Goal: Task Accomplishment & Management: Complete application form

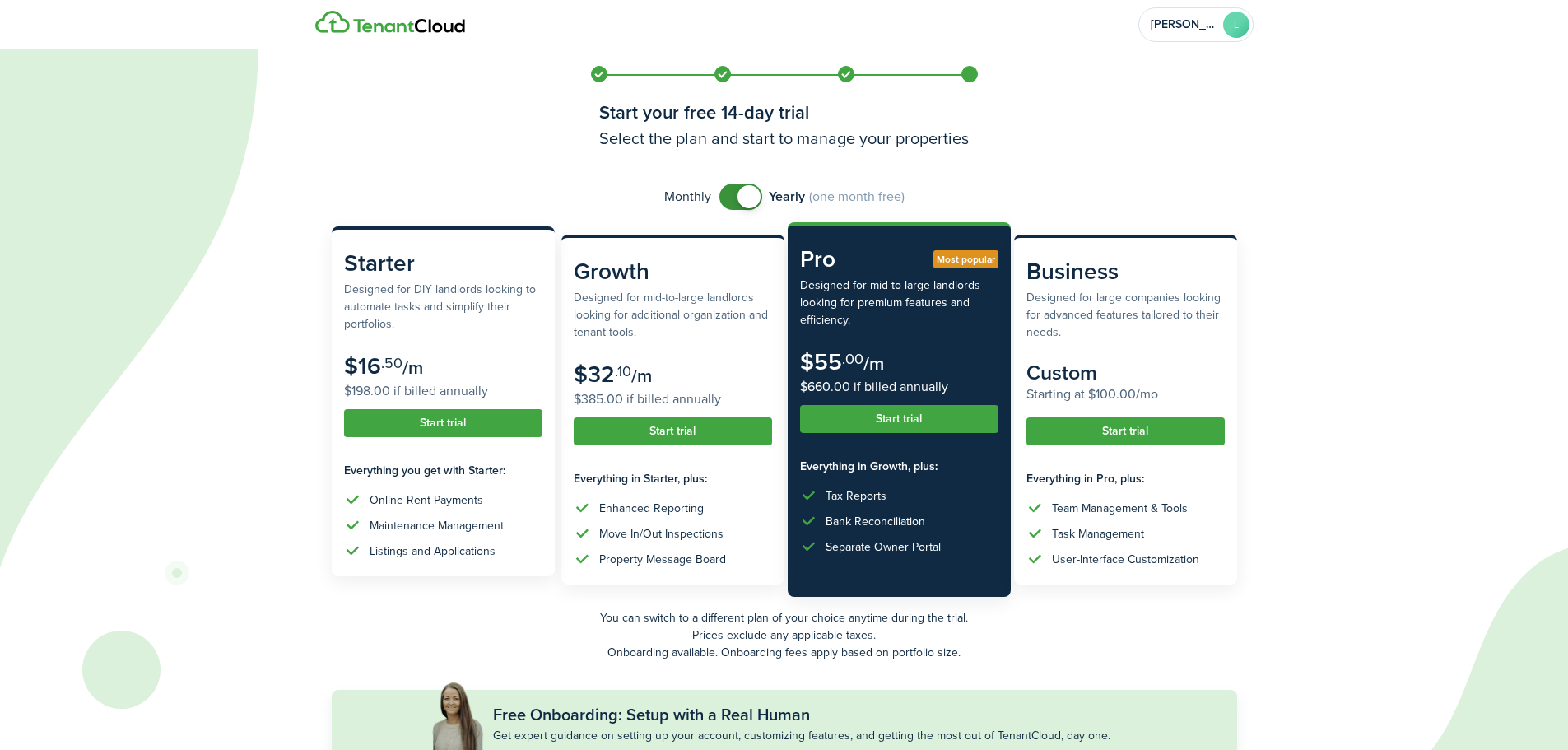
scroll to position [82, 0]
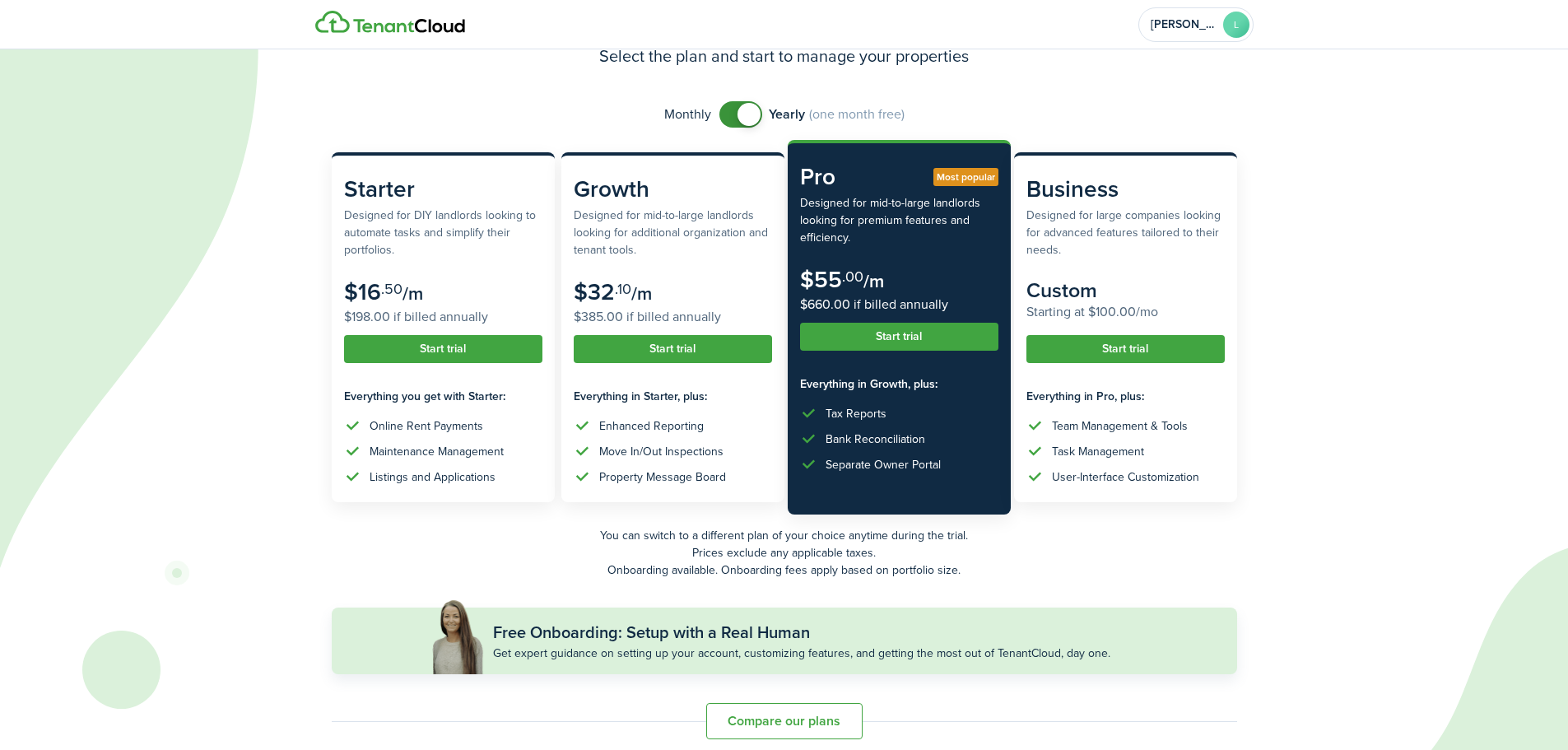
checkbox input "false"
click at [733, 117] on span at bounding box center [740, 114] width 16 height 27
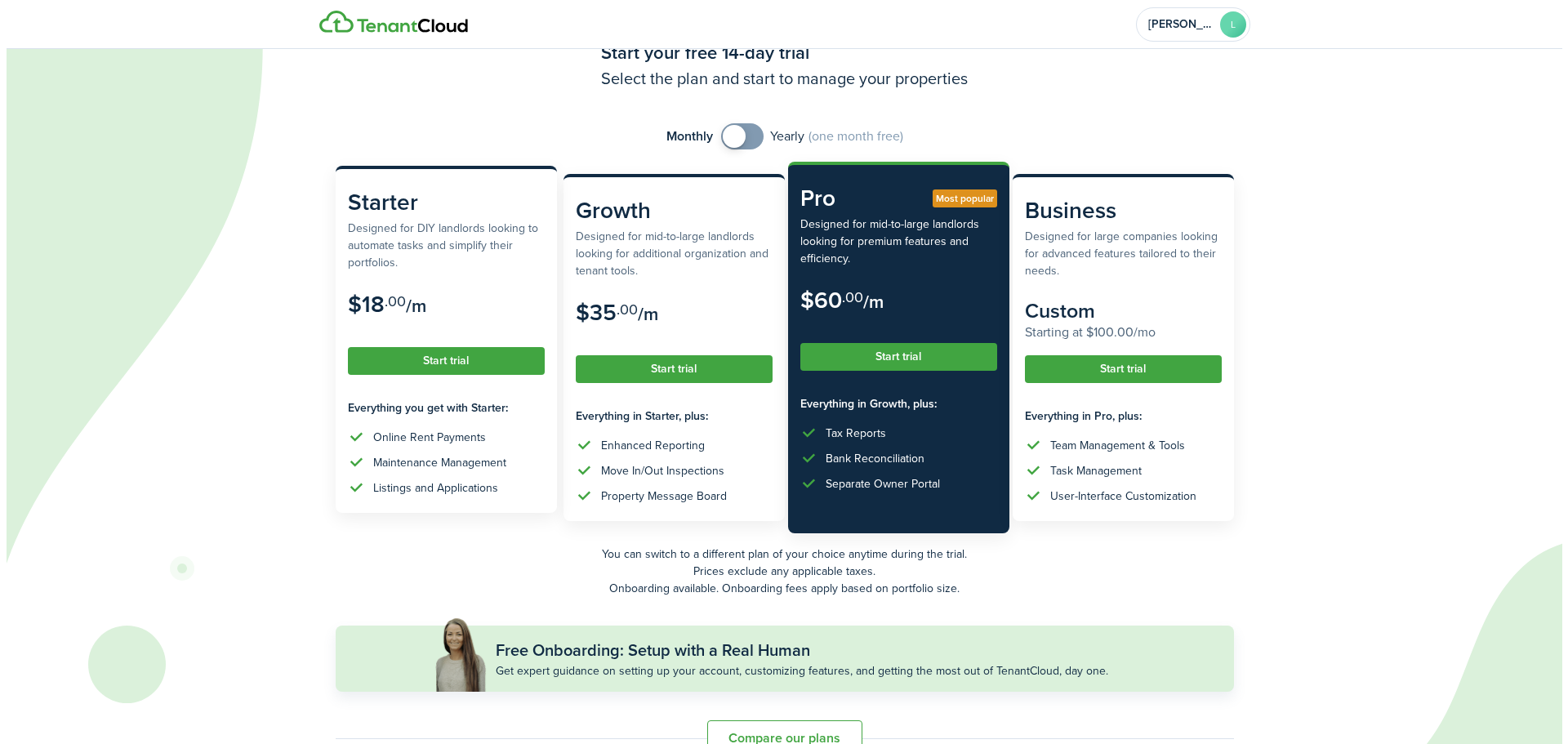
scroll to position [95, 0]
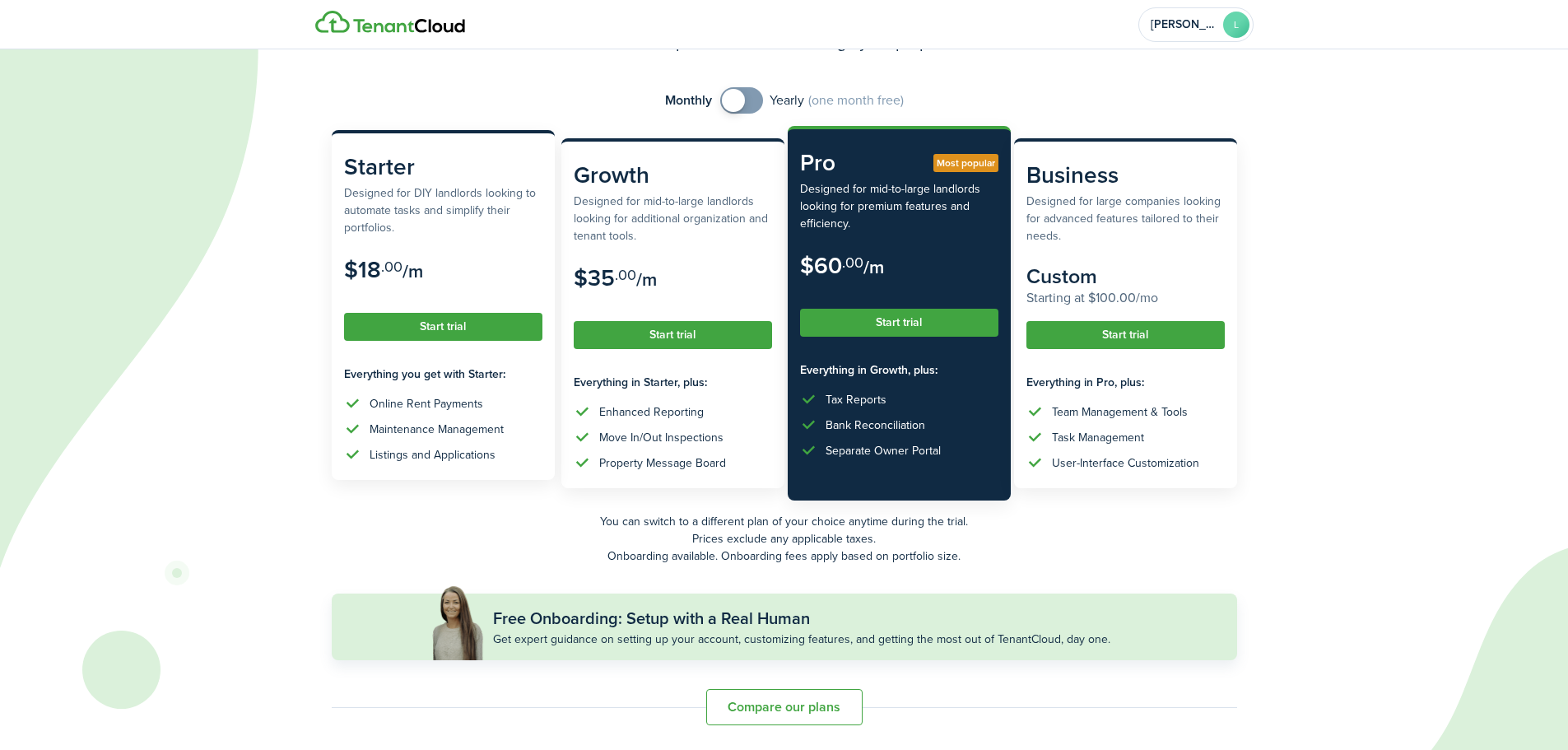
click at [437, 329] on button "Start trial" at bounding box center [443, 327] width 198 height 28
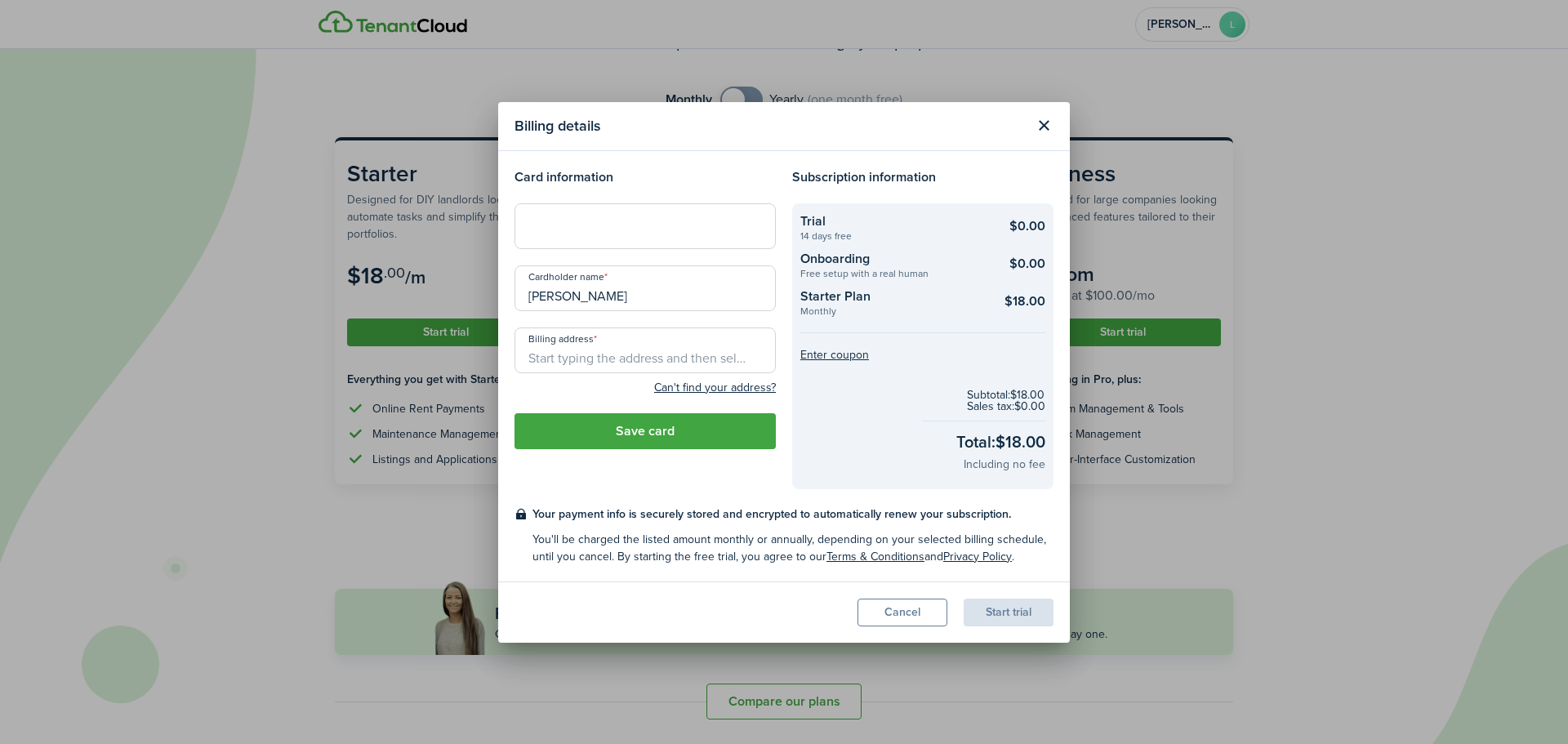
click at [593, 353] on input "Billing address" at bounding box center [644, 351] width 261 height 46
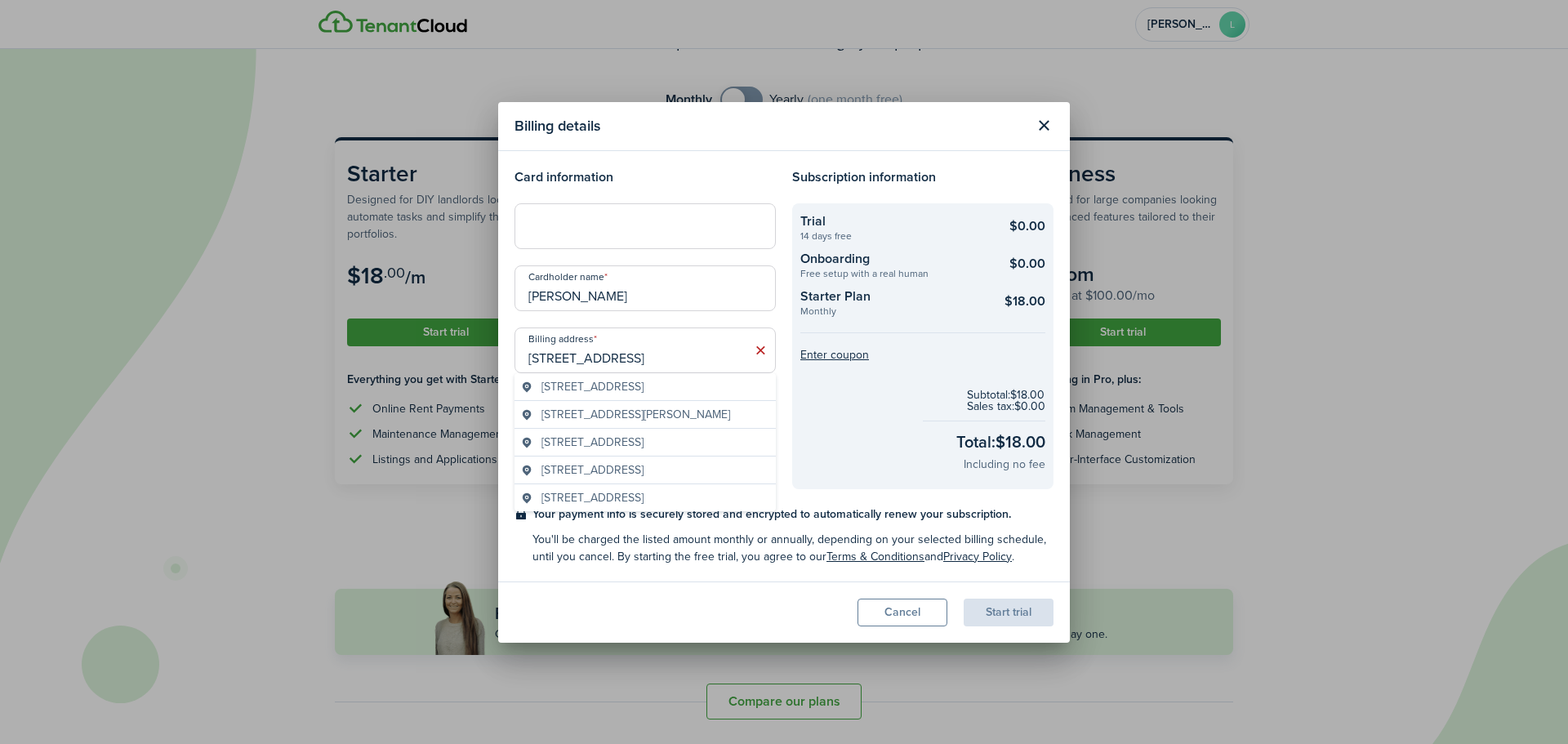
click at [644, 388] on span "[STREET_ADDRESS]" at bounding box center [592, 386] width 102 height 17
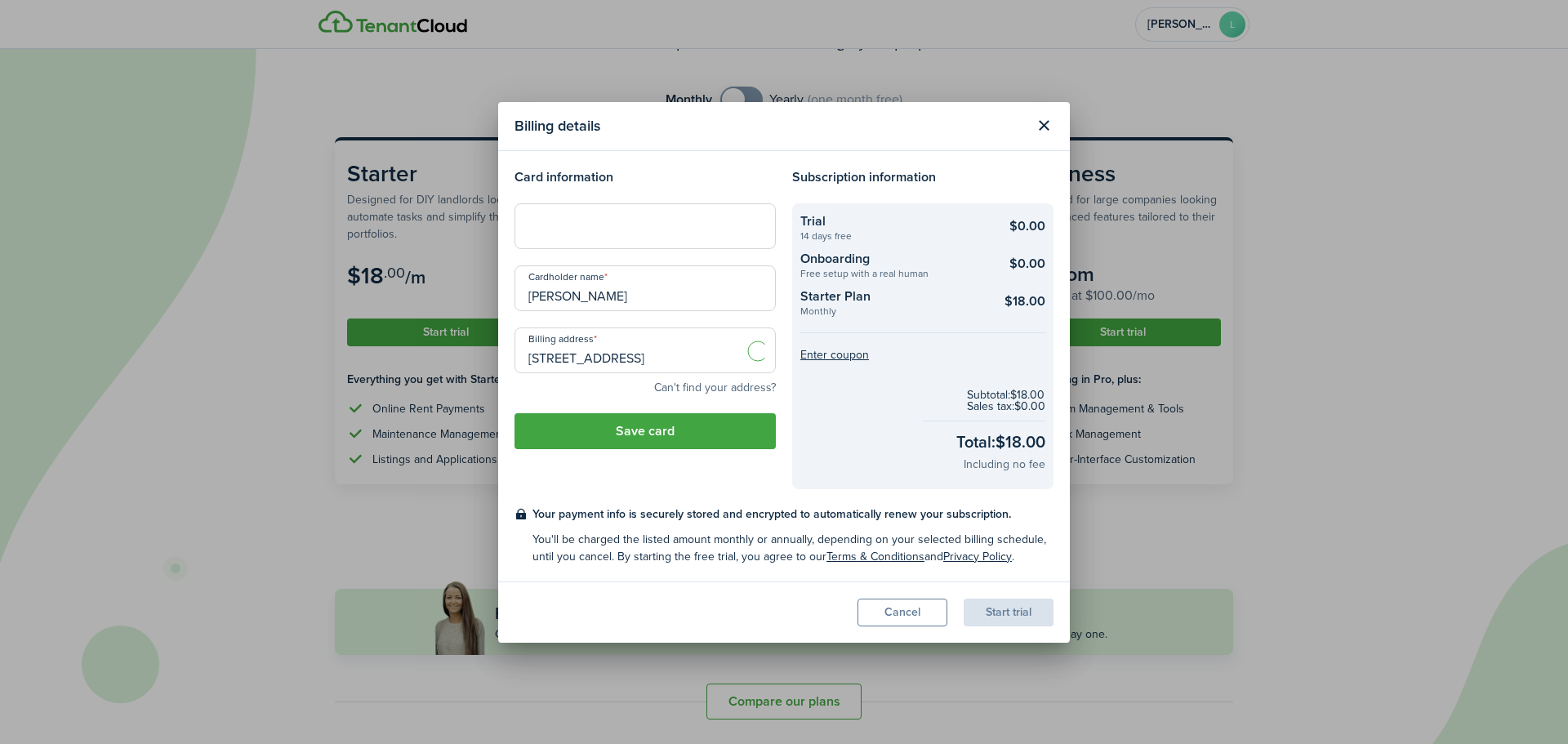
type input "[STREET_ADDRESS]"
click at [655, 438] on button "Save card" at bounding box center [644, 431] width 261 height 36
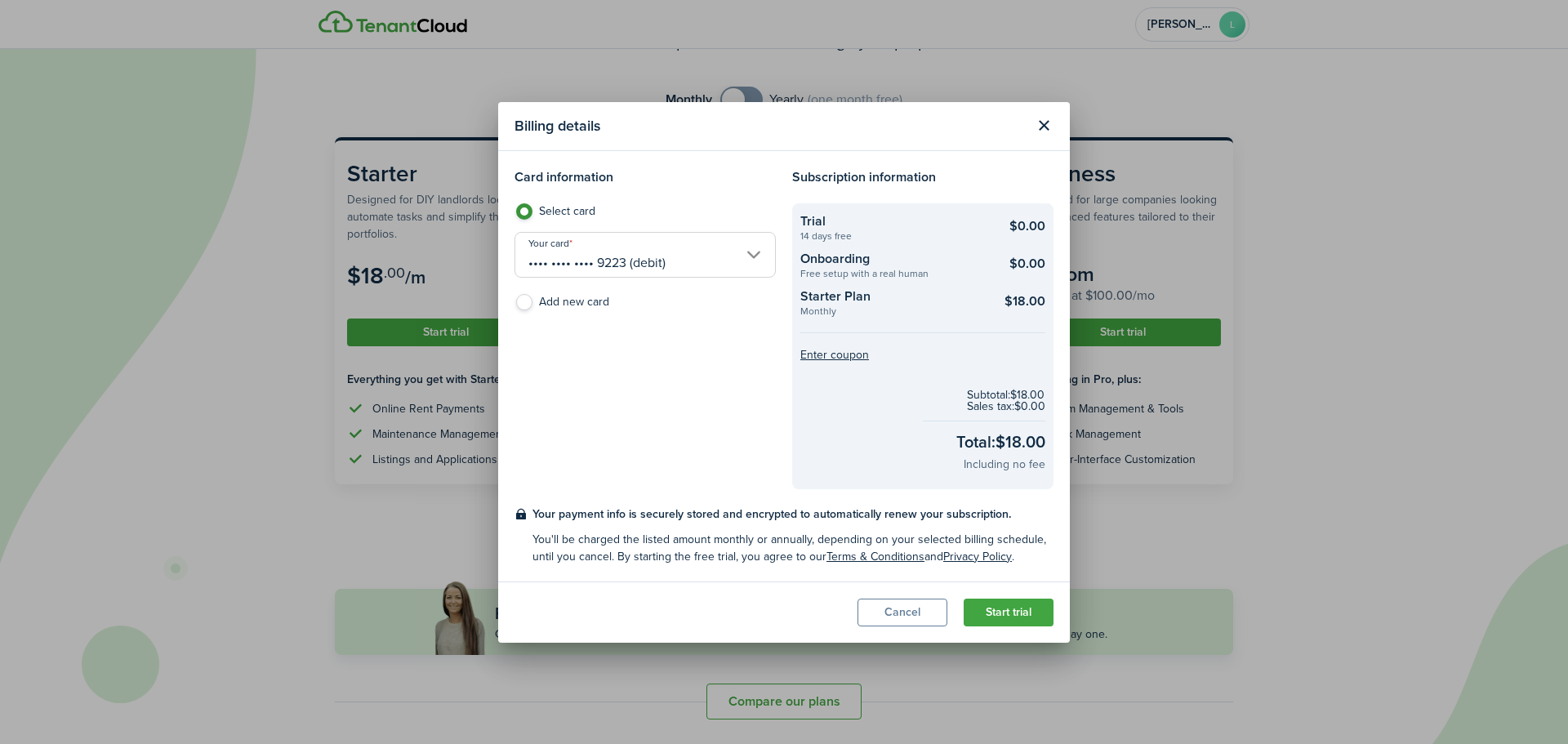
click at [1002, 610] on button "Start trial" at bounding box center [1009, 612] width 90 height 28
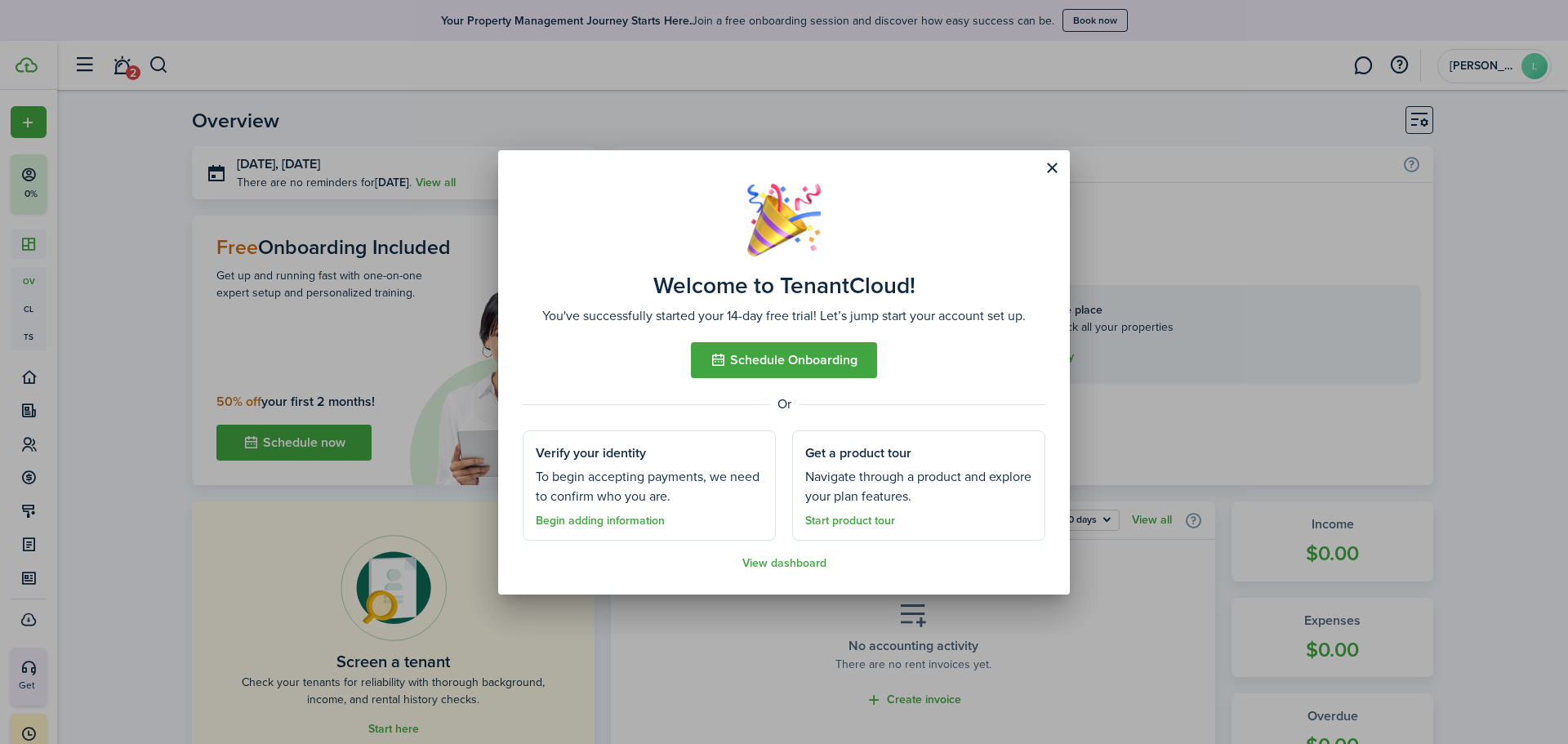
click at [756, 357] on button "Schedule Onboarding" at bounding box center [784, 360] width 186 height 36
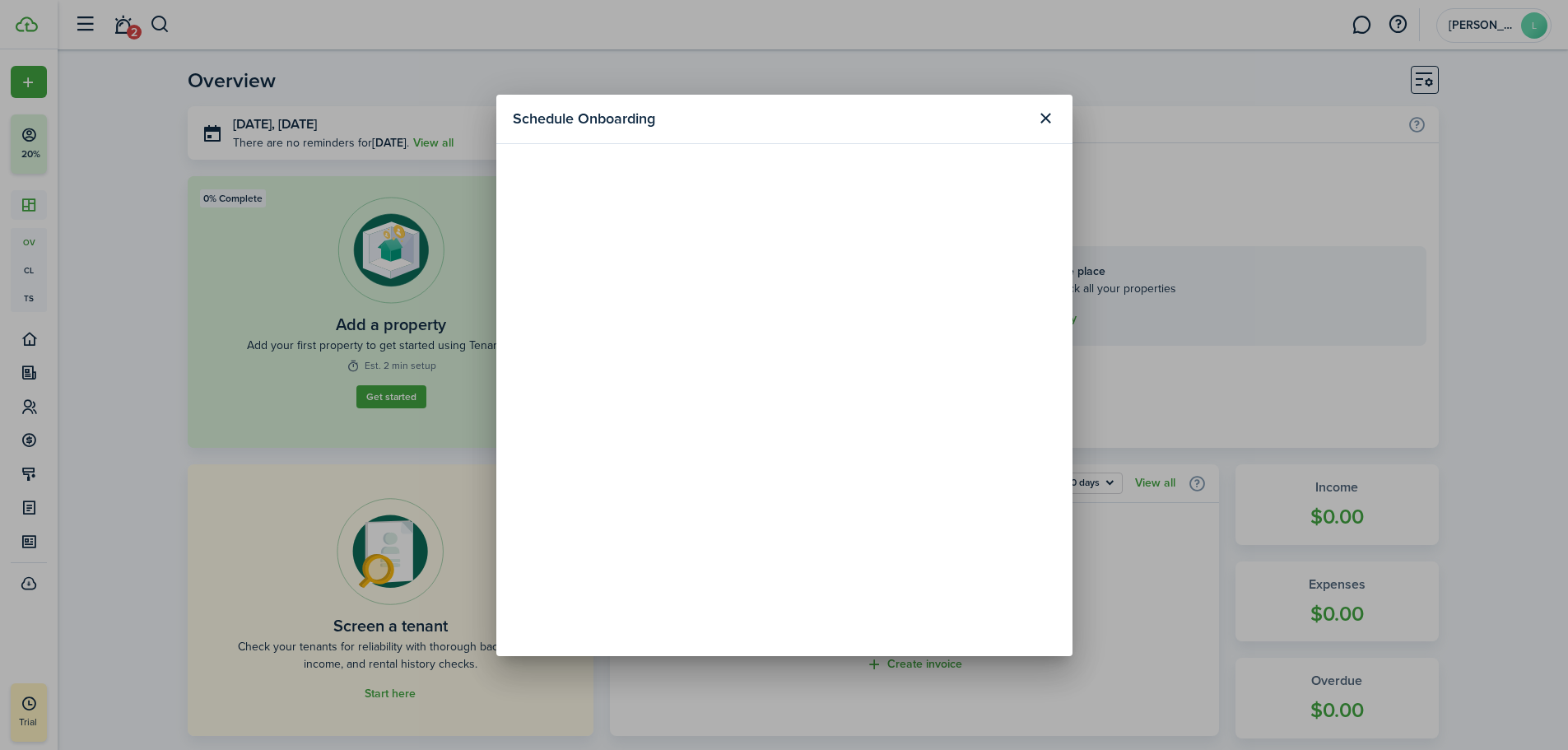
click at [1053, 118] on button "Close modal" at bounding box center [1046, 118] width 28 height 28
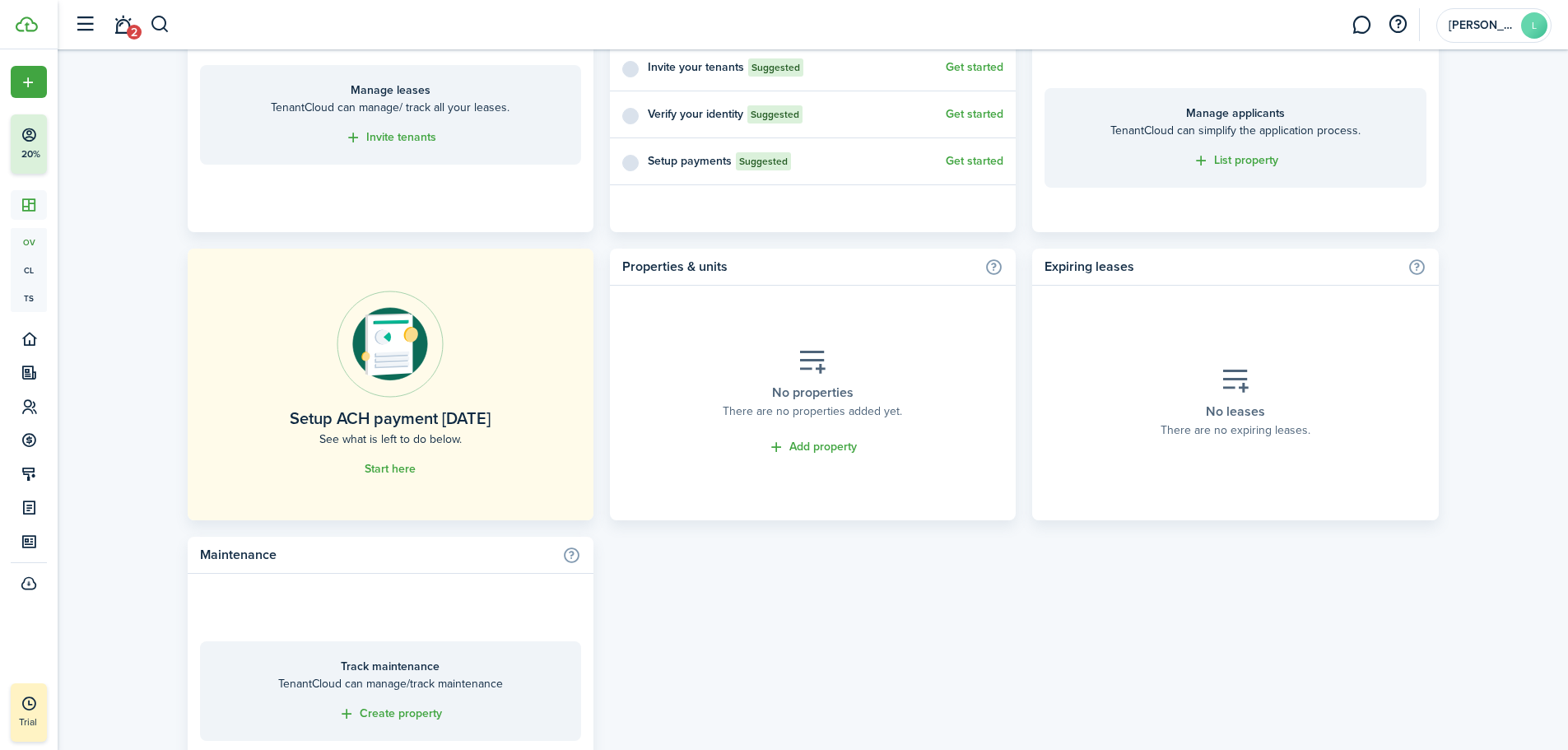
scroll to position [823, 0]
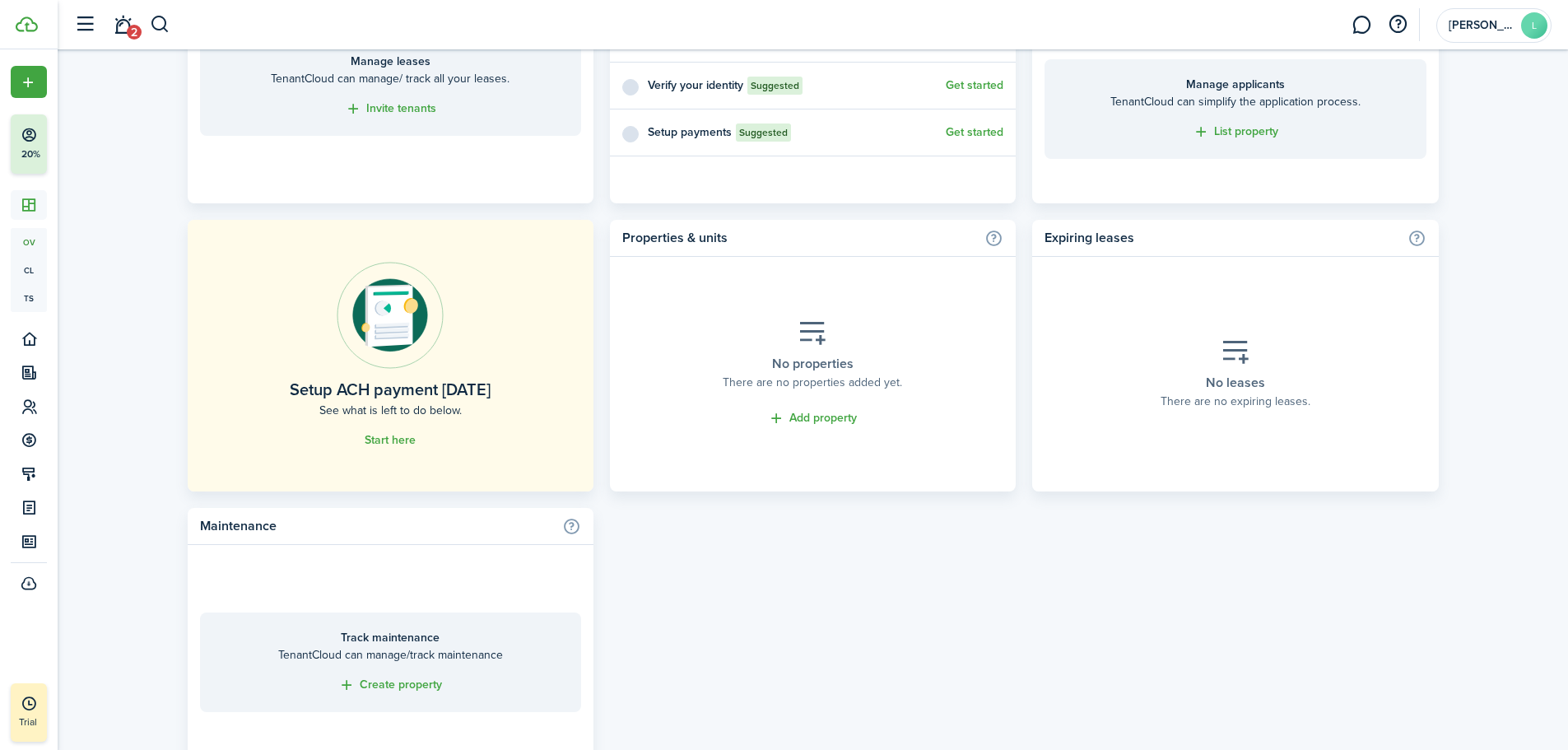
click at [388, 436] on link "Start here" at bounding box center [389, 440] width 51 height 13
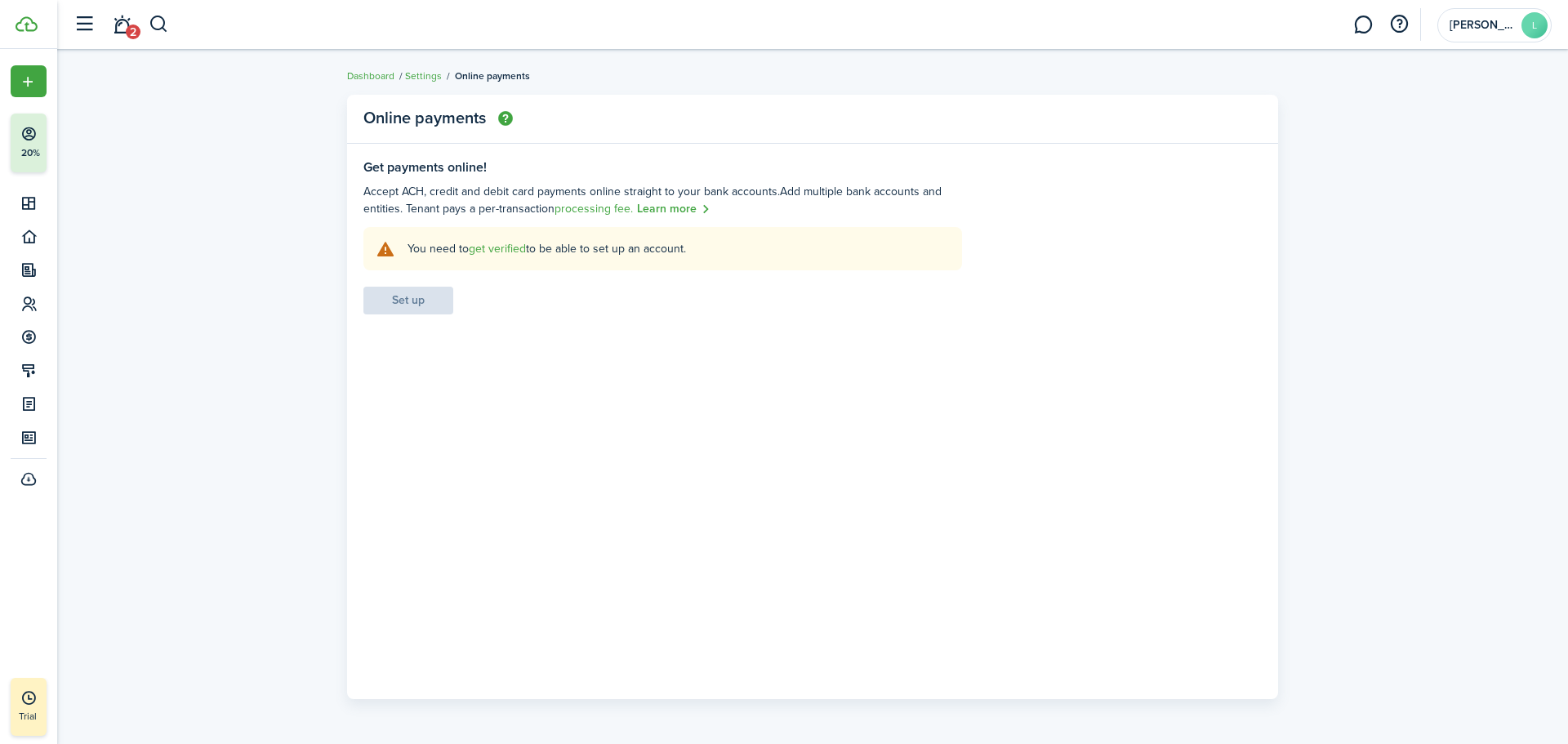
click at [495, 249] on link "get verified" at bounding box center [497, 249] width 57 height 17
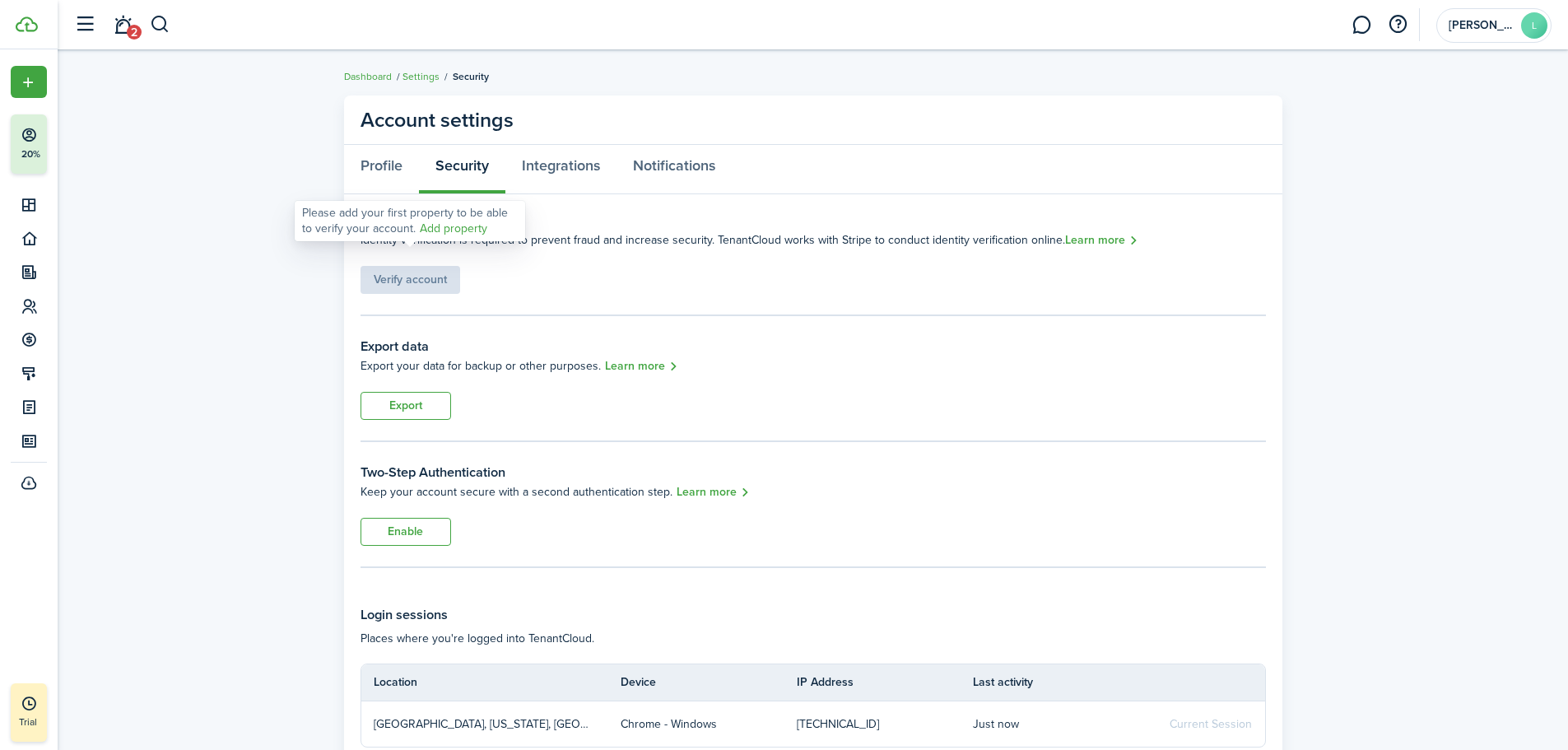
click at [441, 225] on link "Add property" at bounding box center [453, 228] width 68 height 17
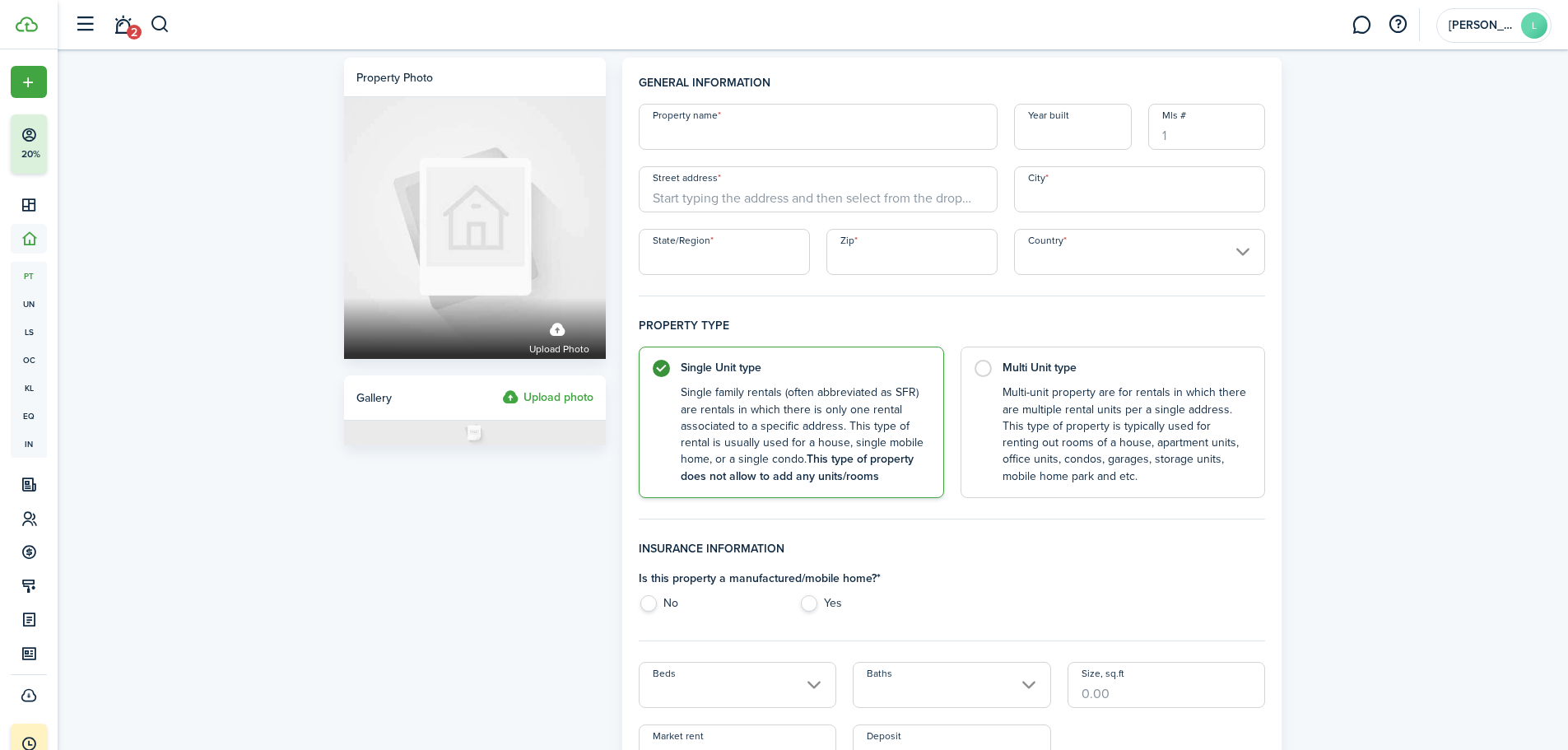
click at [703, 134] on input "Property name" at bounding box center [817, 127] width 359 height 46
type input "2"
type input "Moonrise: Raindance"
click at [1204, 143] on input "Mls #" at bounding box center [1206, 127] width 118 height 46
click at [1070, 140] on input "2022" at bounding box center [1072, 127] width 118 height 46
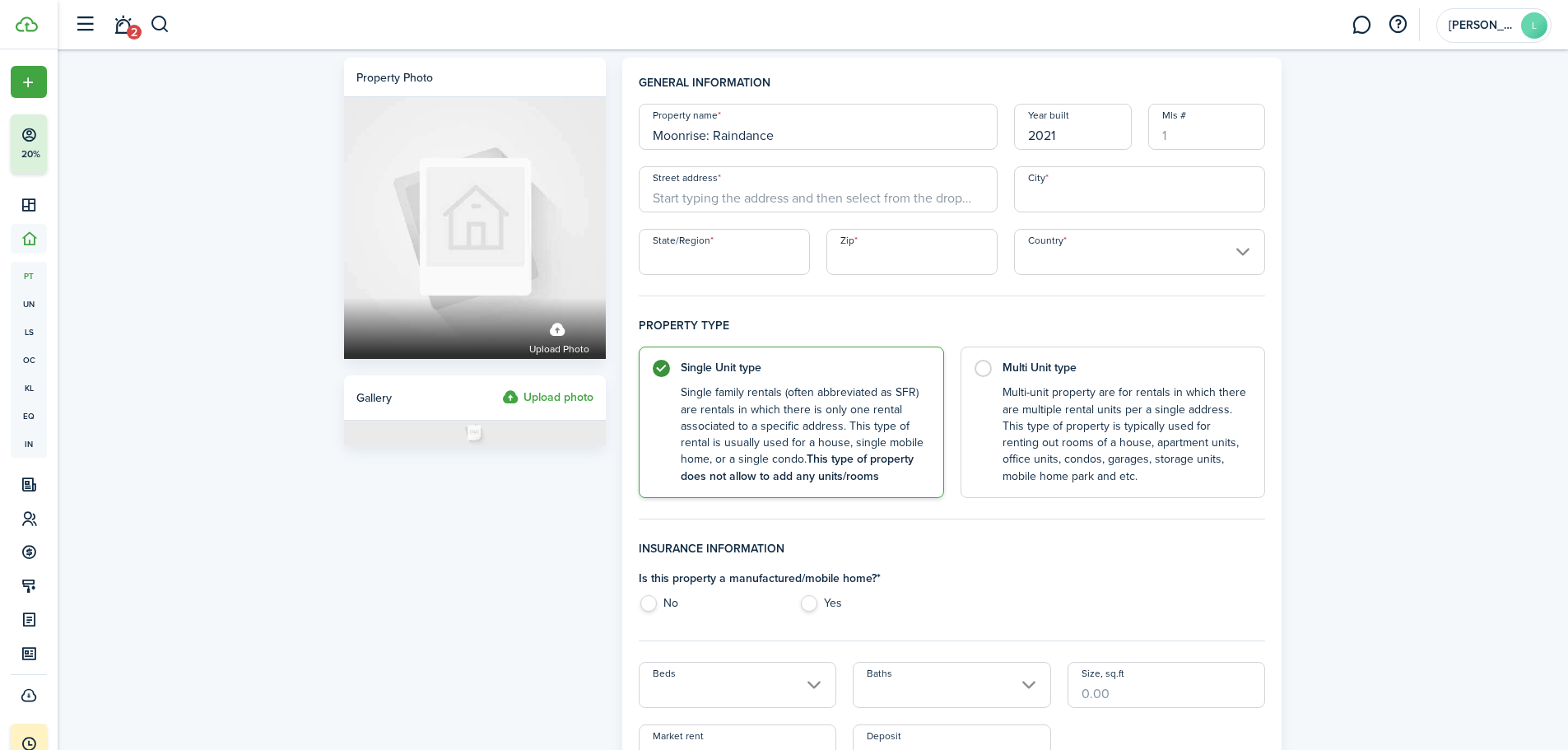
type input "2021"
click at [1211, 136] on input "Mls #" at bounding box center [1206, 127] width 118 height 46
type input "956647"
click at [724, 193] on input "Street address" at bounding box center [817, 190] width 359 height 46
type input "2083 Moonrise Dr"
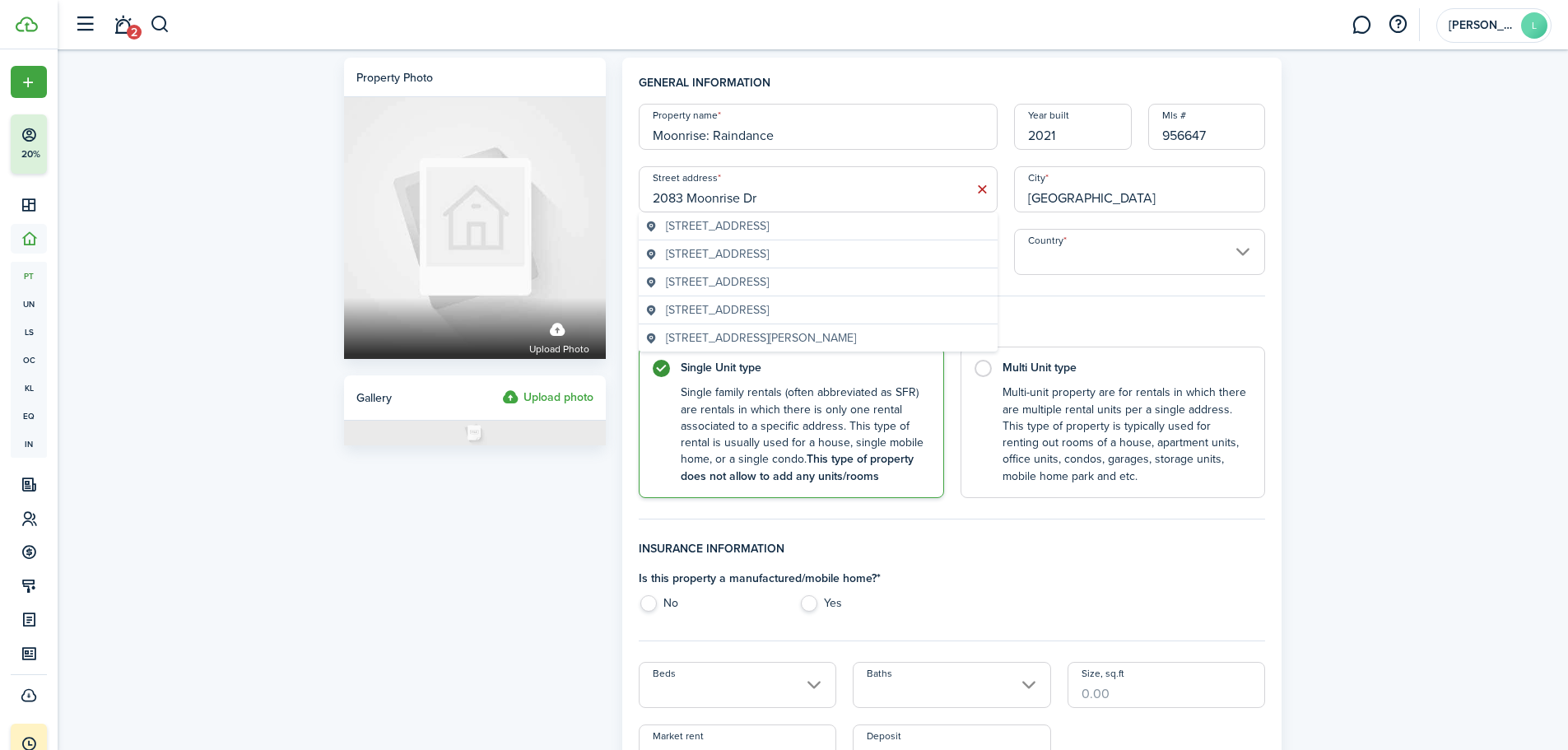
type input "[GEOGRAPHIC_DATA]"
click at [747, 221] on span "[STREET_ADDRESS]" at bounding box center [717, 226] width 103 height 17
type input "[STREET_ADDRESS]"
type input "[GEOGRAPHIC_DATA]"
type input "CO"
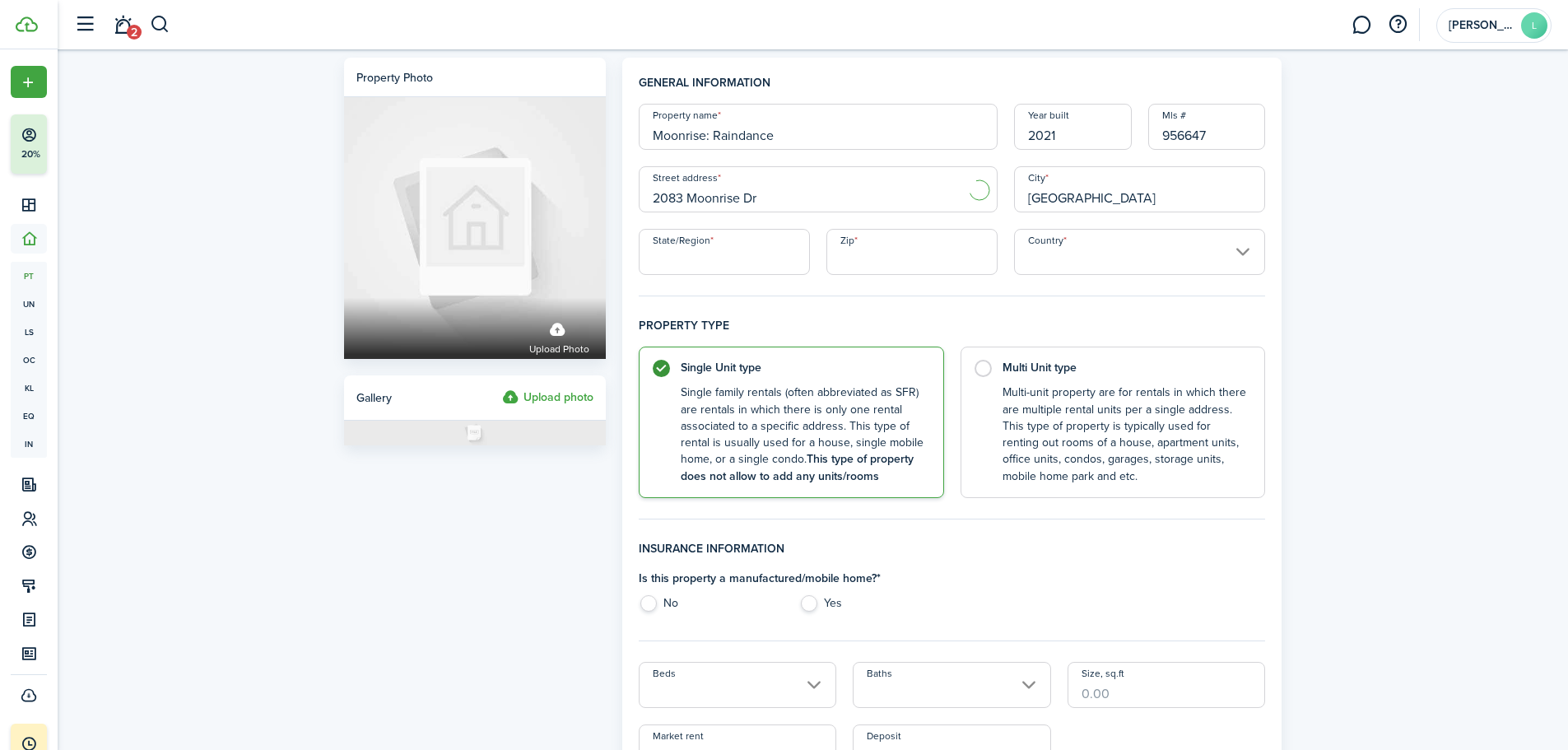
type input "80550"
type input "[GEOGRAPHIC_DATA]"
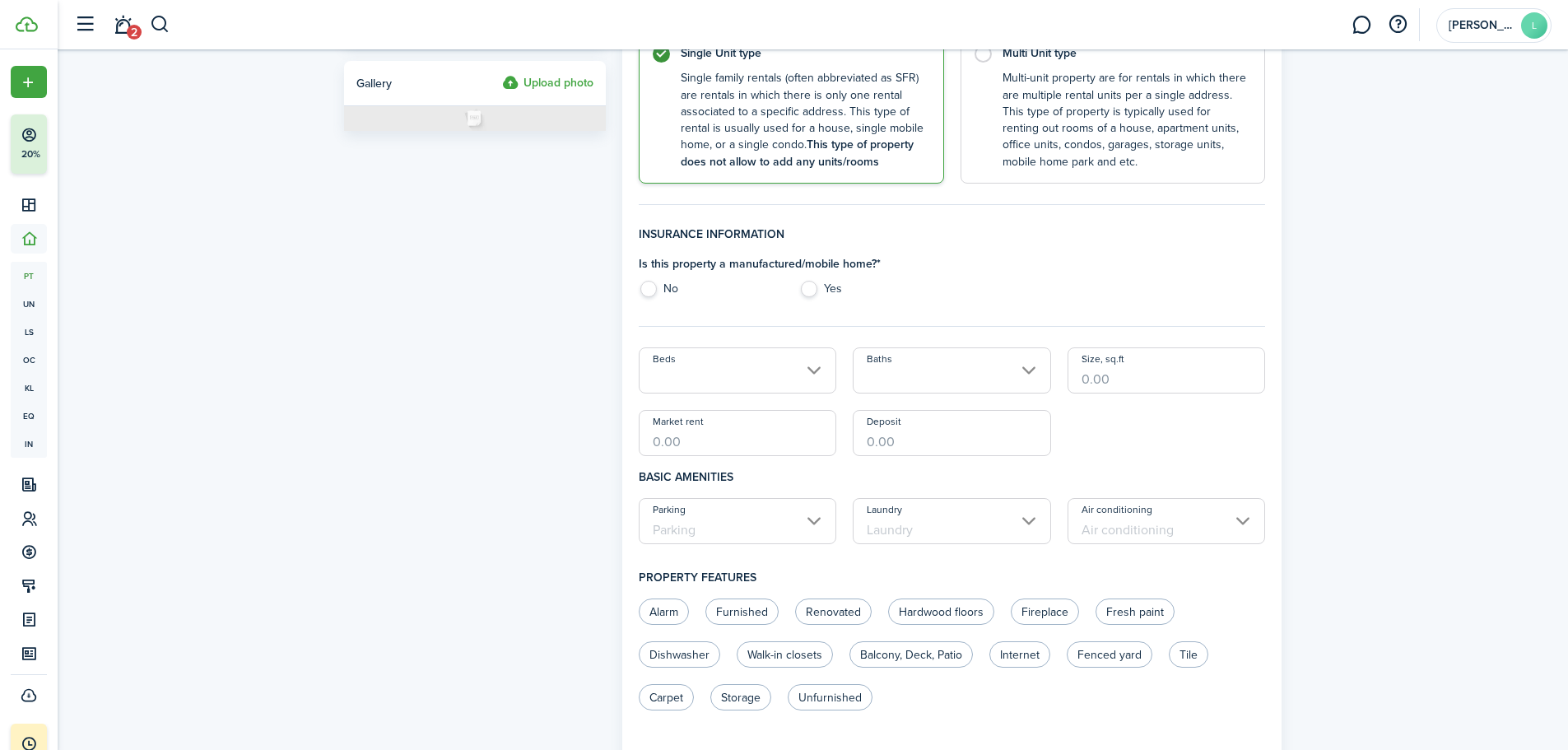
scroll to position [330, 0]
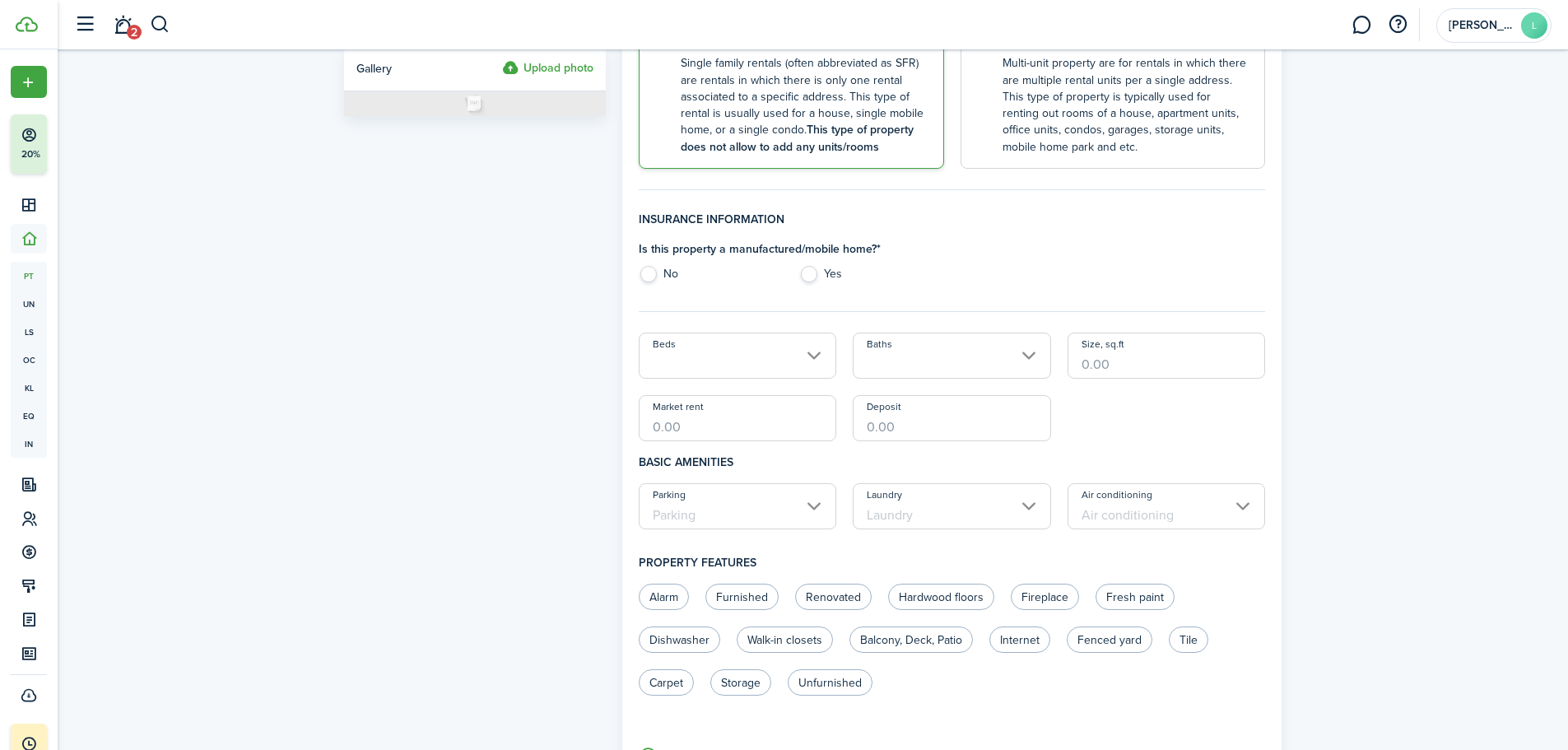
click at [644, 275] on label "No" at bounding box center [710, 278] width 144 height 25
radio input "true"
click at [748, 356] on input "Beds" at bounding box center [737, 356] width 198 height 46
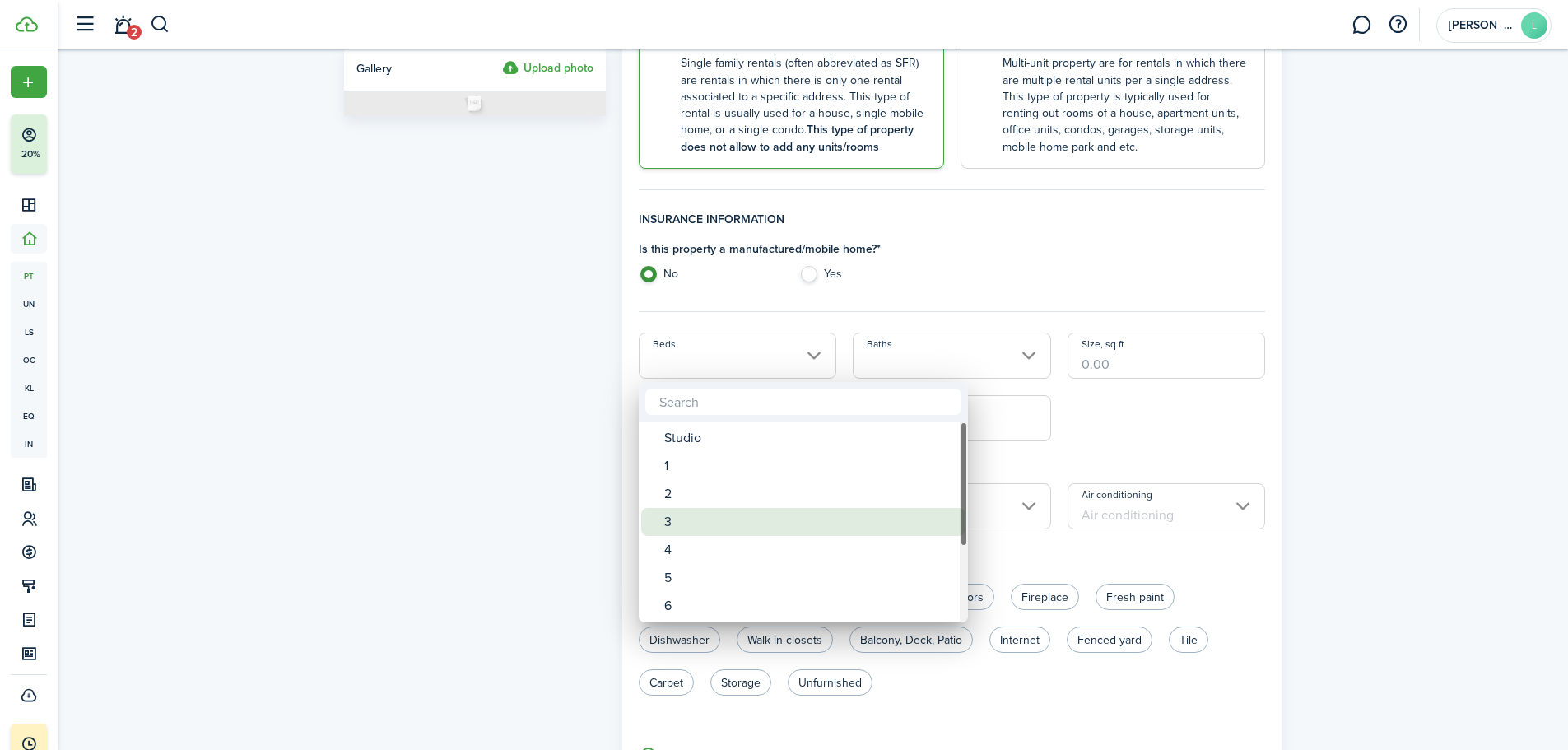
click at [693, 511] on div "3" at bounding box center [810, 522] width 292 height 28
type input "3"
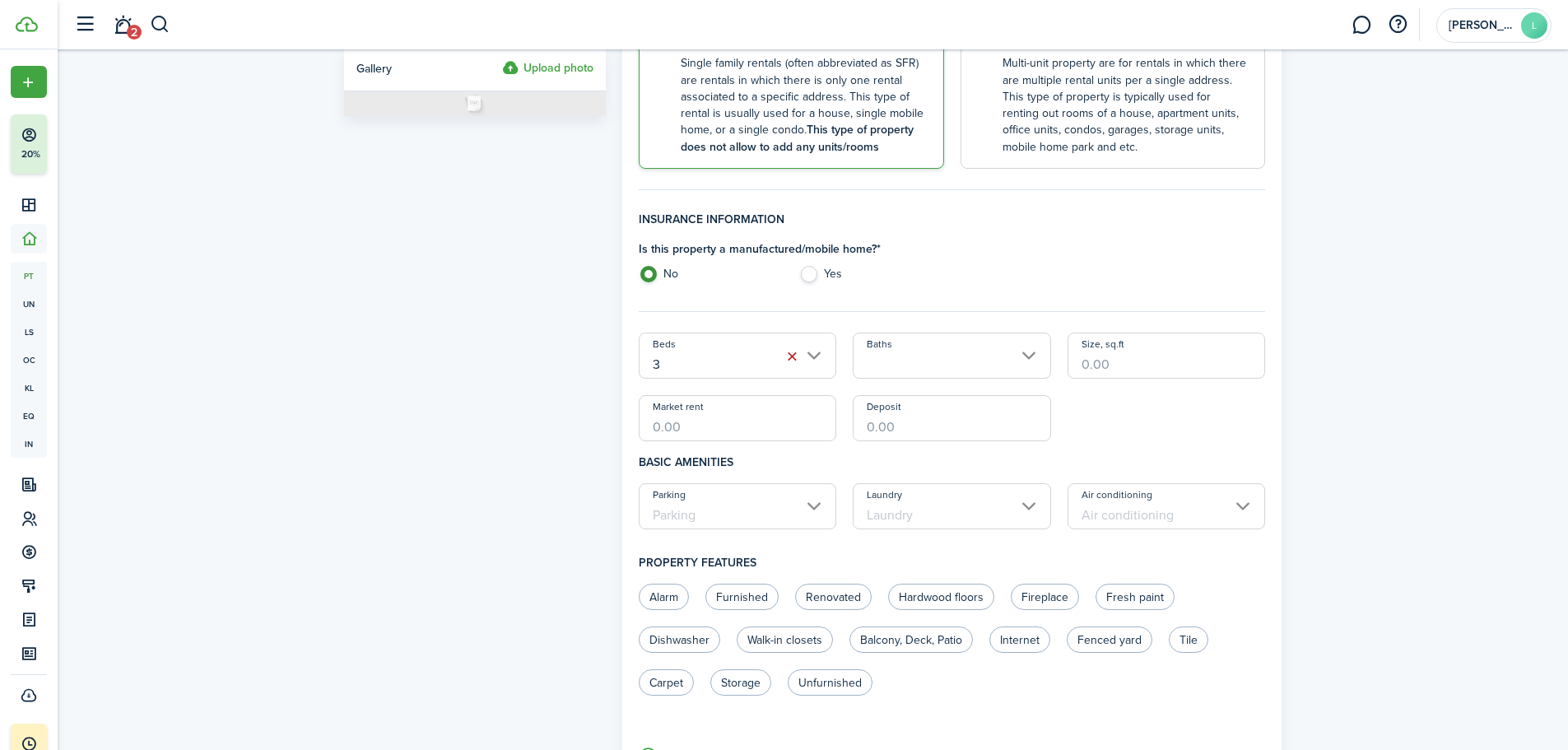
click at [928, 368] on input "Baths" at bounding box center [951, 356] width 198 height 46
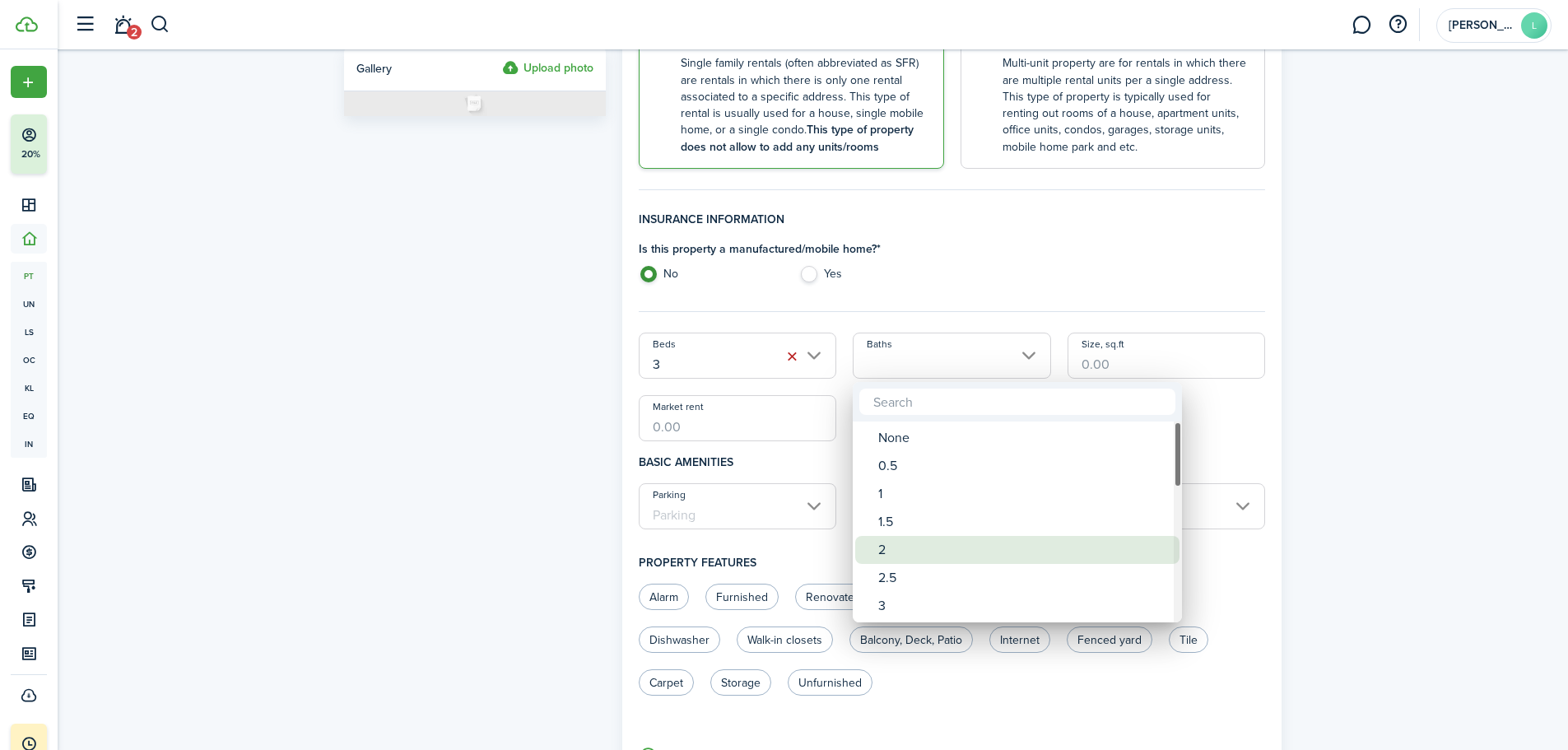
click at [903, 546] on div "2" at bounding box center [1024, 550] width 292 height 28
type input "2"
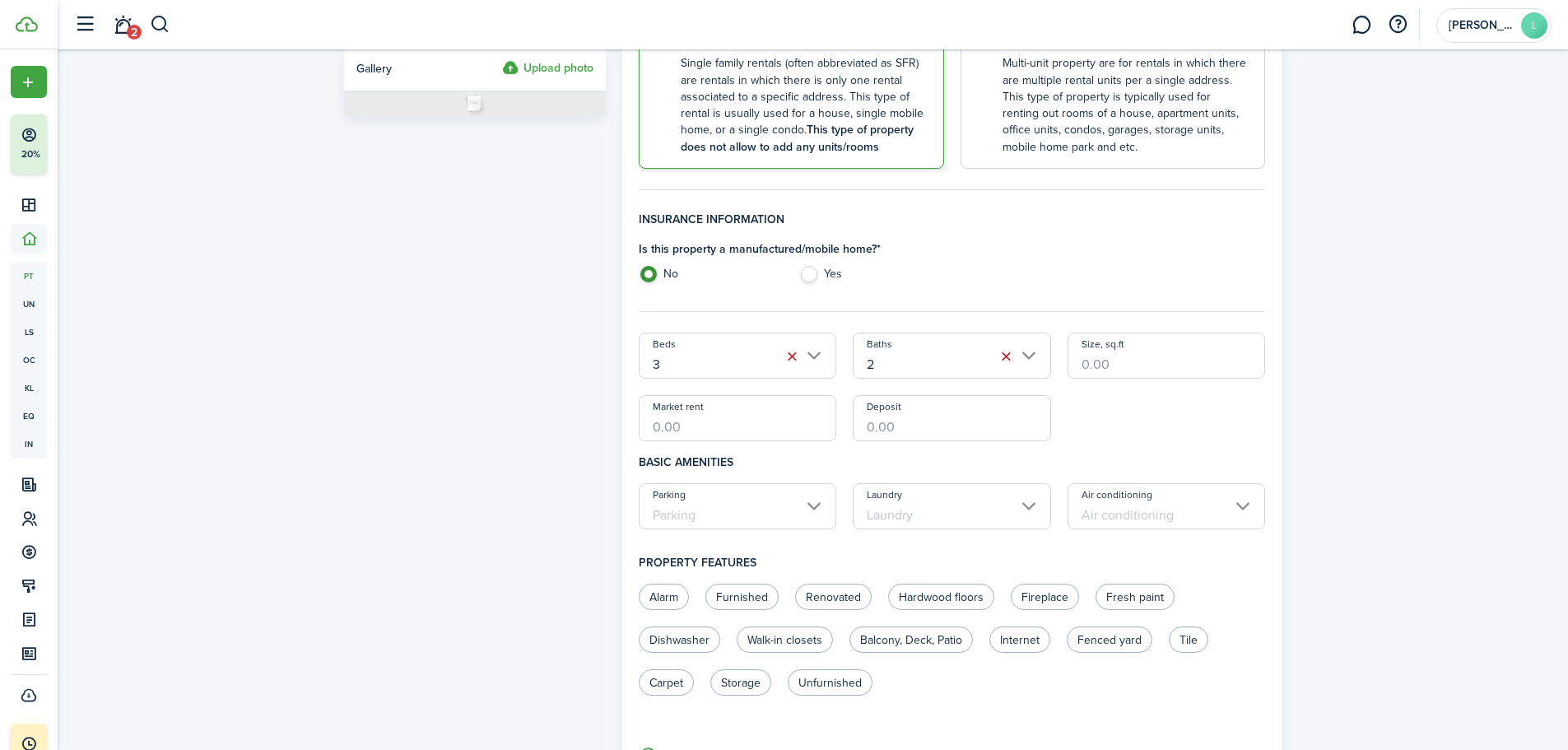
click at [1034, 439] on input "Deposit" at bounding box center [951, 419] width 198 height 46
click at [1113, 367] on input "Size, sq.ft" at bounding box center [1166, 356] width 198 height 46
type input "2"
type input "1,444"
click at [1131, 420] on div "Beds 3 Baths 2 Size, sq.ft 1,444 Market rent Deposit" at bounding box center [952, 387] width 643 height 109
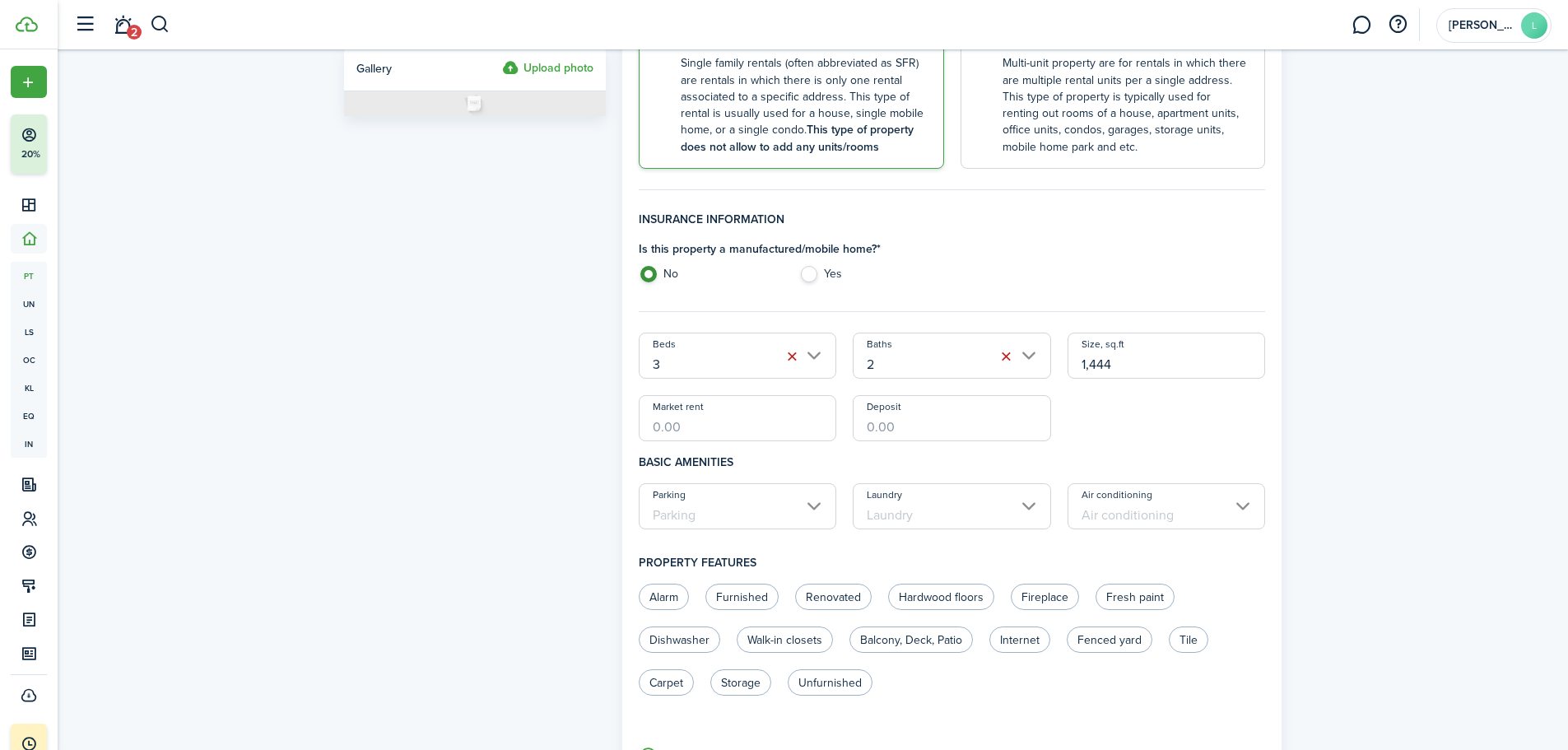
click at [698, 436] on input "Market rent" at bounding box center [737, 419] width 198 height 46
type input "$2,695.00"
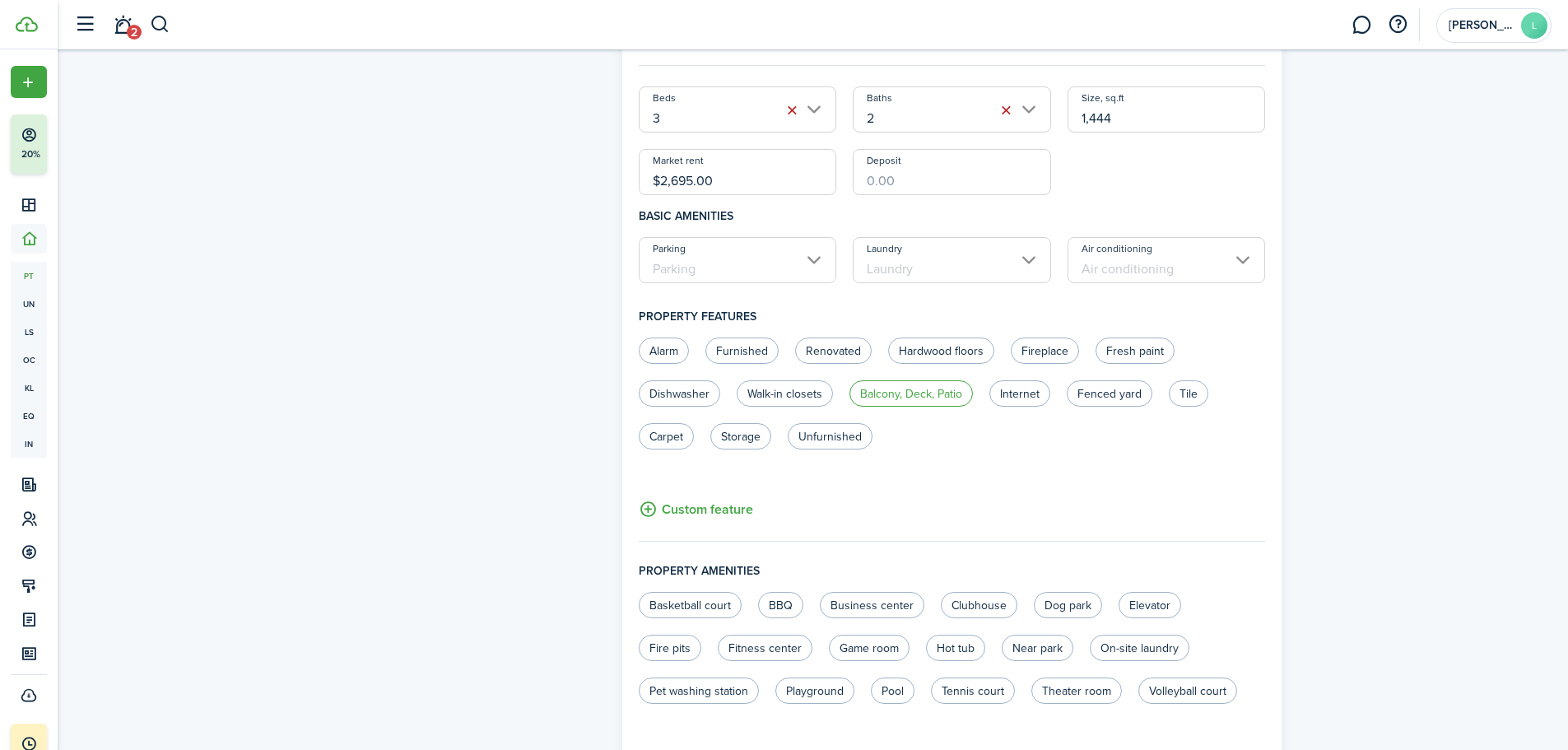
scroll to position [577, 0]
click at [815, 263] on input "Parking" at bounding box center [737, 259] width 198 height 46
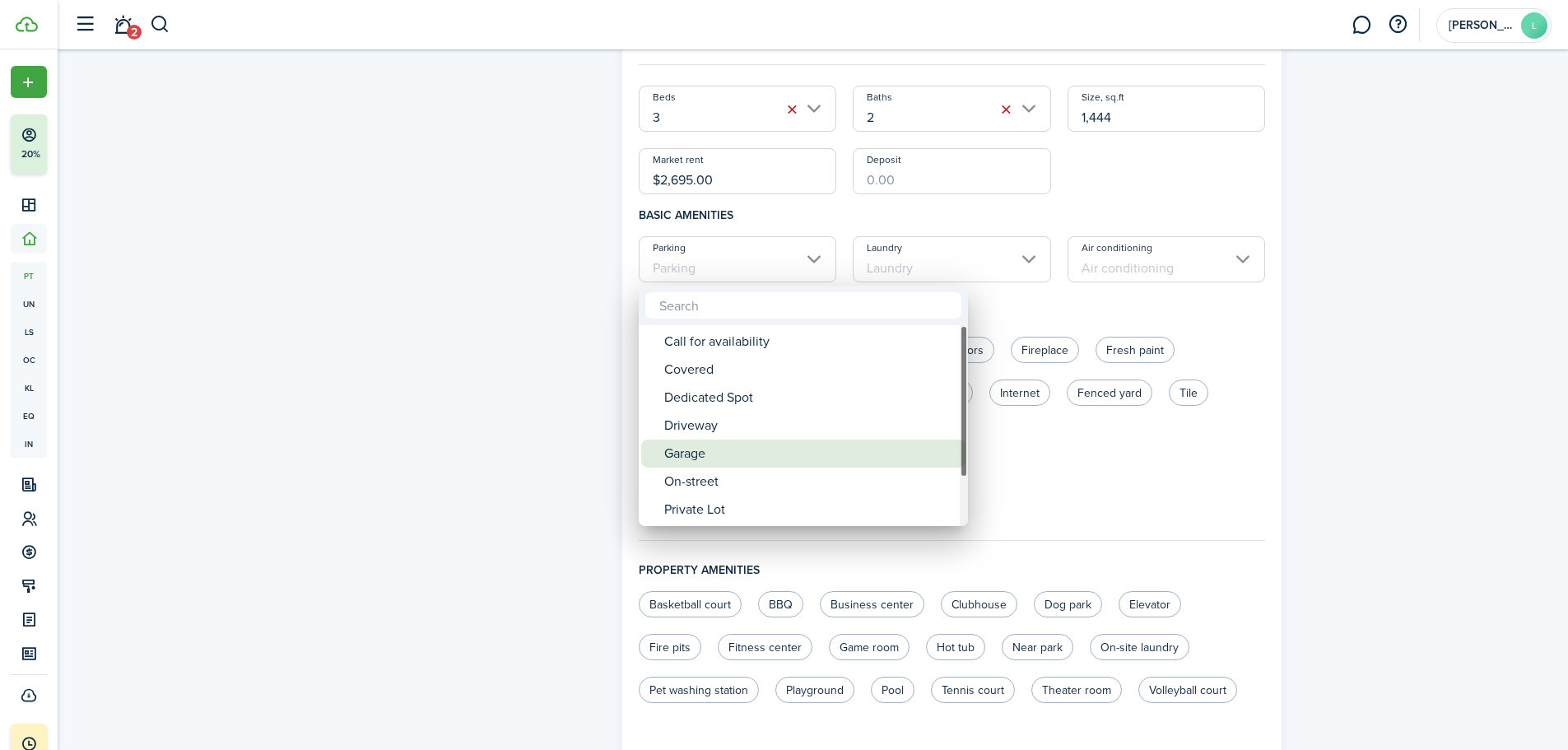
click at [704, 459] on div "Garage" at bounding box center [810, 453] width 292 height 28
type input "Garage"
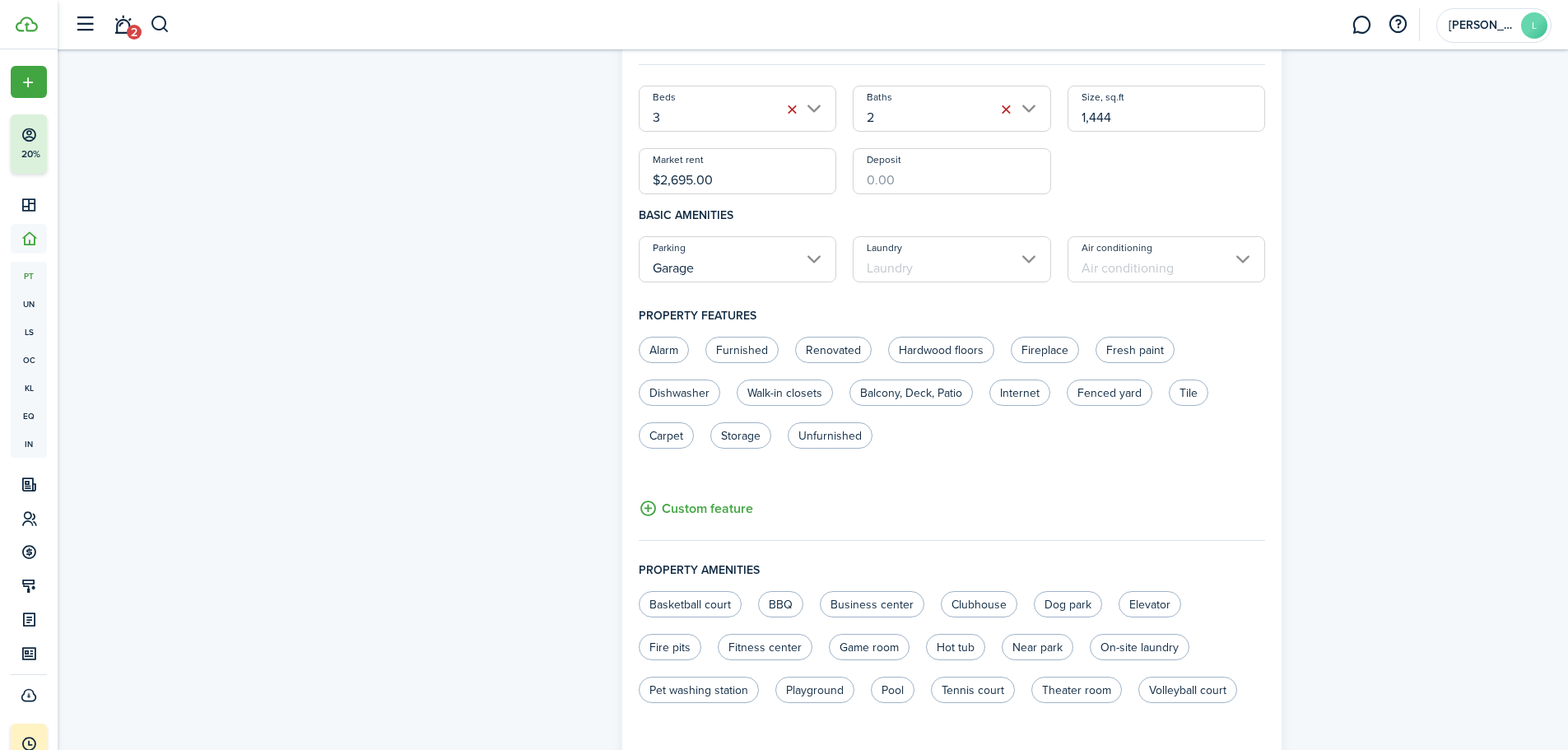
click at [950, 258] on input "Laundry" at bounding box center [951, 259] width 198 height 46
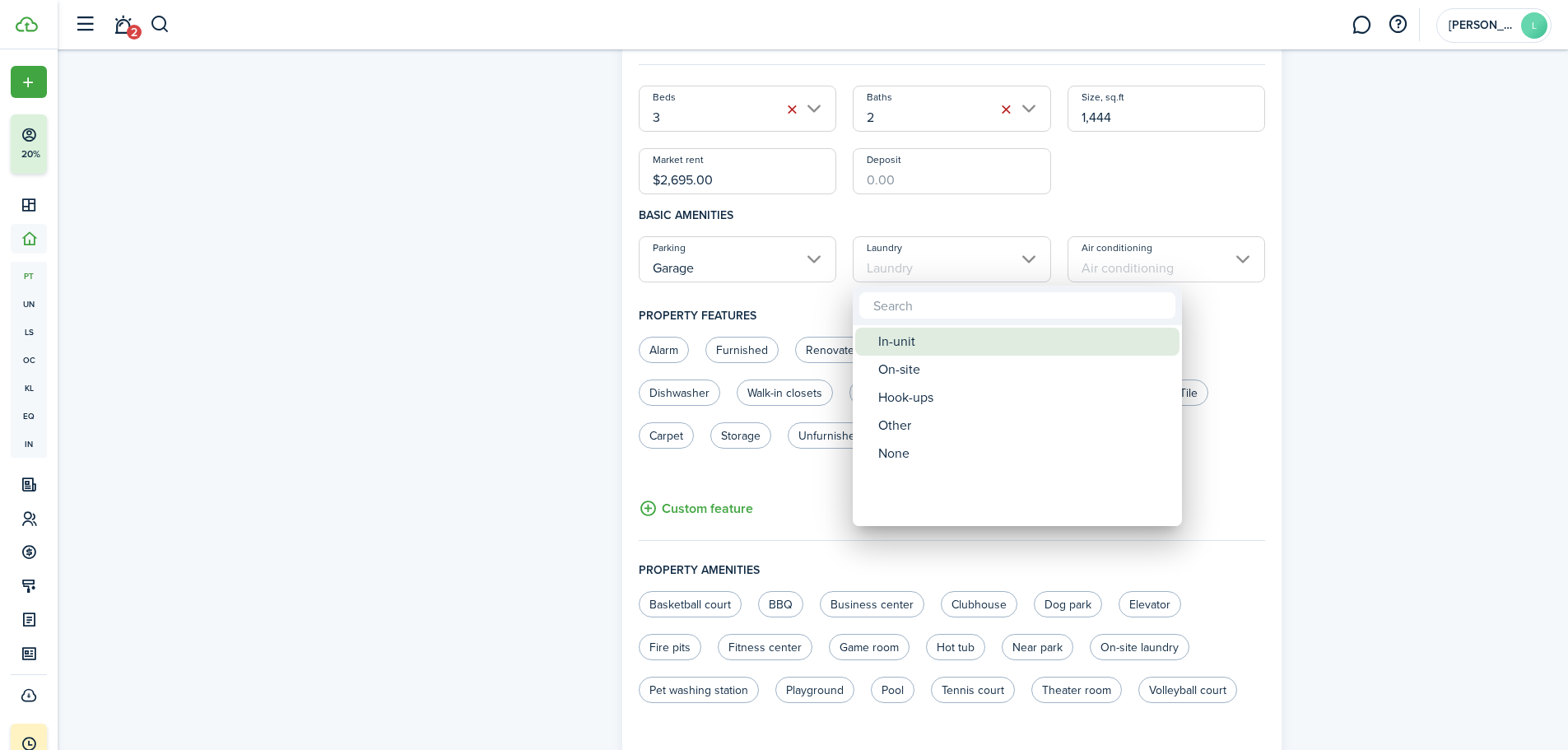
click at [902, 332] on div "In-unit" at bounding box center [1024, 342] width 292 height 28
type input "In-unit"
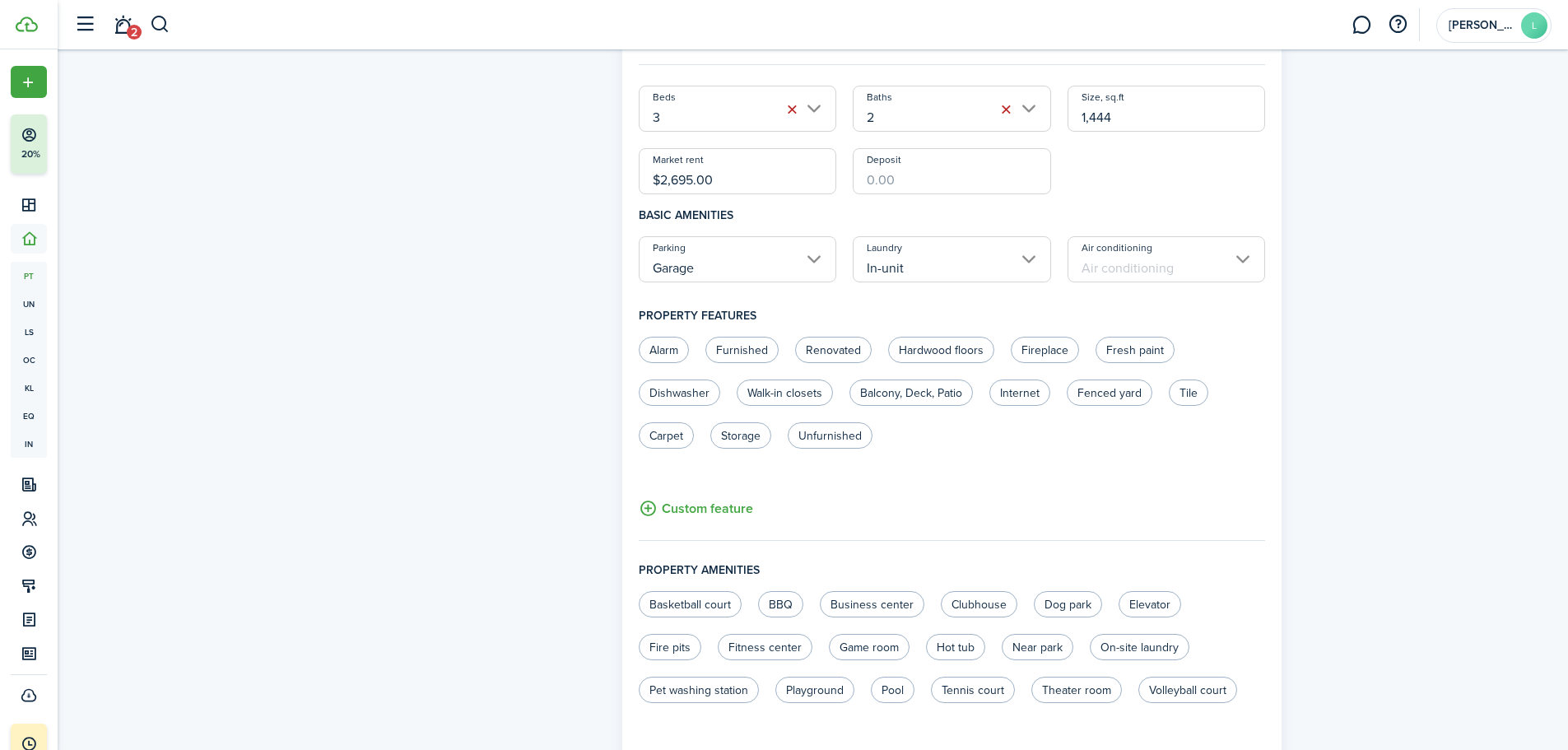
click at [1207, 244] on input "Air conditioning" at bounding box center [1166, 259] width 198 height 46
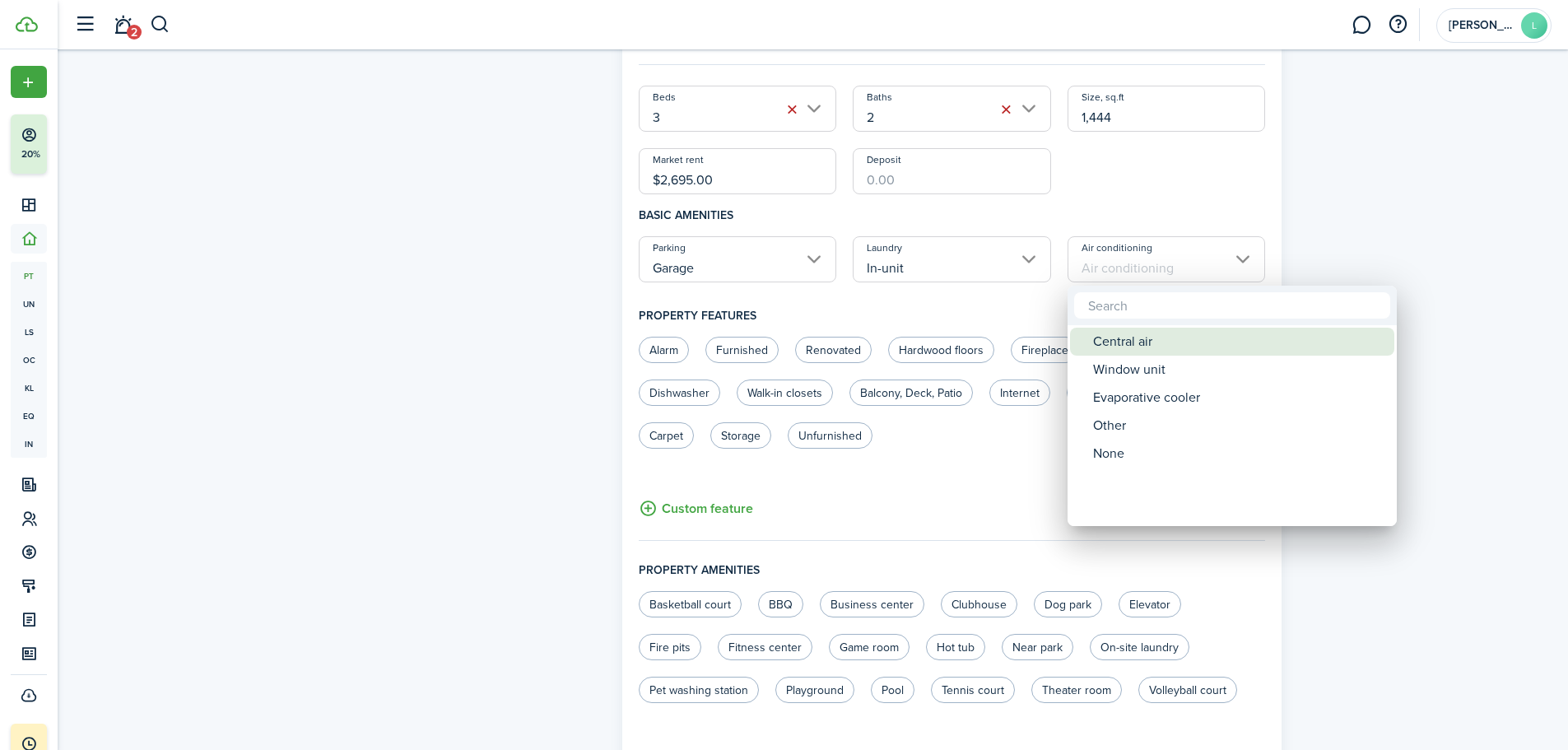
click at [1128, 340] on div "Central air" at bounding box center [1239, 342] width 292 height 28
type input "Central air"
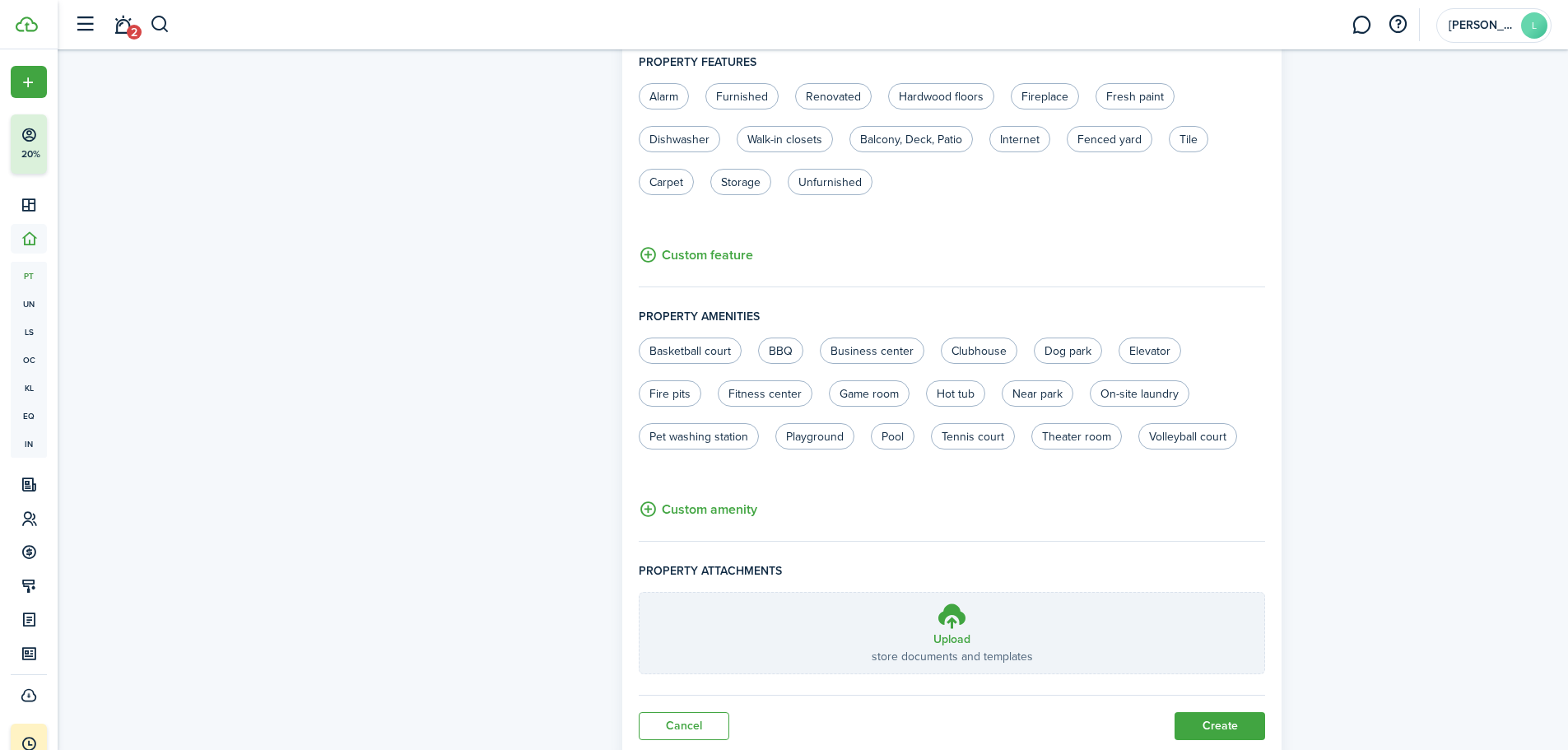
scroll to position [882, 0]
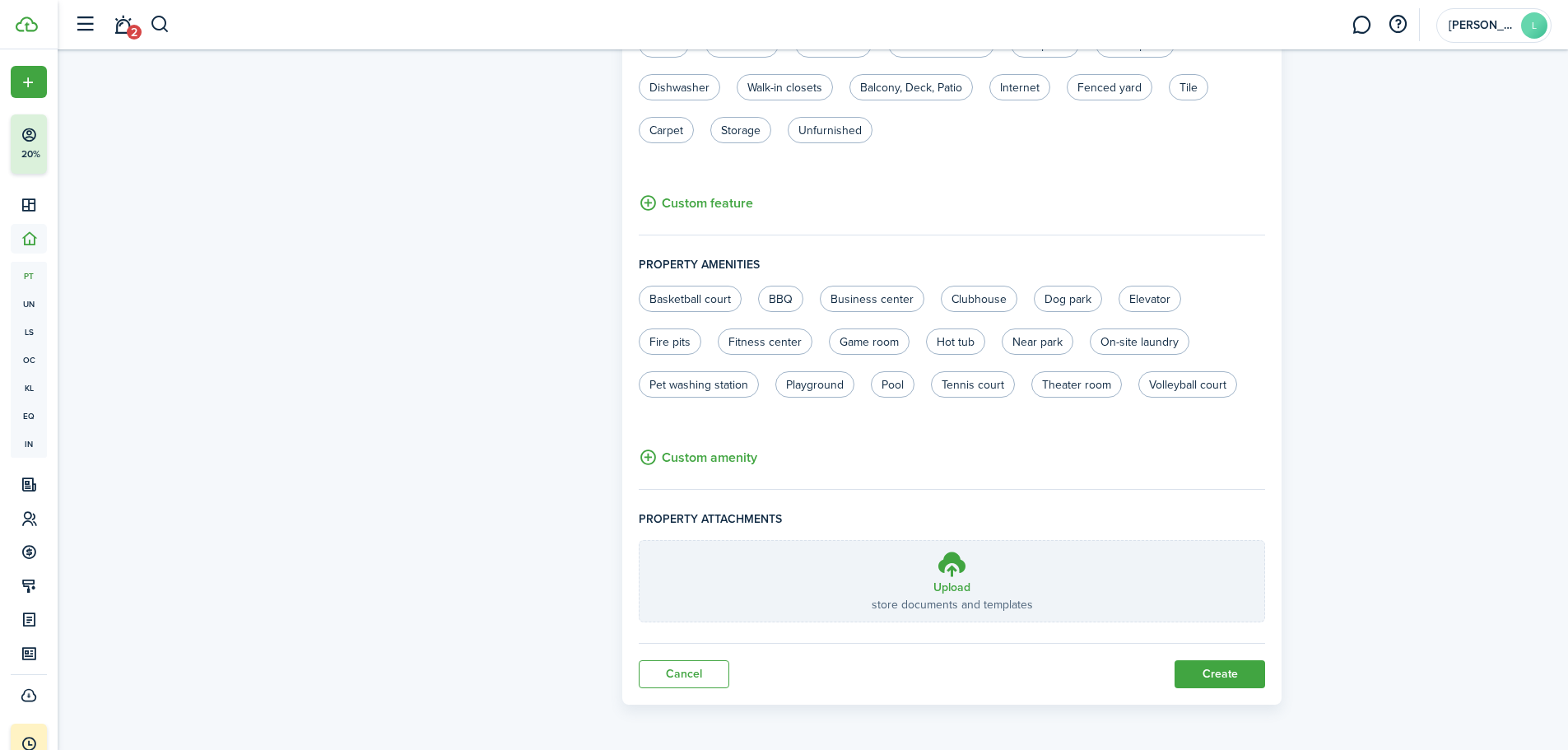
click at [1230, 677] on button "Create" at bounding box center [1220, 674] width 91 height 28
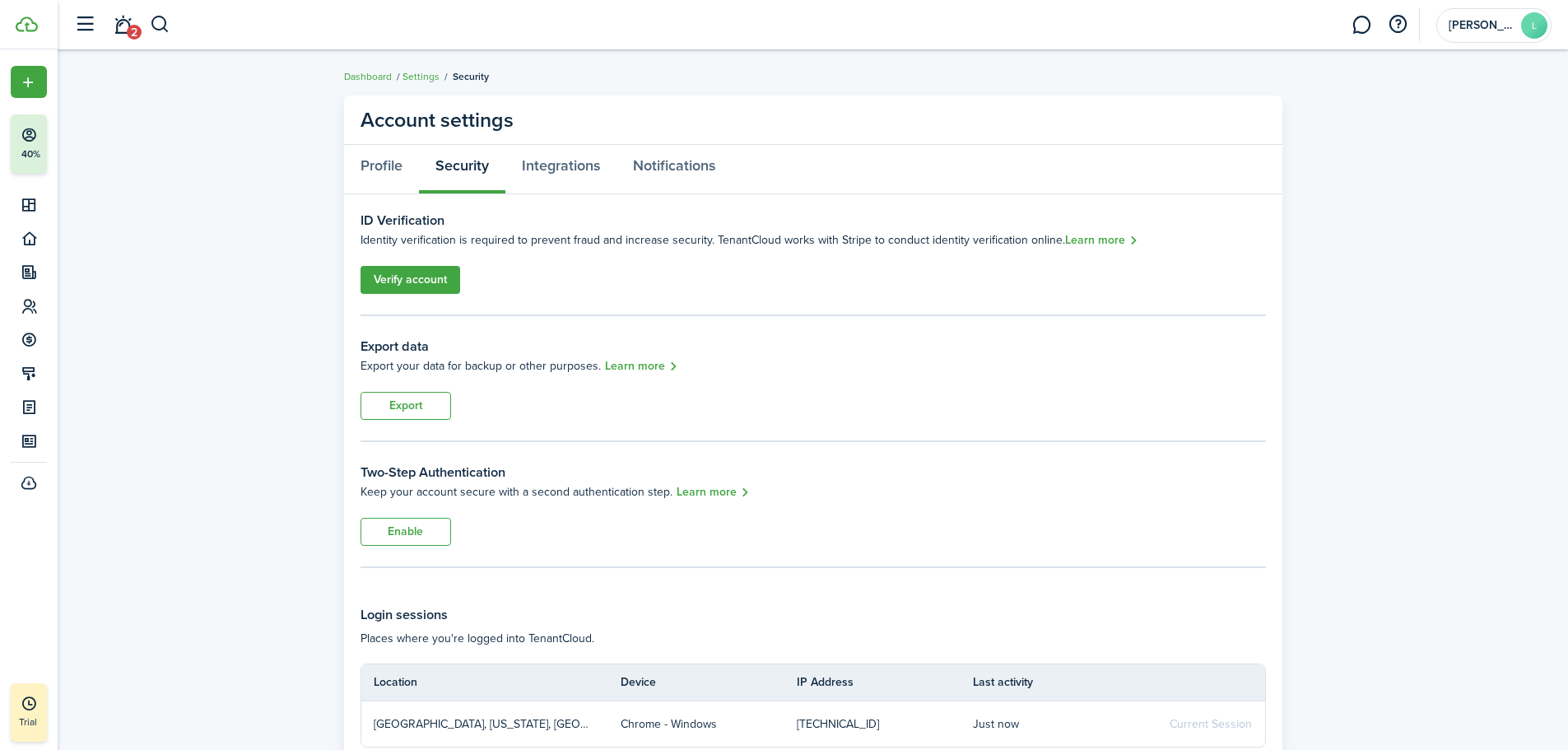
click at [407, 279] on link "Verify account" at bounding box center [410, 280] width 100 height 28
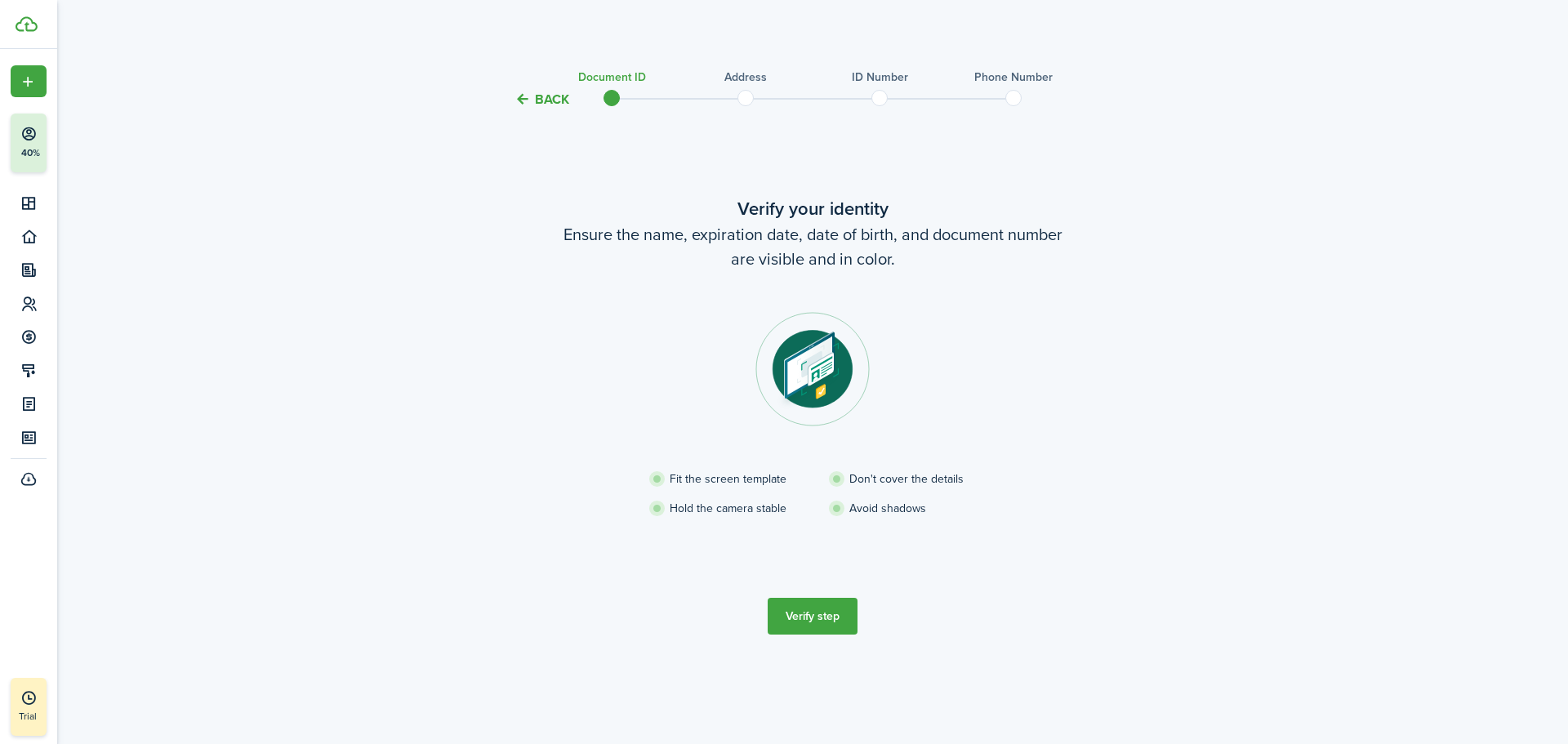
click at [821, 616] on button "Verify step" at bounding box center [813, 615] width 90 height 37
click at [525, 91] on button "Back" at bounding box center [541, 99] width 54 height 17
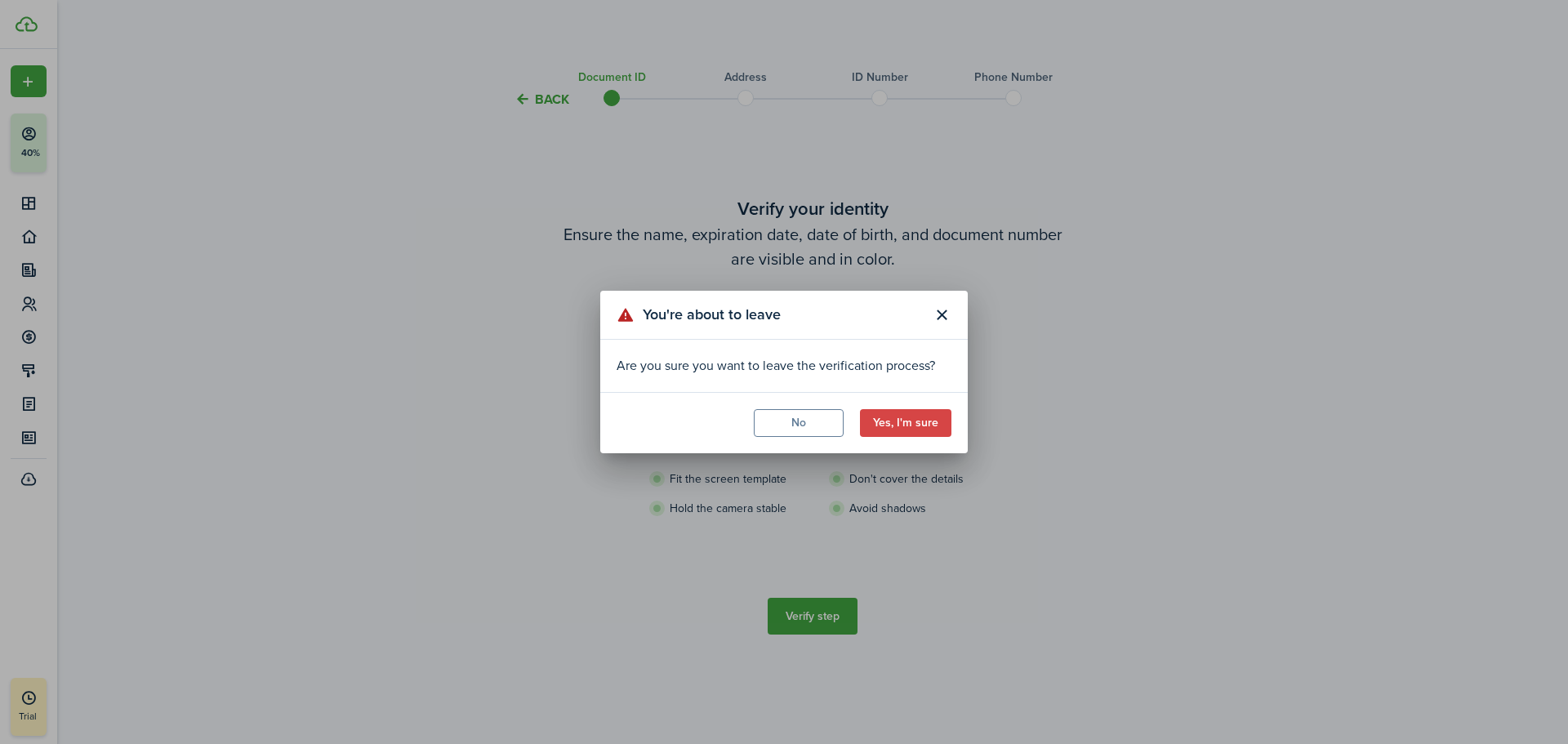
click at [810, 426] on button "No" at bounding box center [799, 423] width 90 height 28
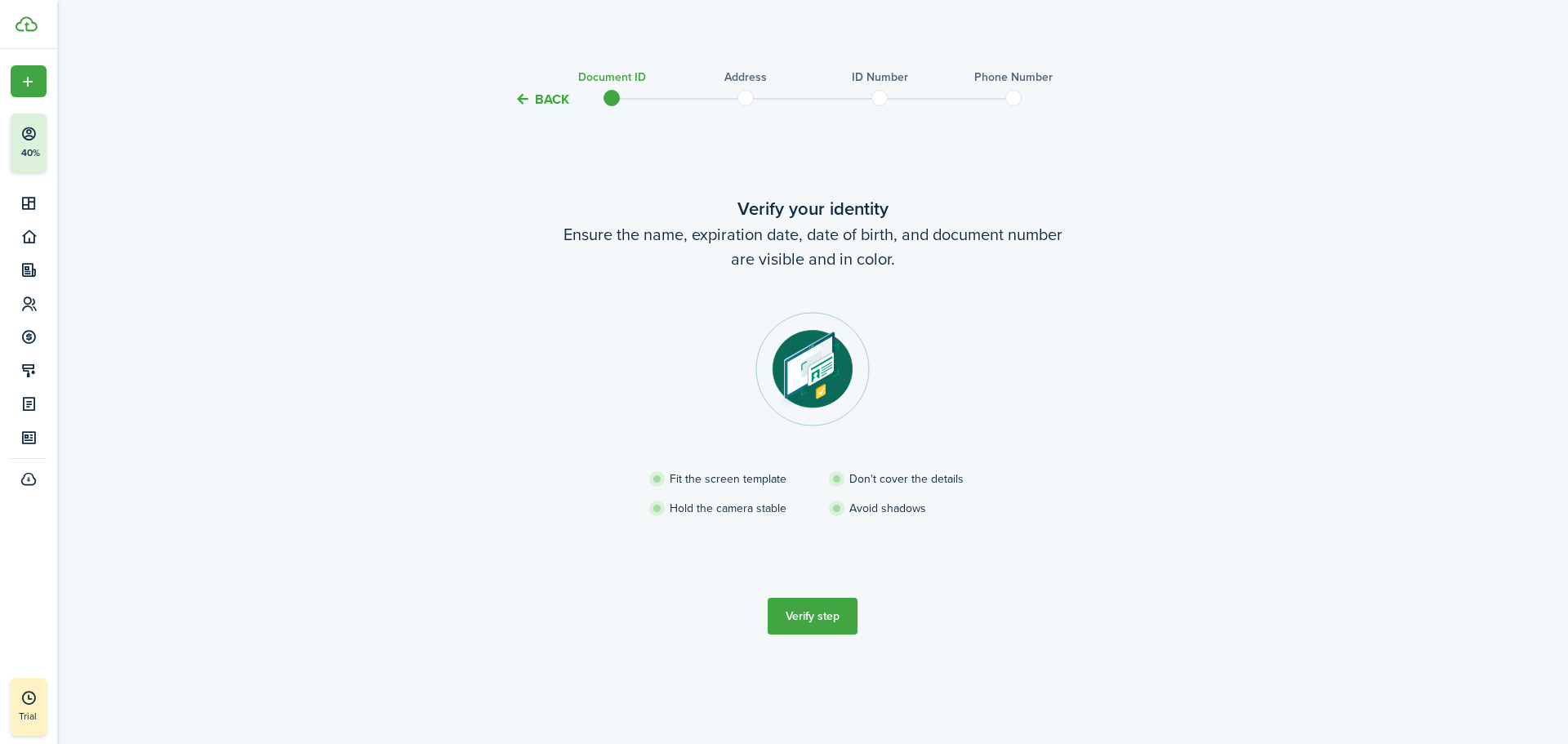
click at [809, 612] on button "Verify step" at bounding box center [813, 615] width 90 height 37
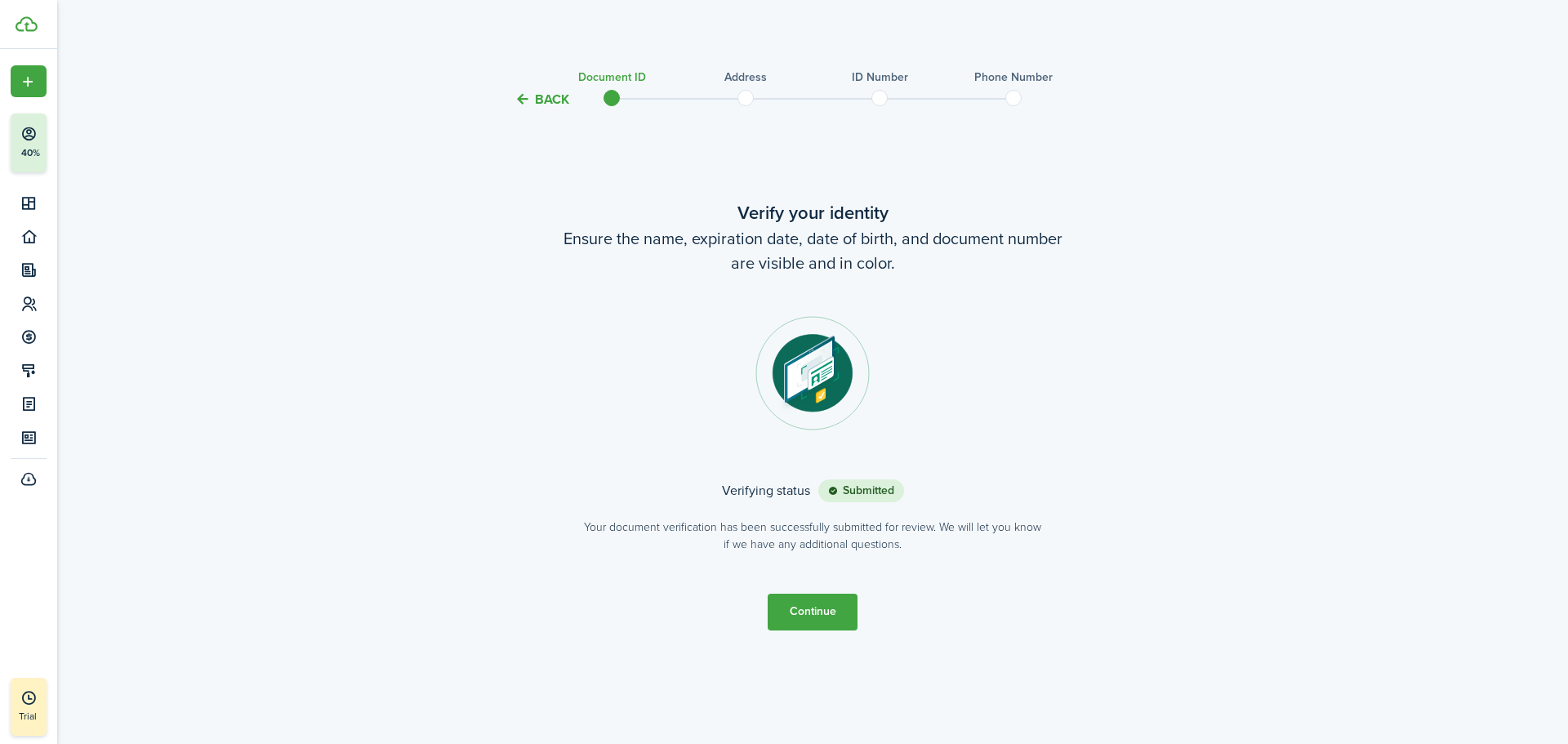
click at [828, 610] on button "Continue" at bounding box center [813, 611] width 90 height 37
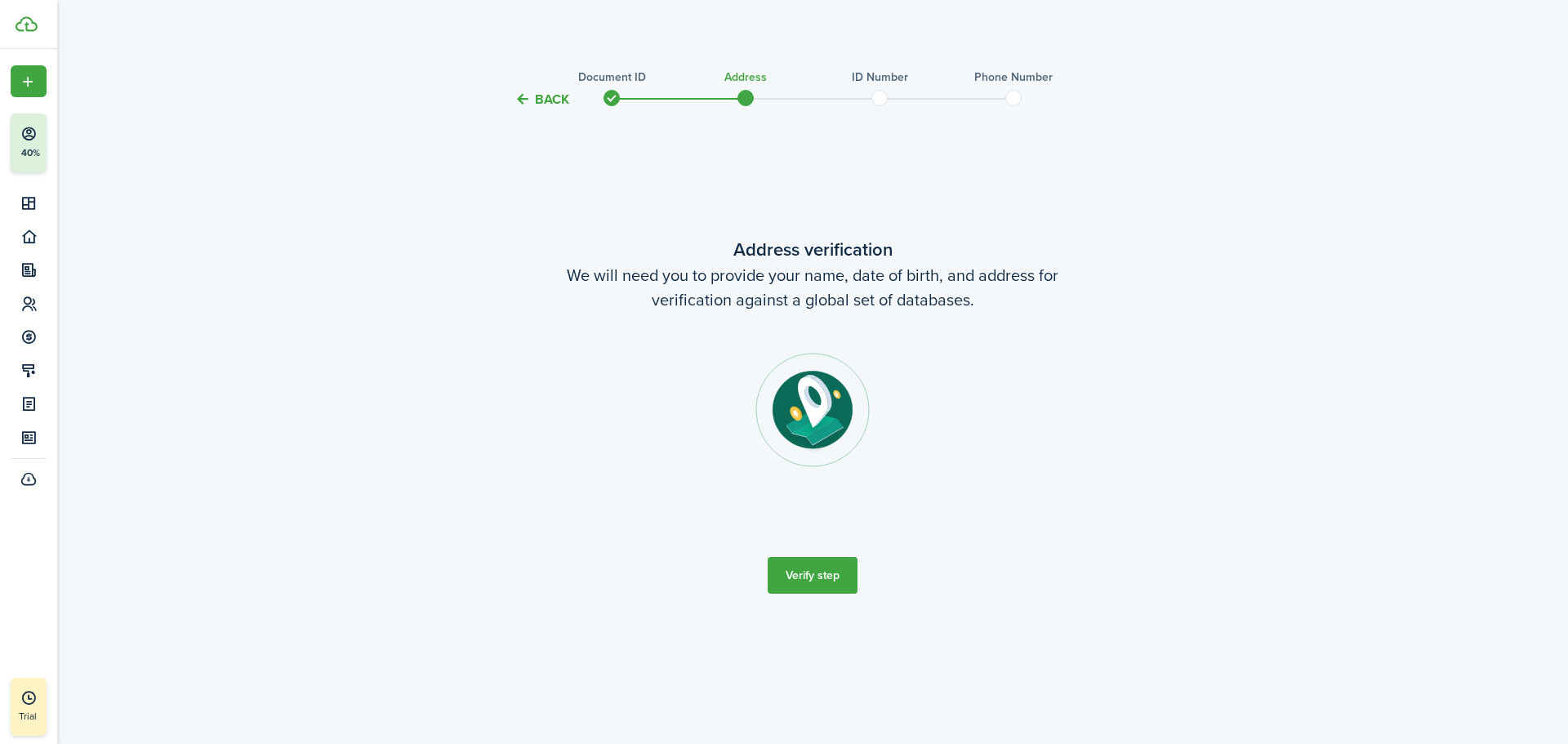
click at [807, 569] on button "Verify step" at bounding box center [813, 575] width 90 height 37
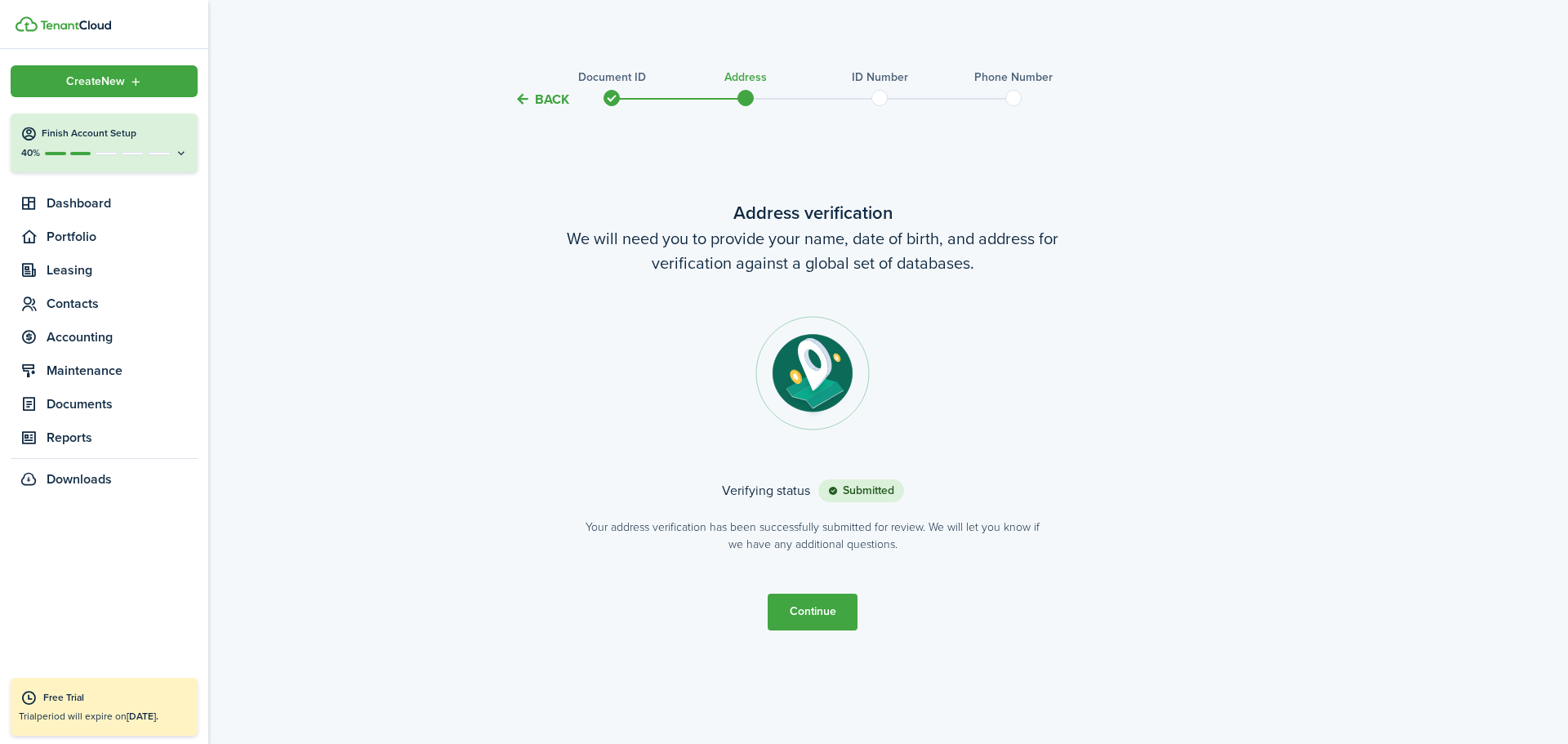
click at [179, 151] on icon at bounding box center [180, 153] width 13 height 12
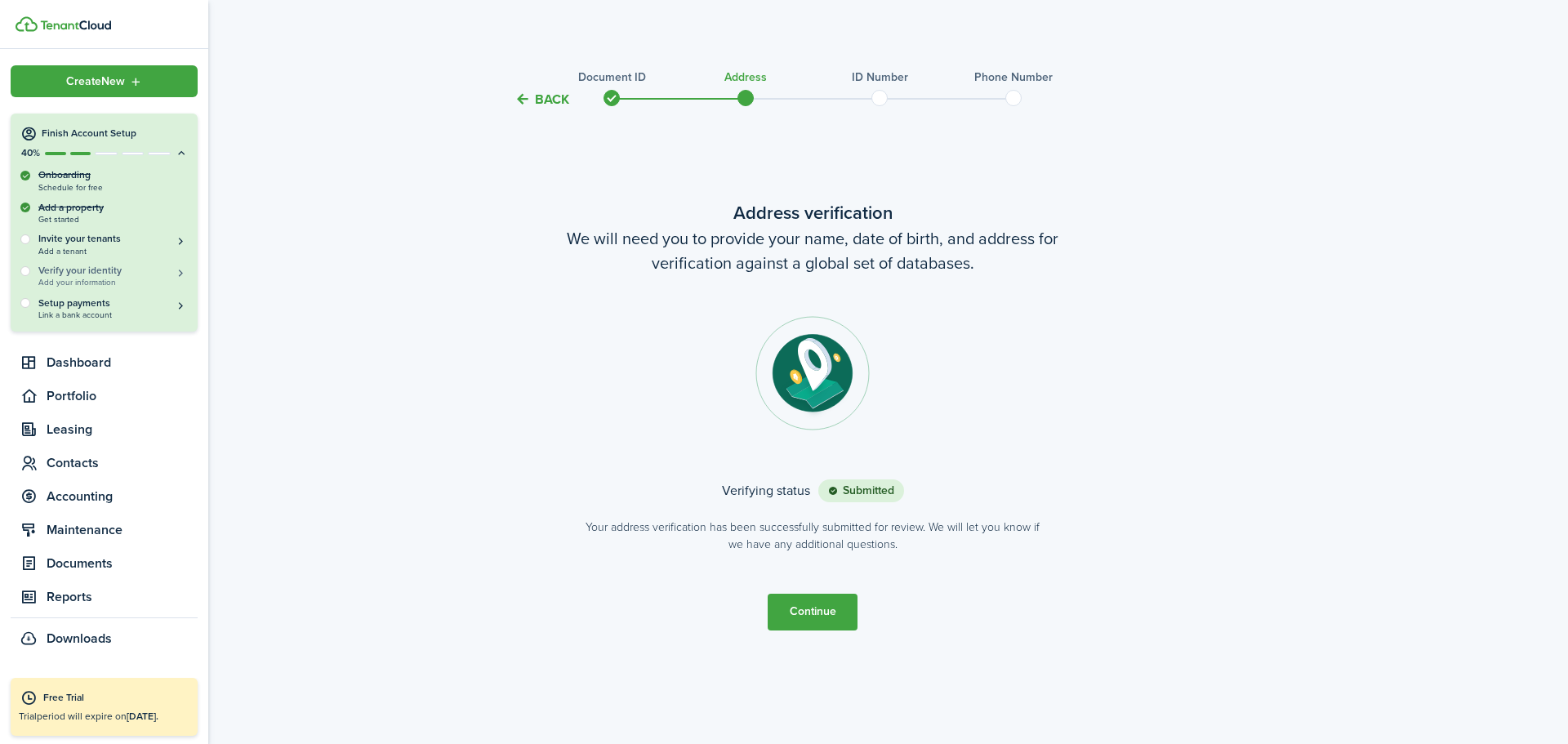
click at [87, 272] on h5 "Verify your identity" at bounding box center [113, 271] width 150 height 14
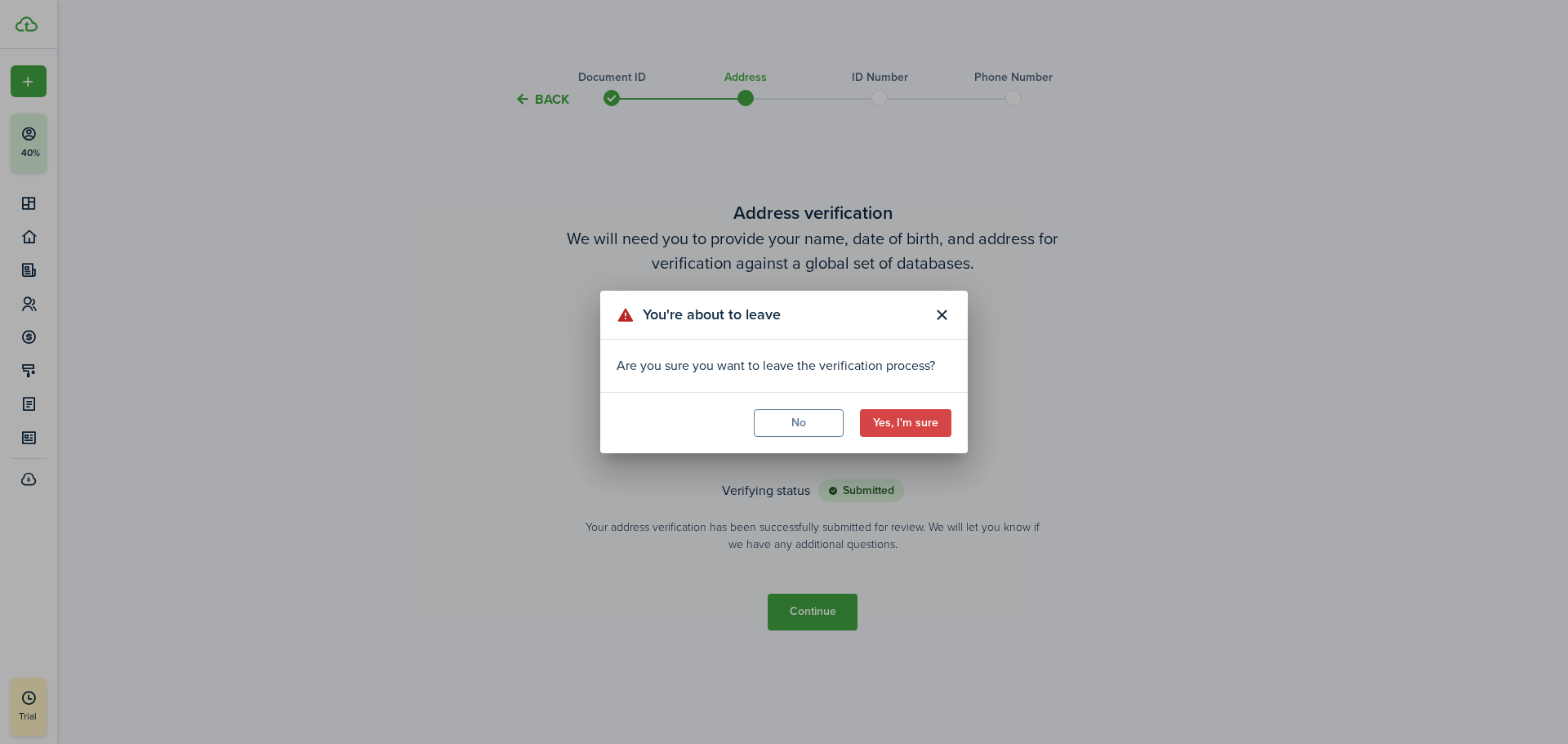
drag, startPoint x: 792, startPoint y: 421, endPoint x: 821, endPoint y: 423, distance: 29.1
click at [790, 421] on button "No" at bounding box center [799, 423] width 90 height 28
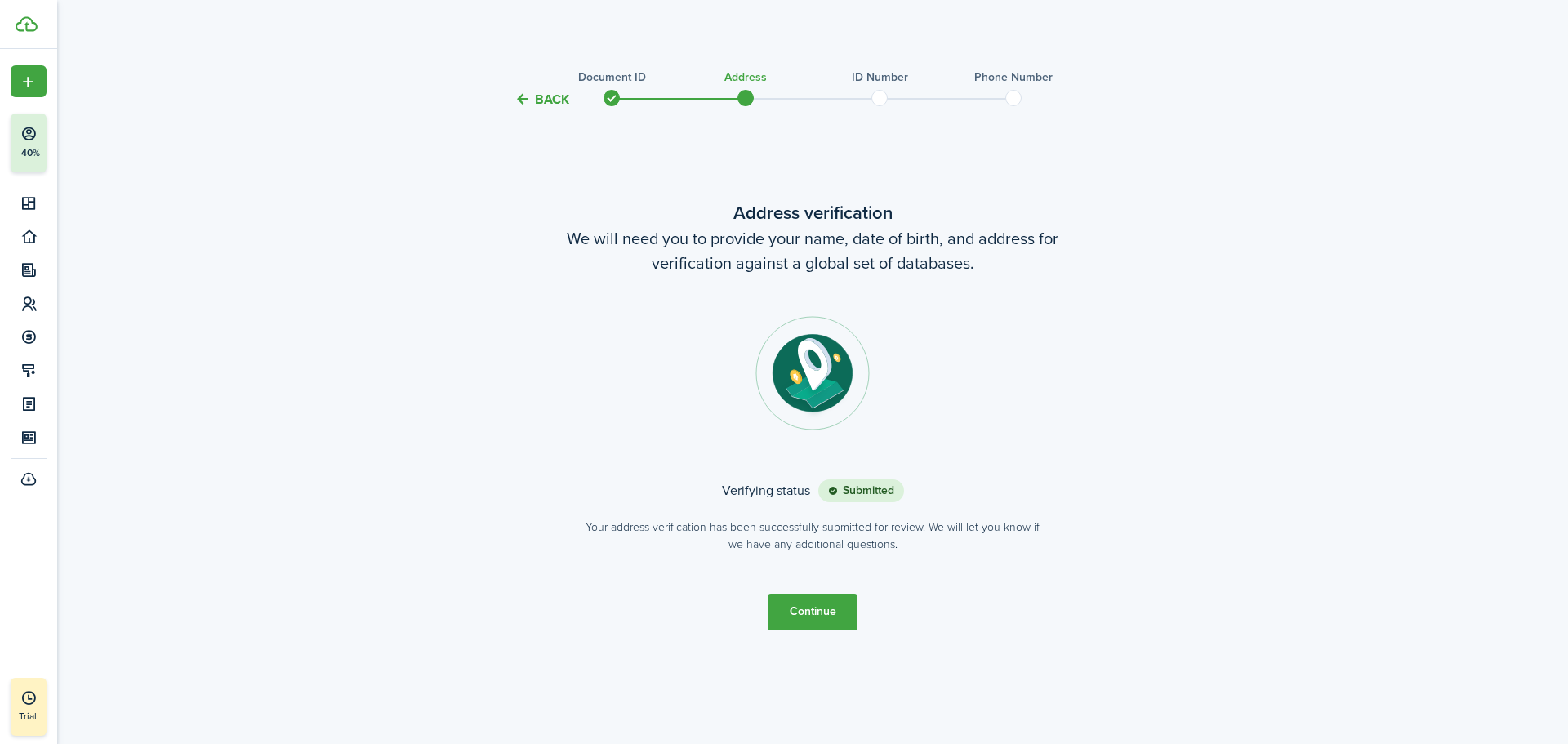
click at [821, 601] on button "Continue" at bounding box center [813, 611] width 90 height 37
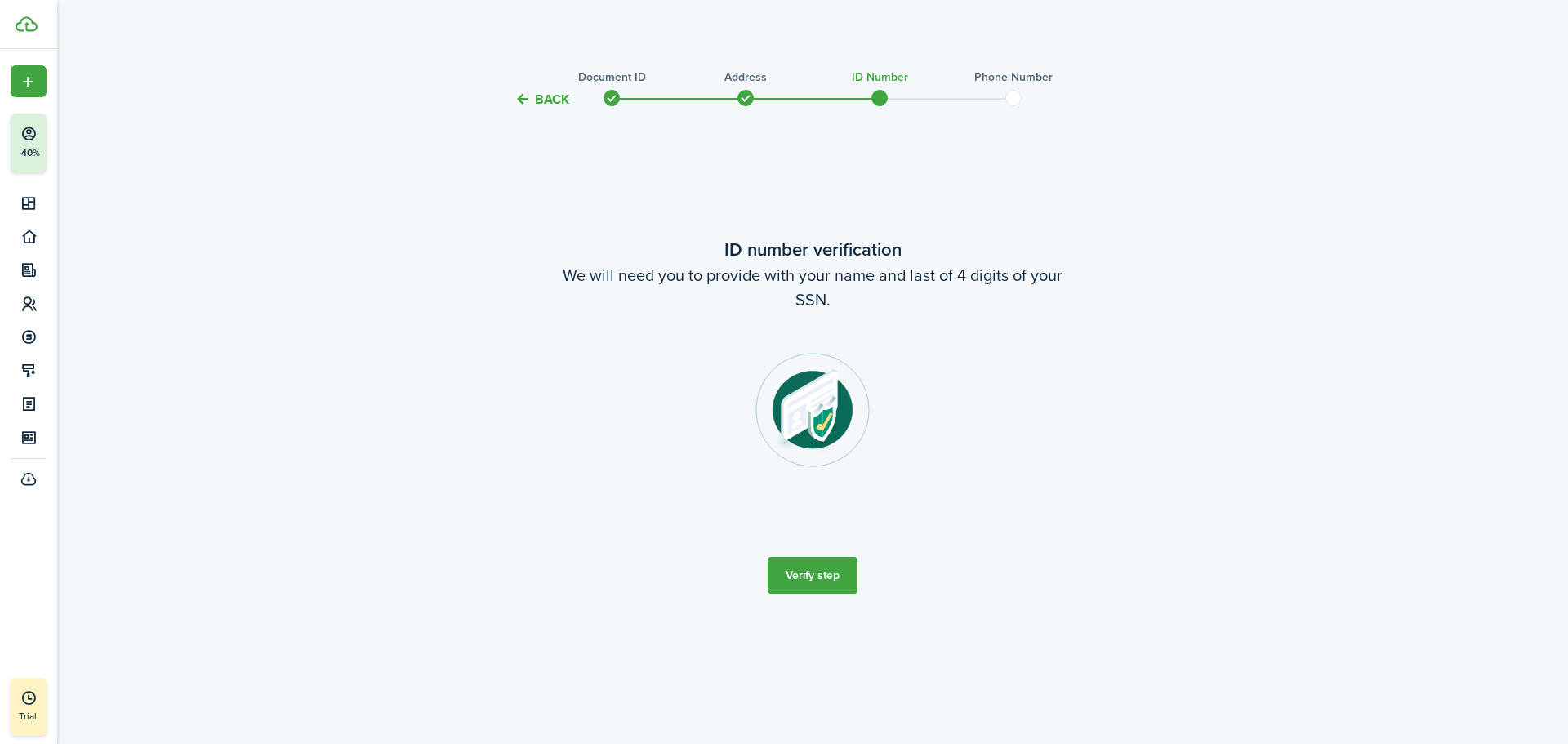
click at [810, 573] on button "Verify step" at bounding box center [813, 575] width 90 height 37
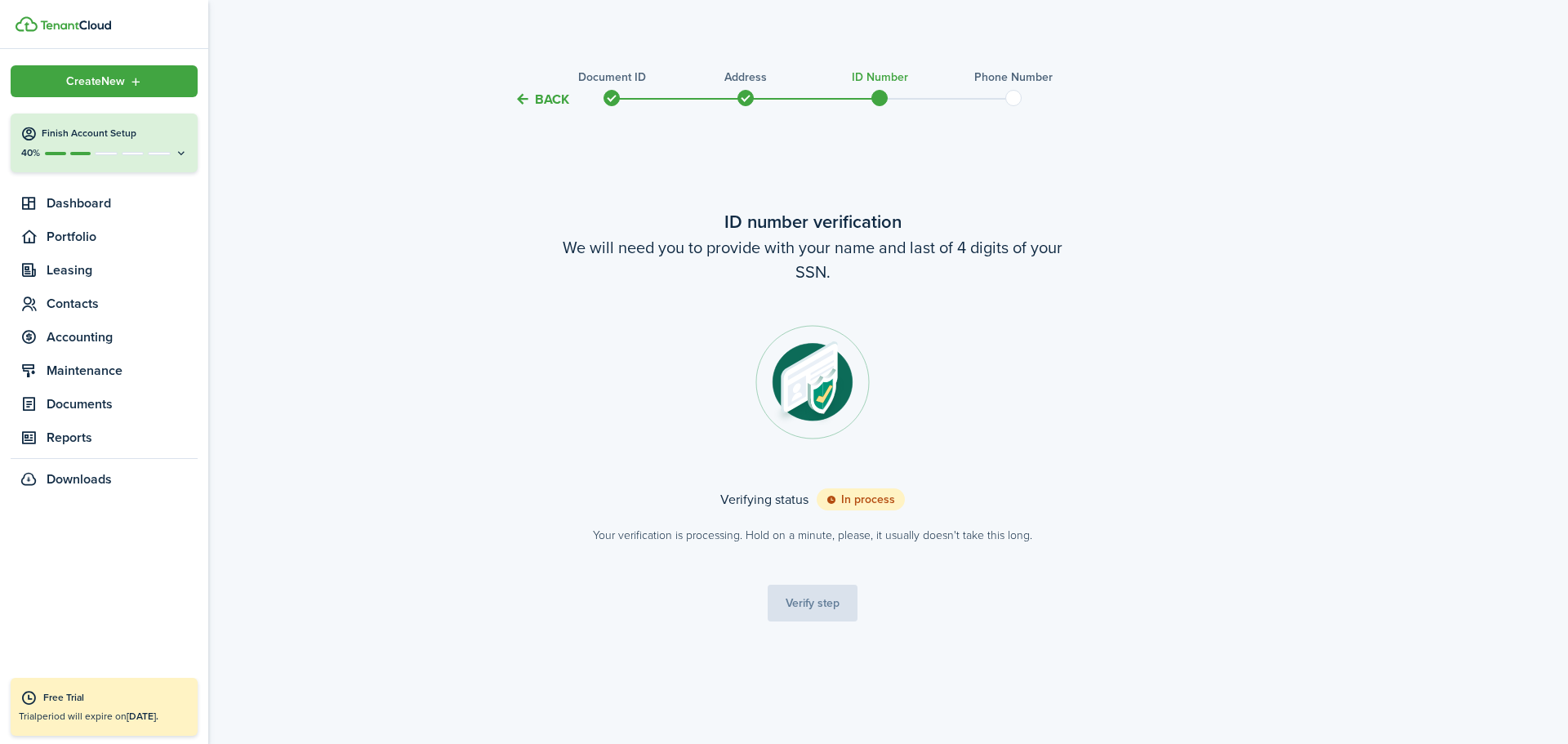
click at [186, 152] on icon at bounding box center [180, 153] width 13 height 12
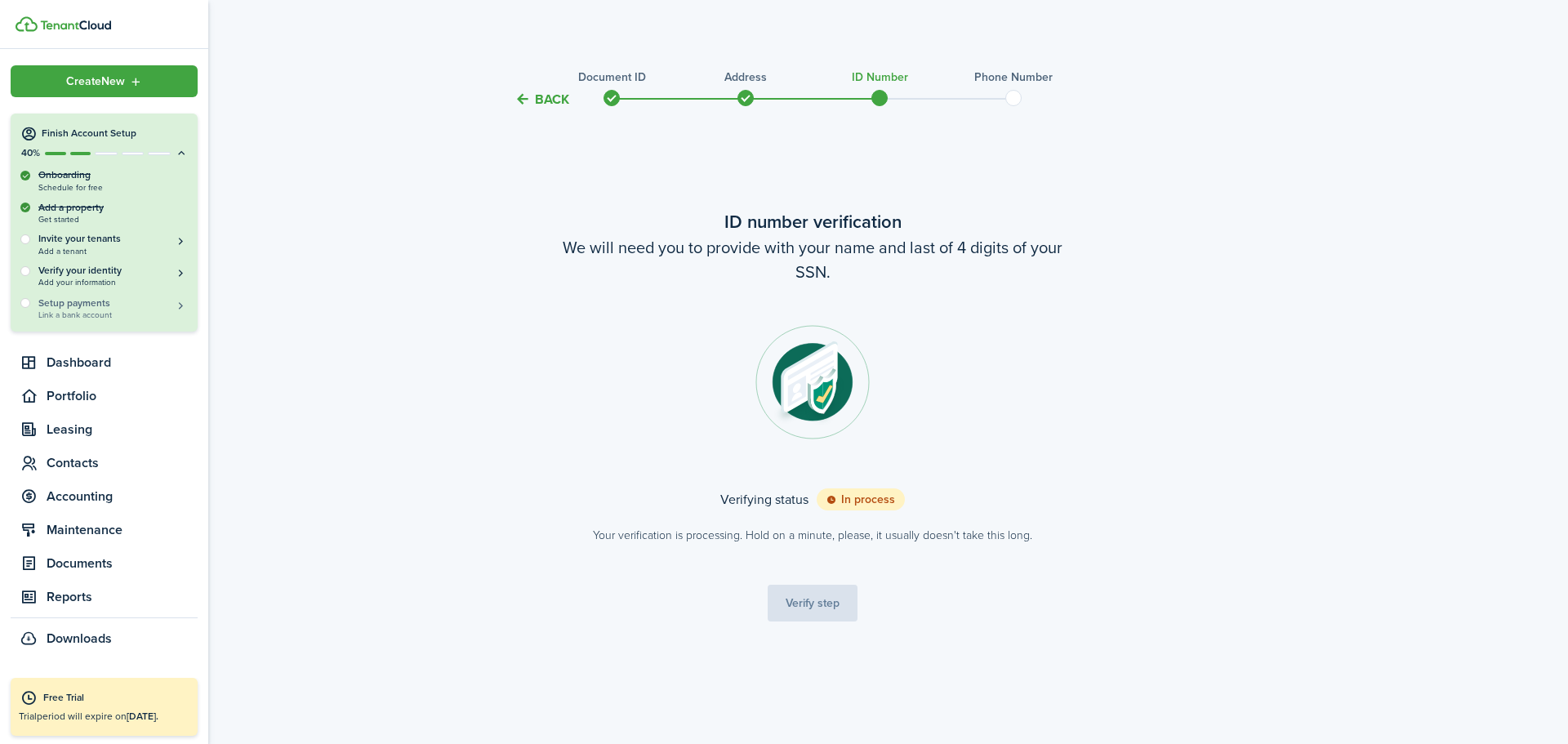
click at [97, 312] on span "Link a bank account" at bounding box center [113, 315] width 150 height 9
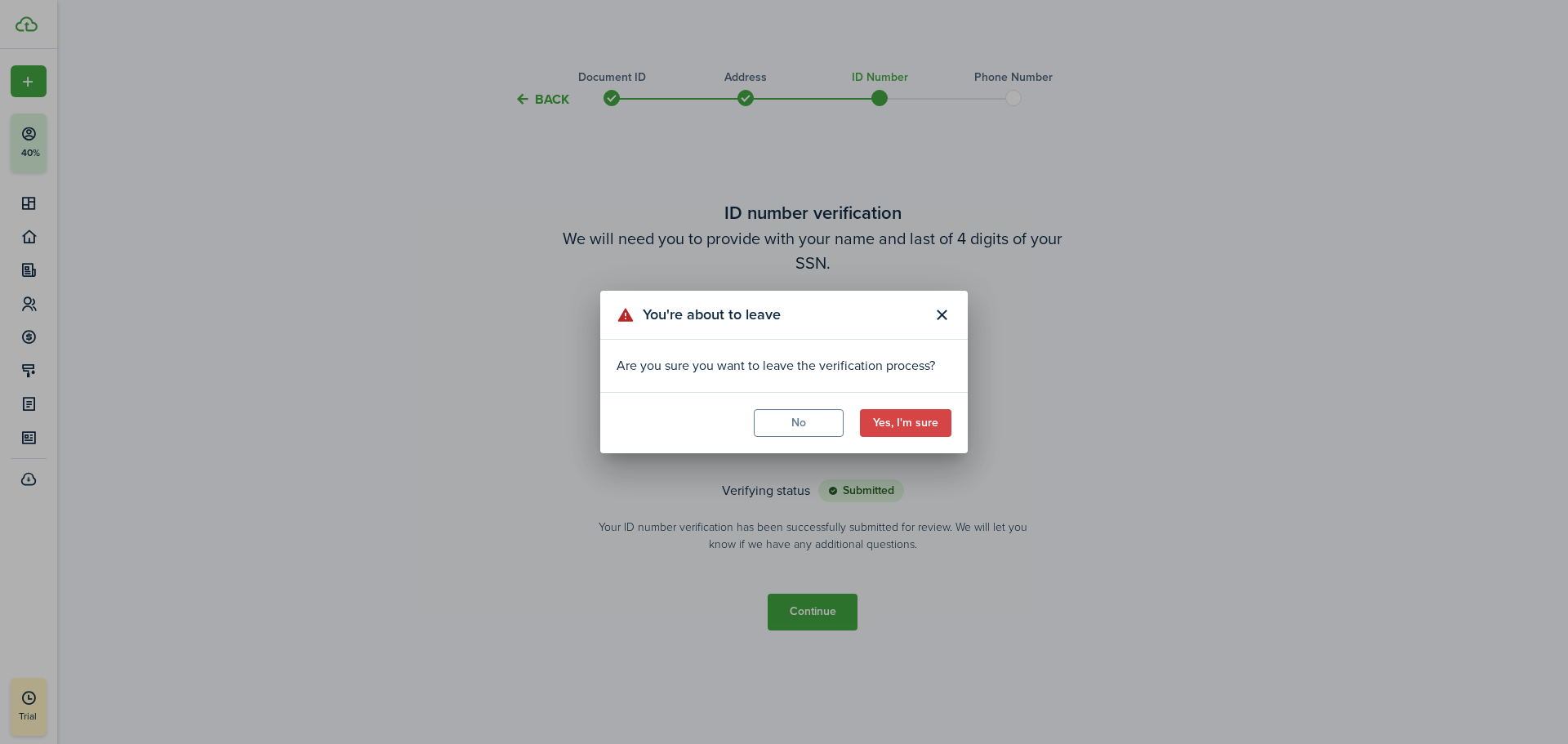
click at [804, 421] on button "No" at bounding box center [799, 423] width 90 height 28
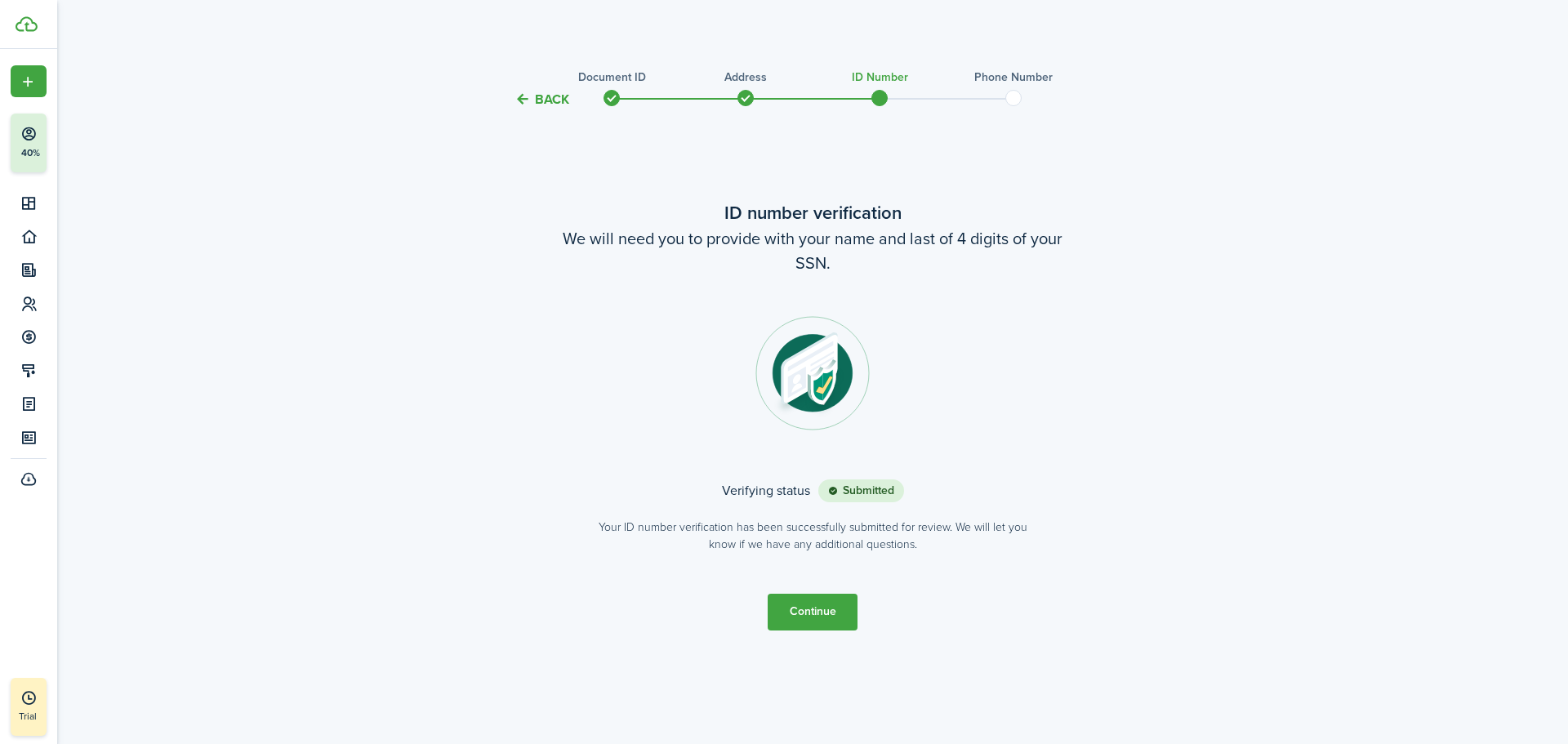
click at [819, 594] on button "Continue" at bounding box center [813, 611] width 90 height 37
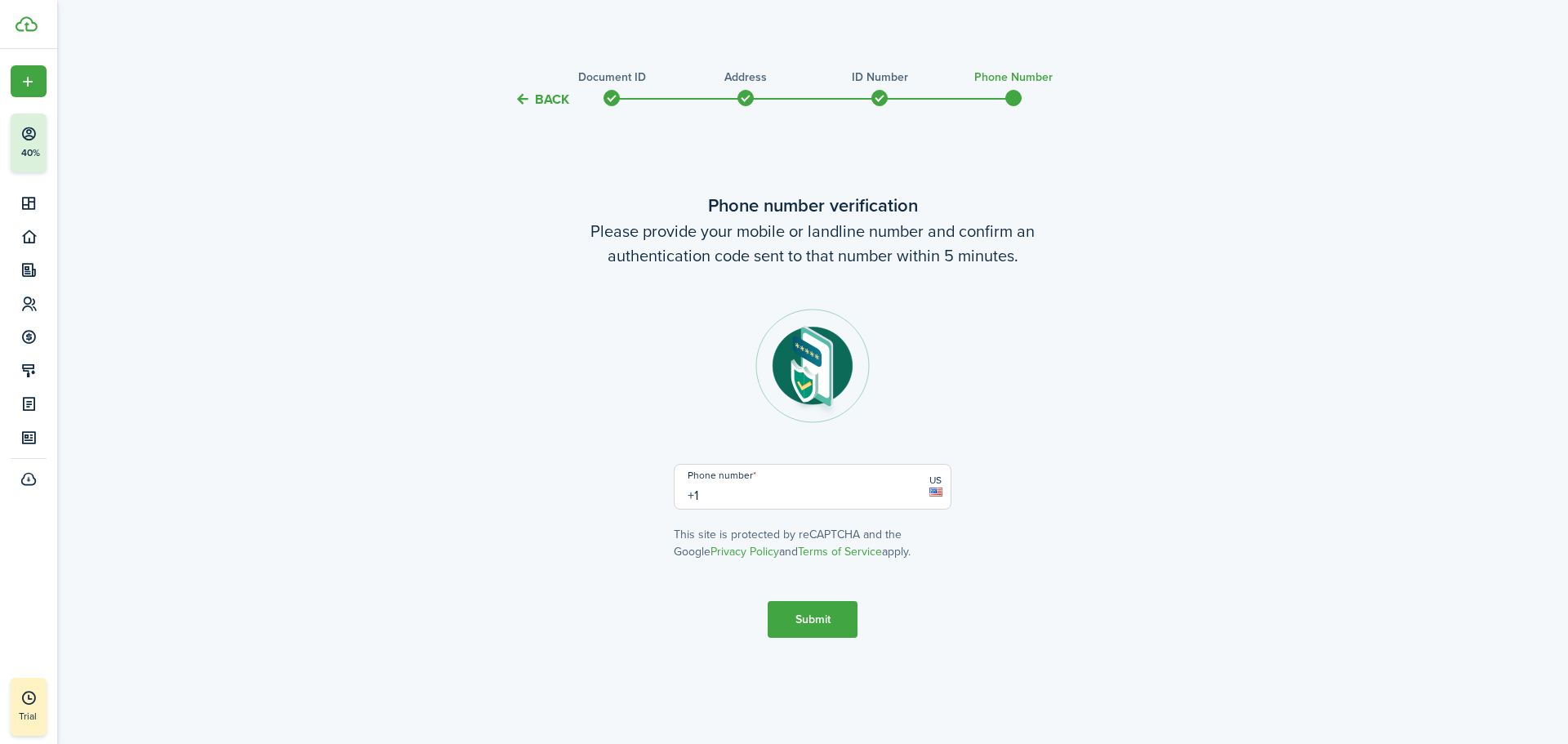
click at [755, 493] on input "+1" at bounding box center [813, 487] width 278 height 46
type input "[PHONE_NUMBER]"
click at [808, 618] on button "Submit" at bounding box center [813, 619] width 90 height 37
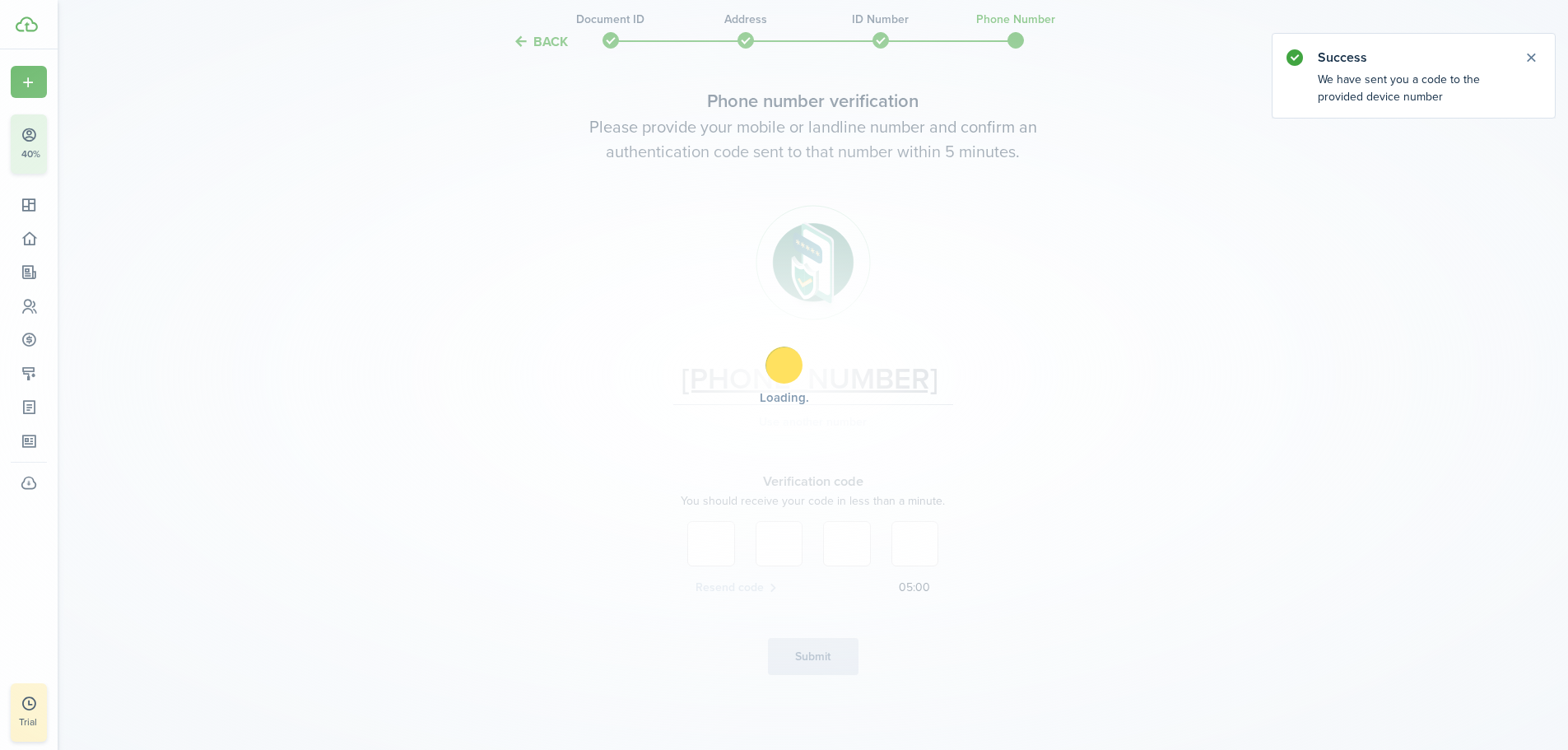
scroll to position [81, 0]
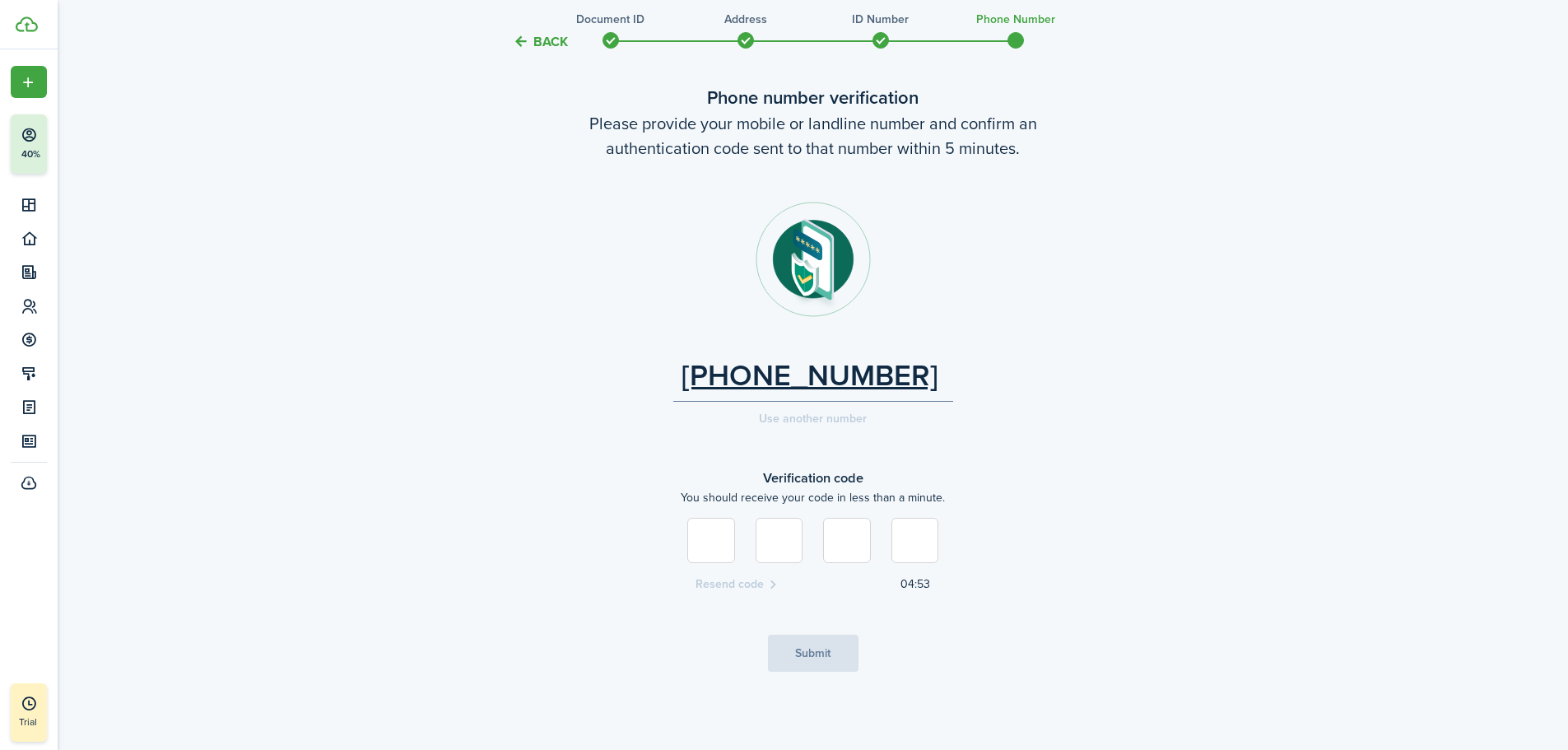
type input "4"
type input "0"
type input "4"
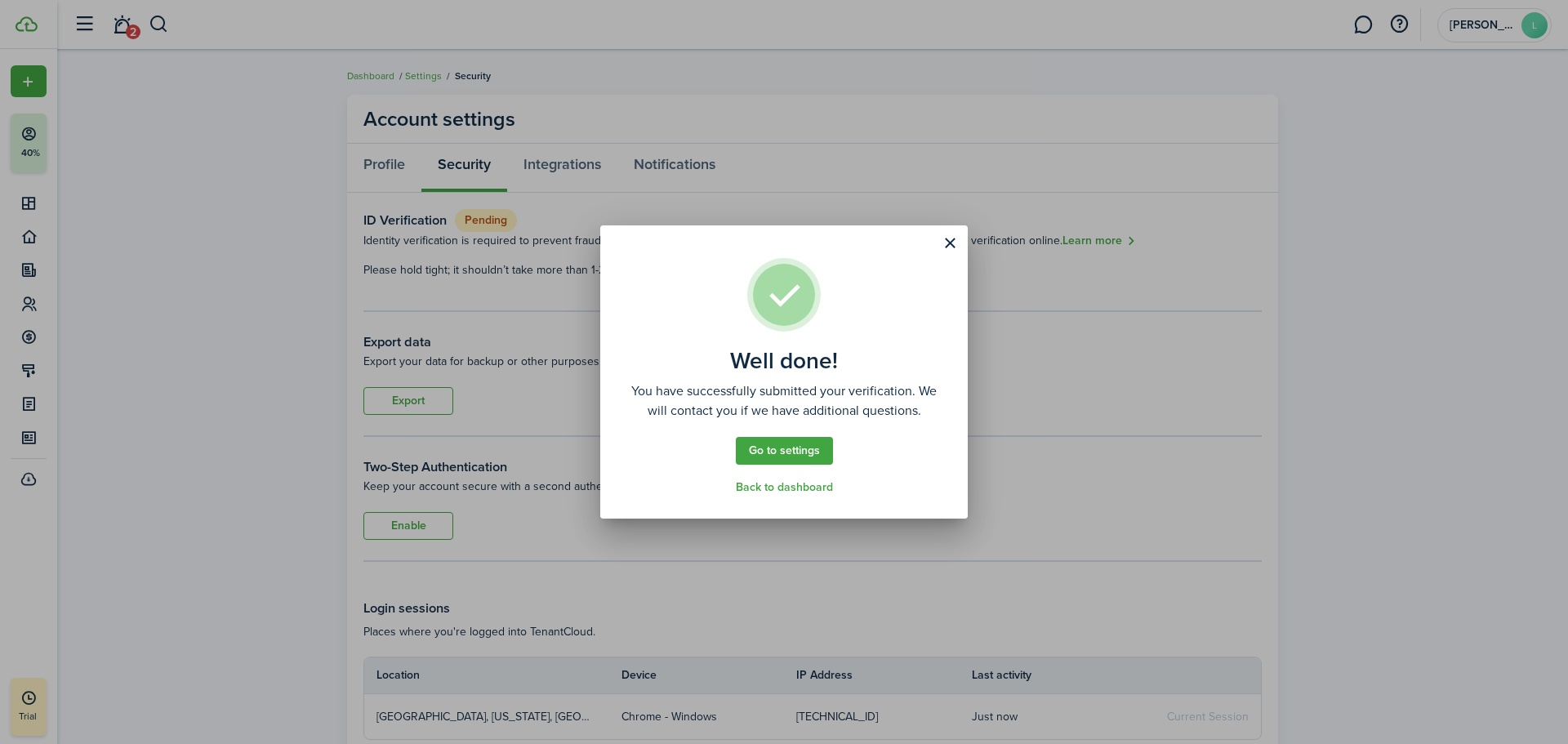
click at [788, 490] on link "Back to dashboard" at bounding box center [784, 487] width 97 height 13
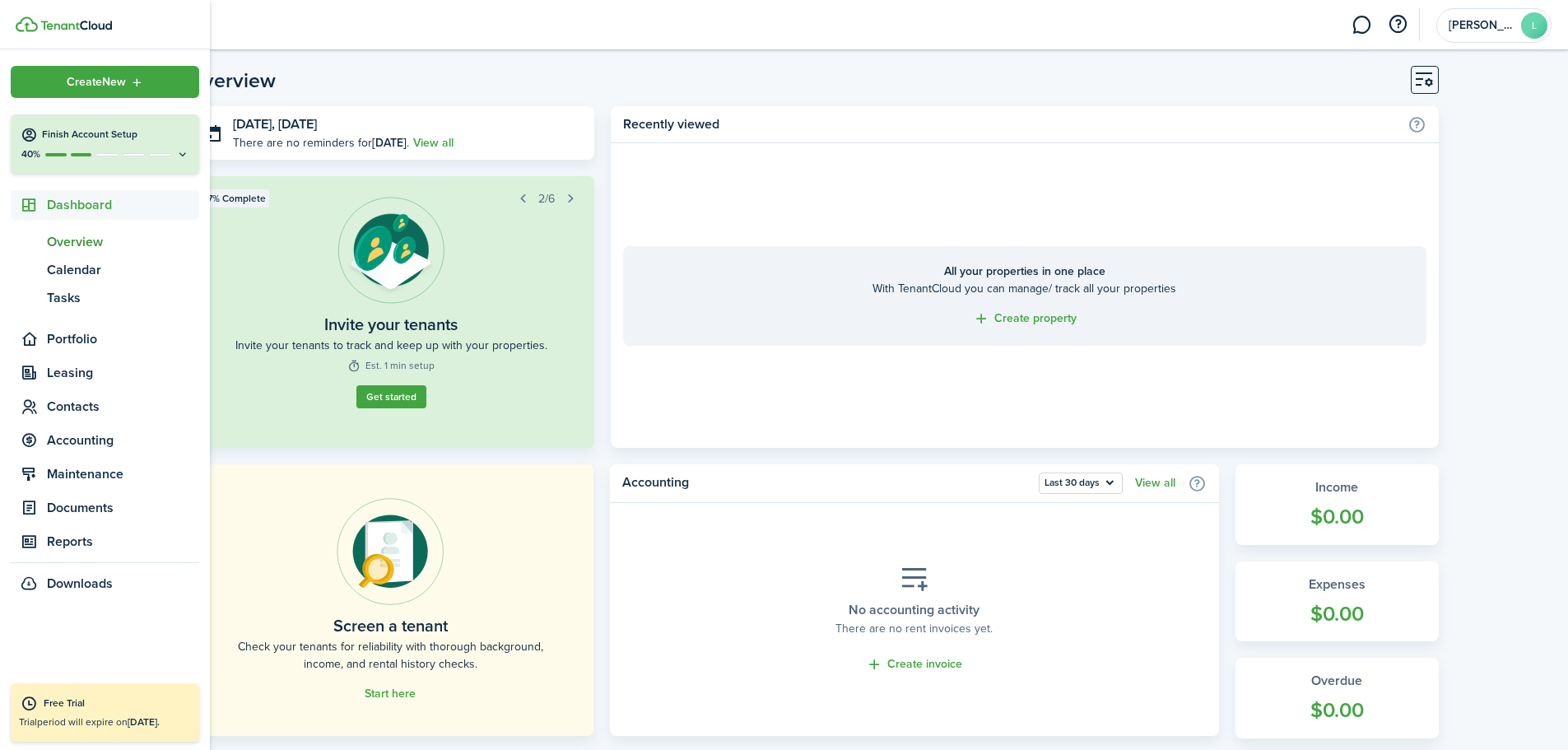
click at [192, 152] on button "Finish Account Setup 40%" at bounding box center [105, 143] width 189 height 59
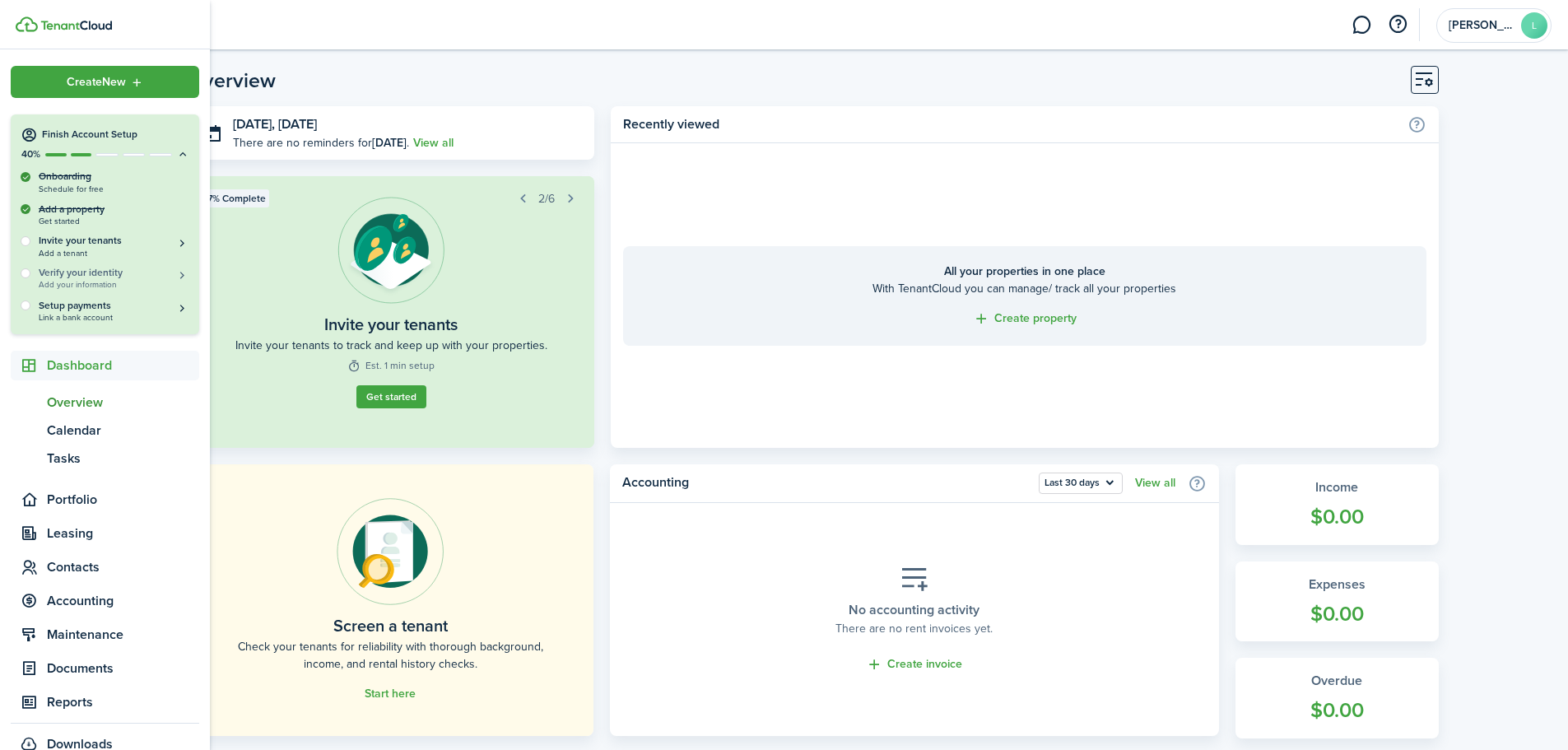
click at [106, 275] on h5 "Verify your identity" at bounding box center [114, 273] width 151 height 14
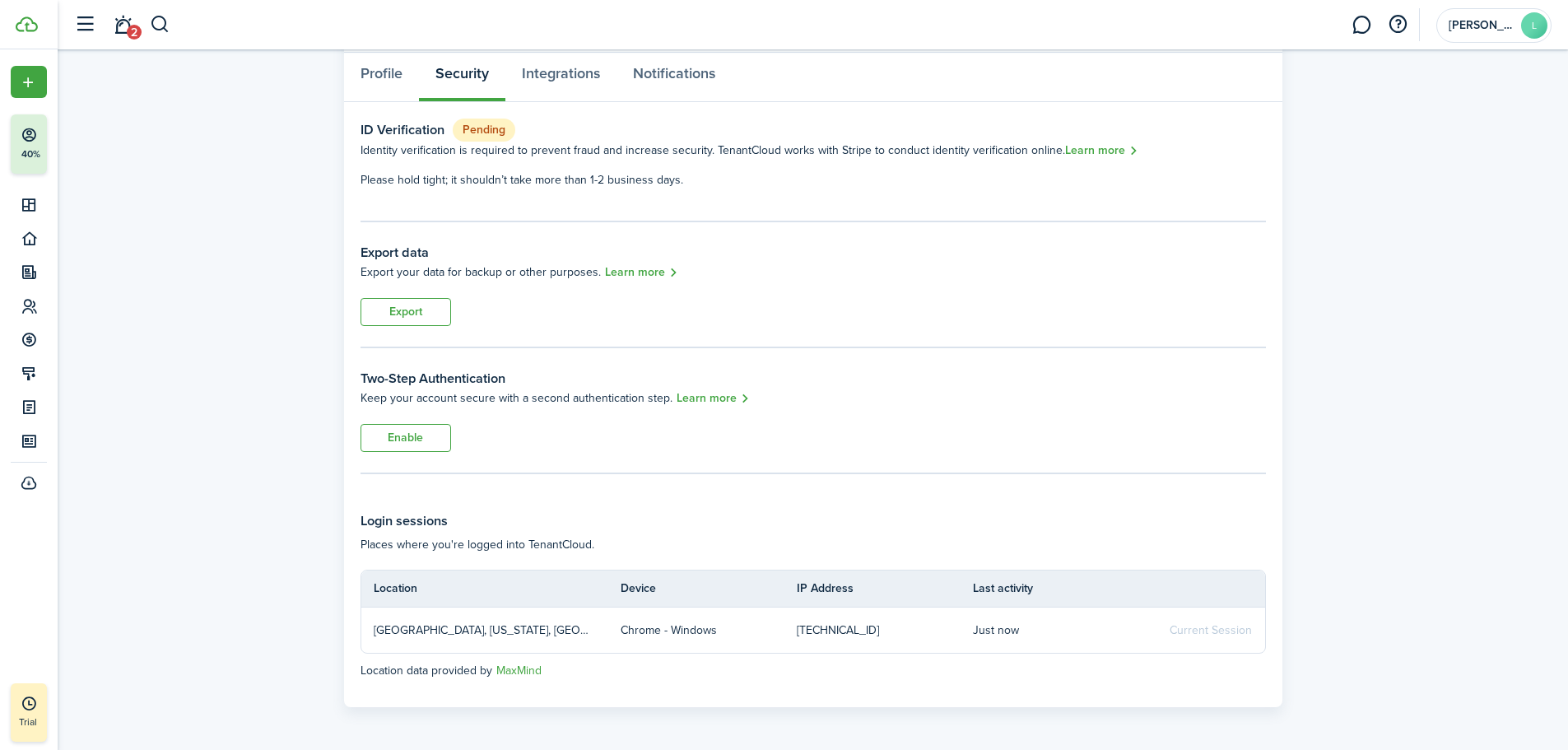
scroll to position [94, 0]
drag, startPoint x: 920, startPoint y: 58, endPoint x: 943, endPoint y: 142, distance: 87.1
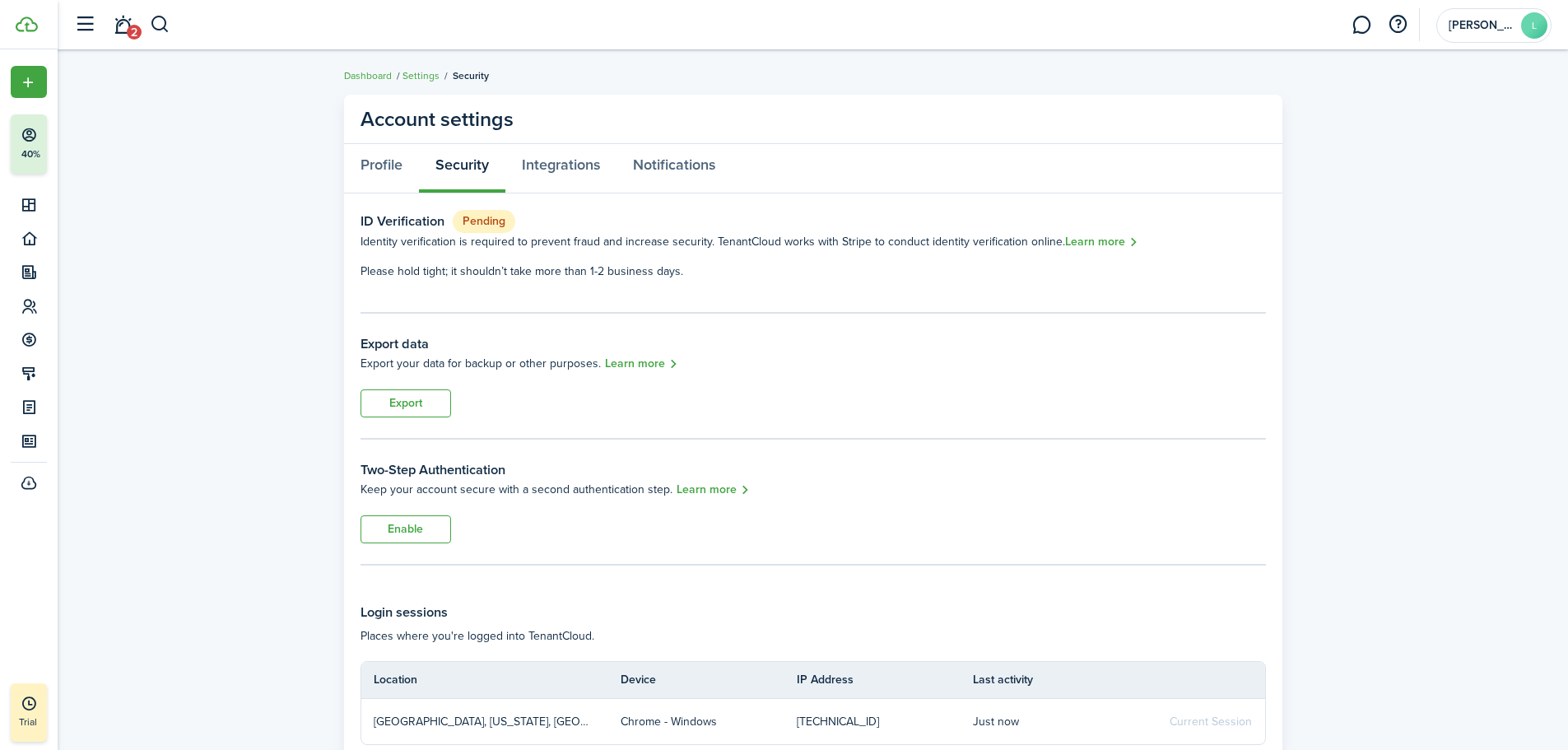
scroll to position [0, 0]
click at [550, 174] on link "Integrations" at bounding box center [561, 170] width 112 height 50
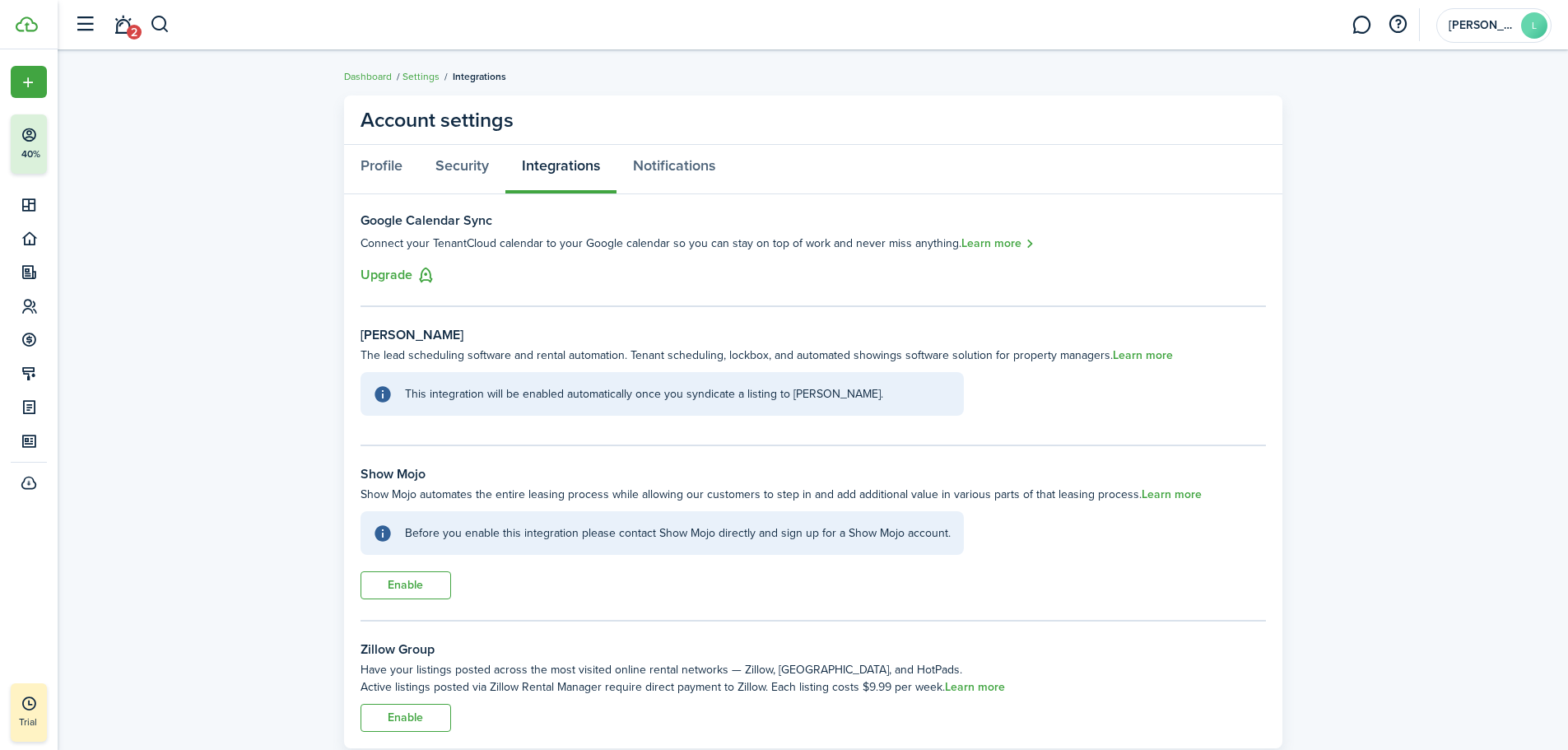
click at [987, 241] on link "Learn more" at bounding box center [998, 244] width 74 height 19
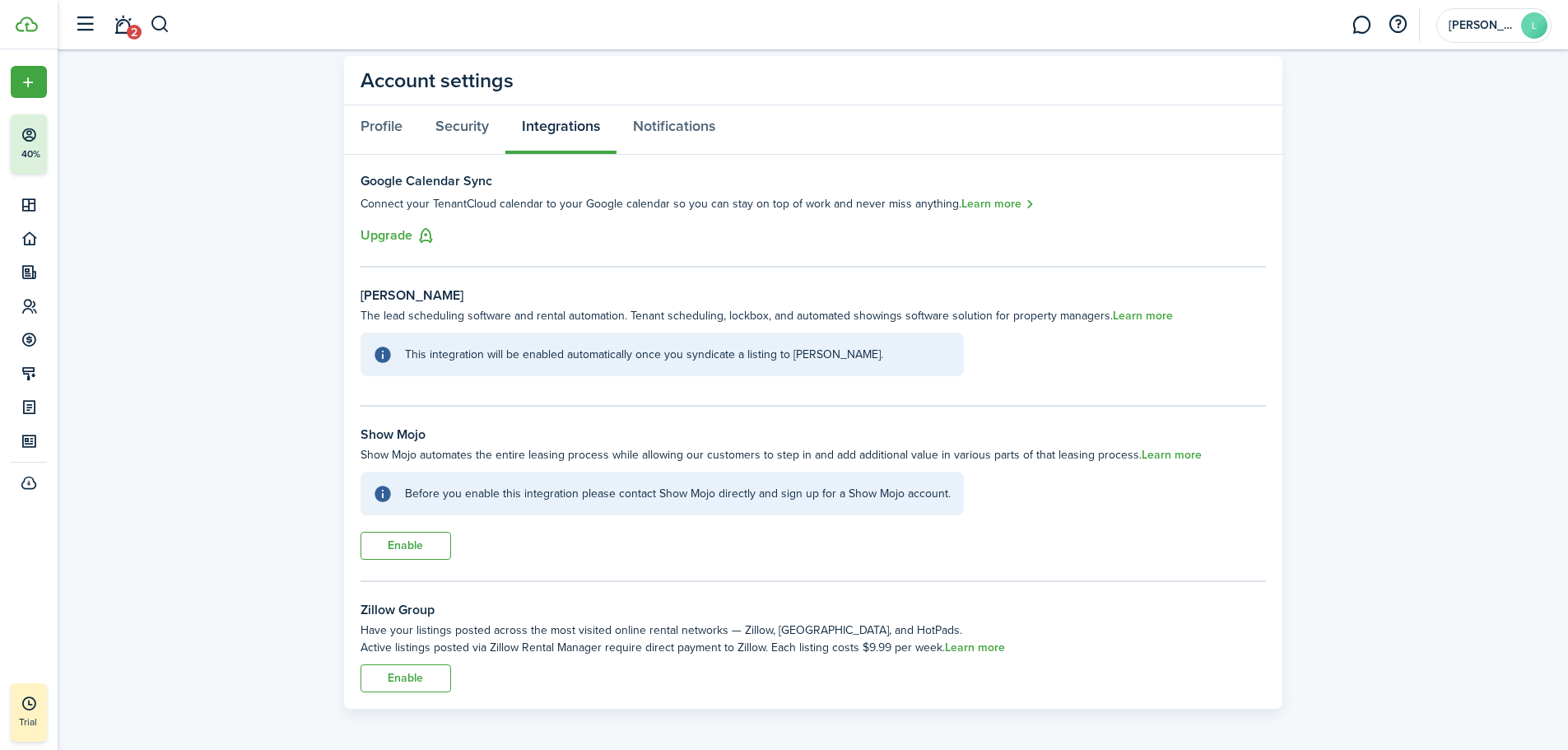
scroll to position [44, 0]
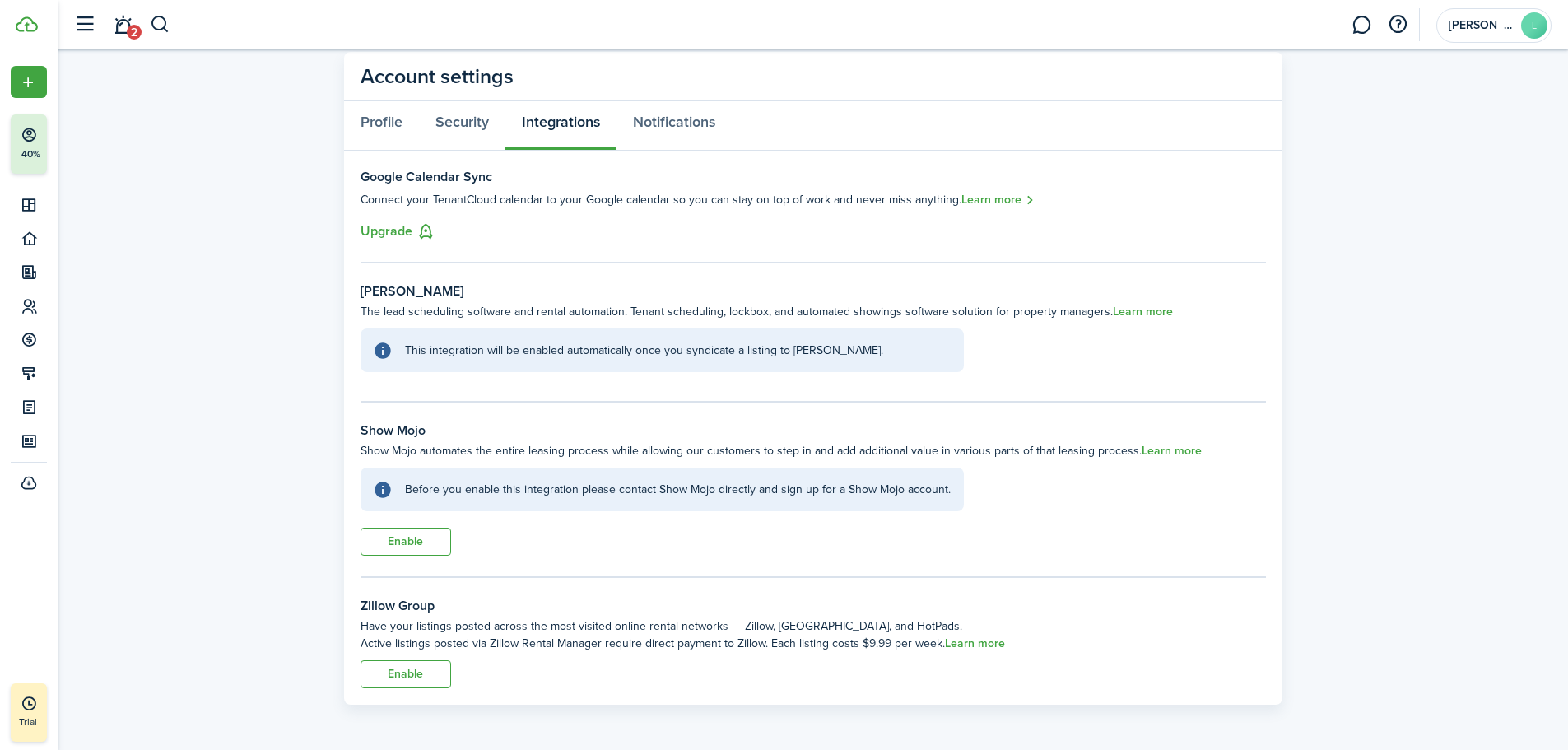
click at [425, 677] on button "Enable" at bounding box center [406, 674] width 91 height 28
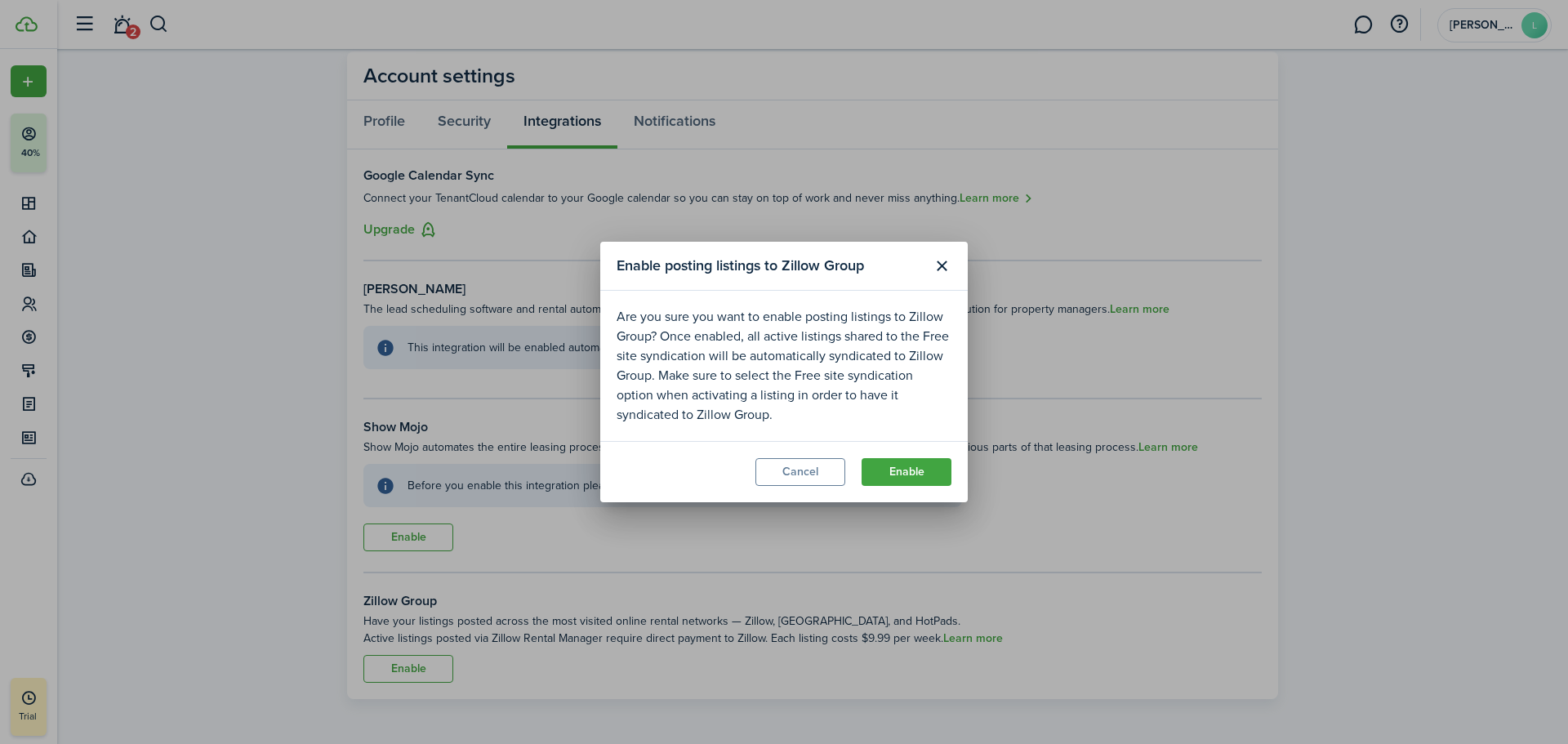
click at [924, 471] on button "Enable" at bounding box center [907, 472] width 90 height 28
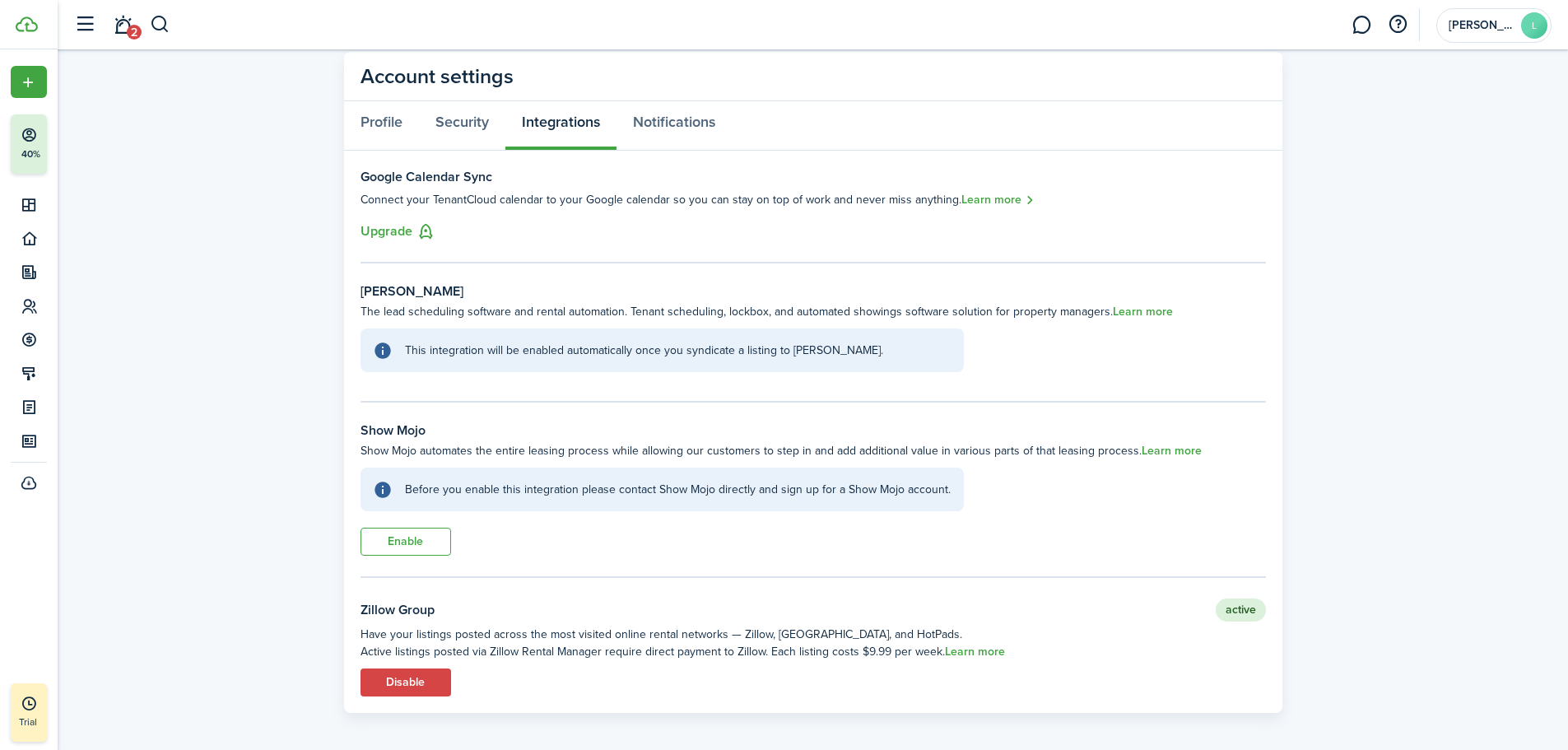
click at [1166, 452] on link "Learn more" at bounding box center [1172, 451] width 60 height 13
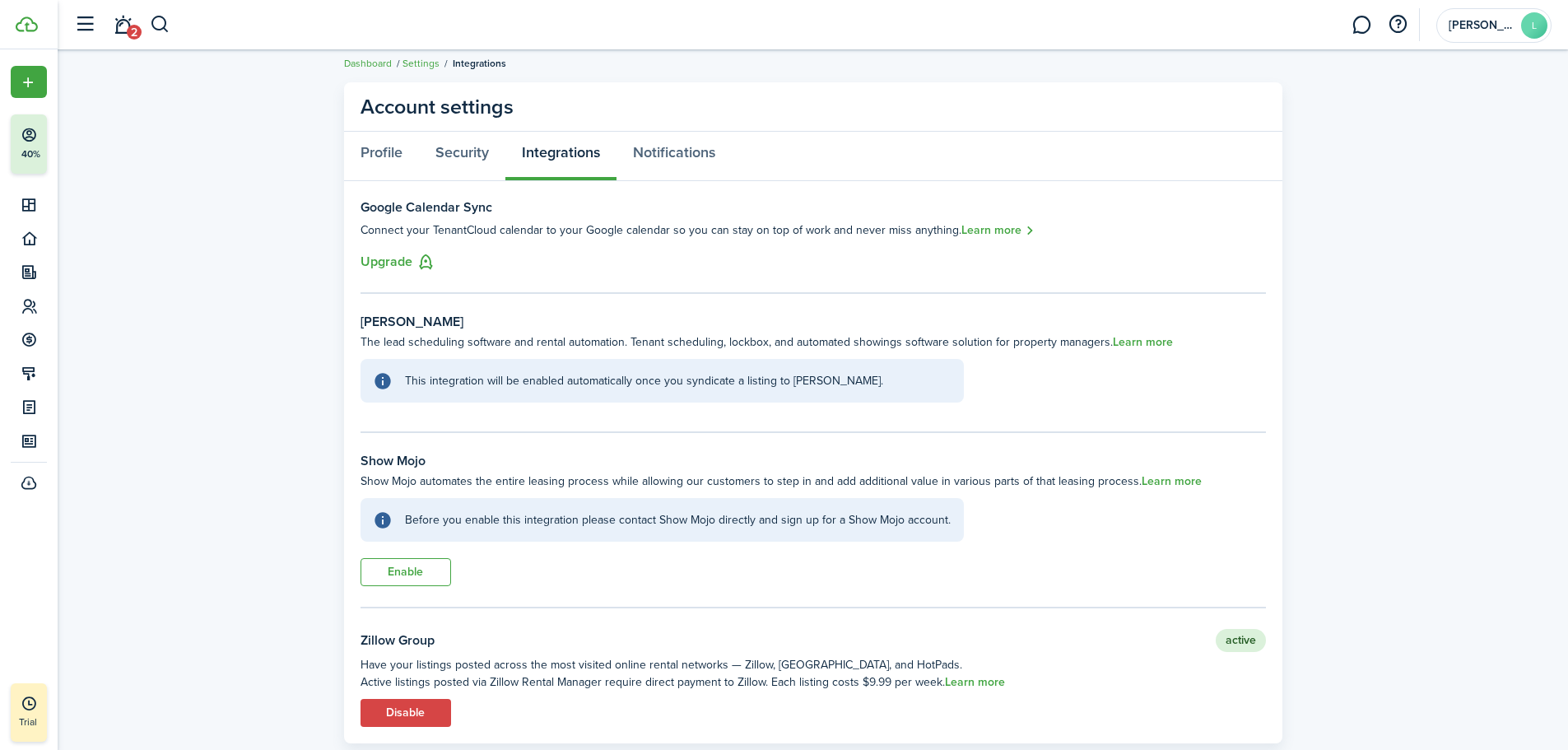
scroll to position [0, 0]
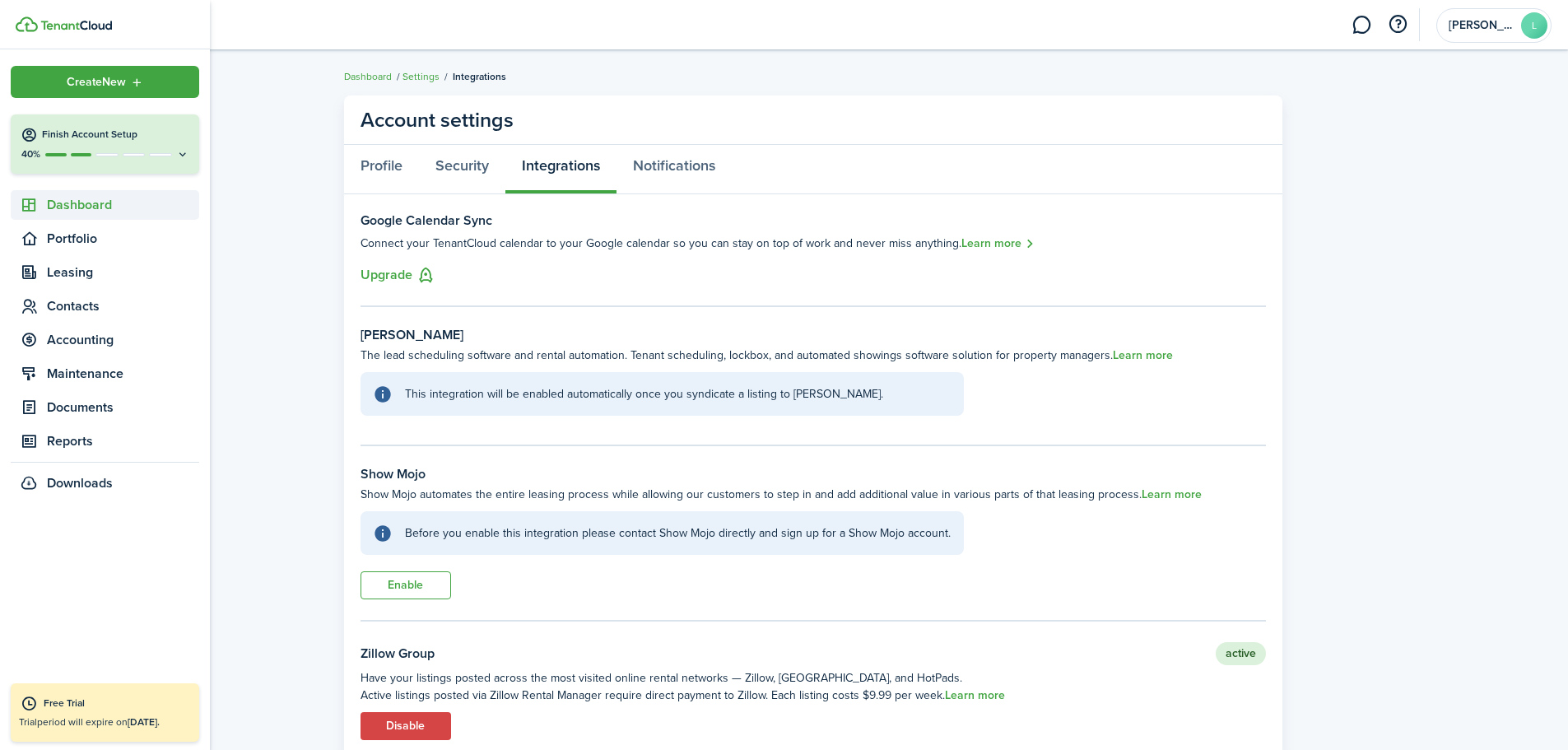
click at [44, 206] on sidebar-link-icon at bounding box center [28, 205] width 36 height 17
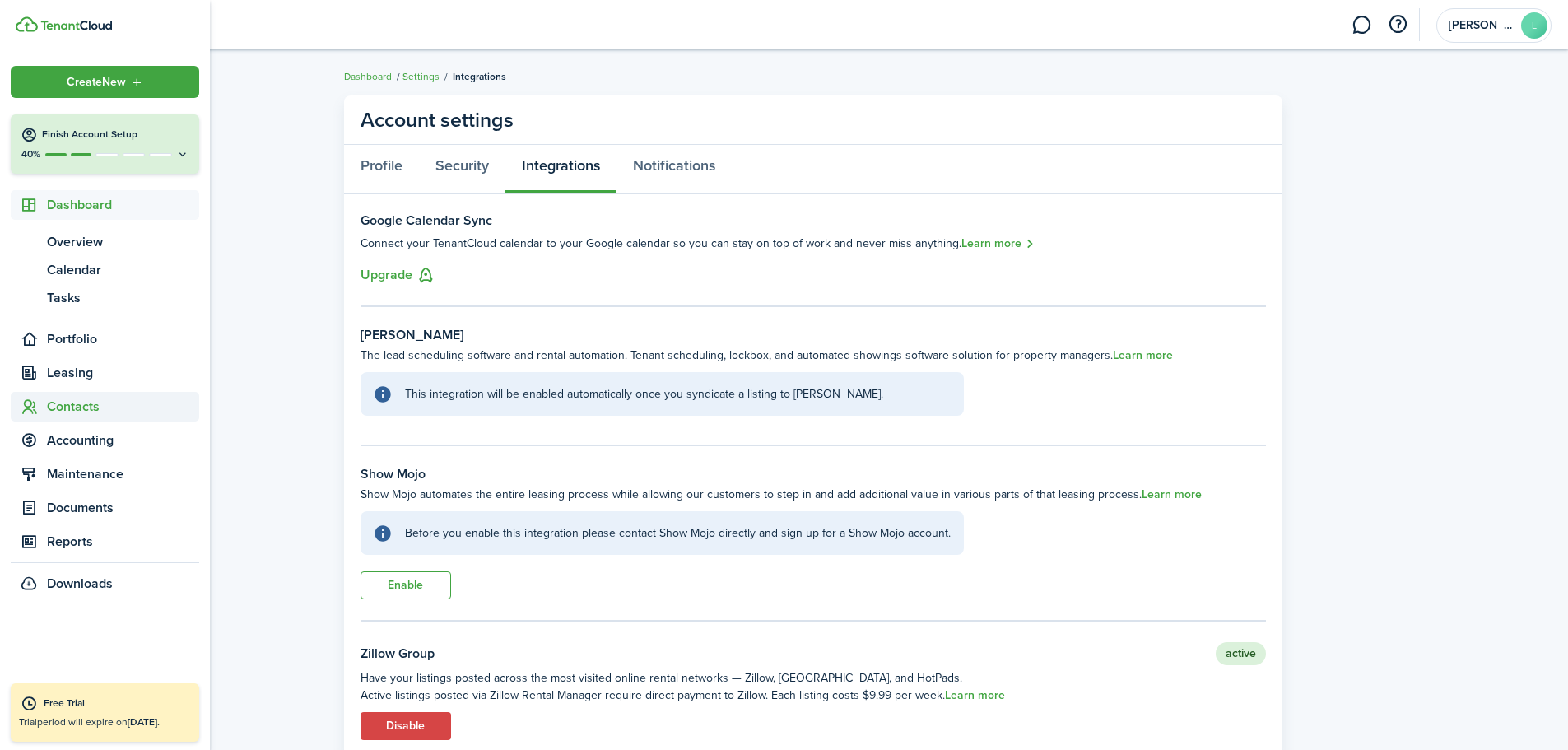
click at [81, 405] on span "Contacts" at bounding box center [123, 406] width 152 height 20
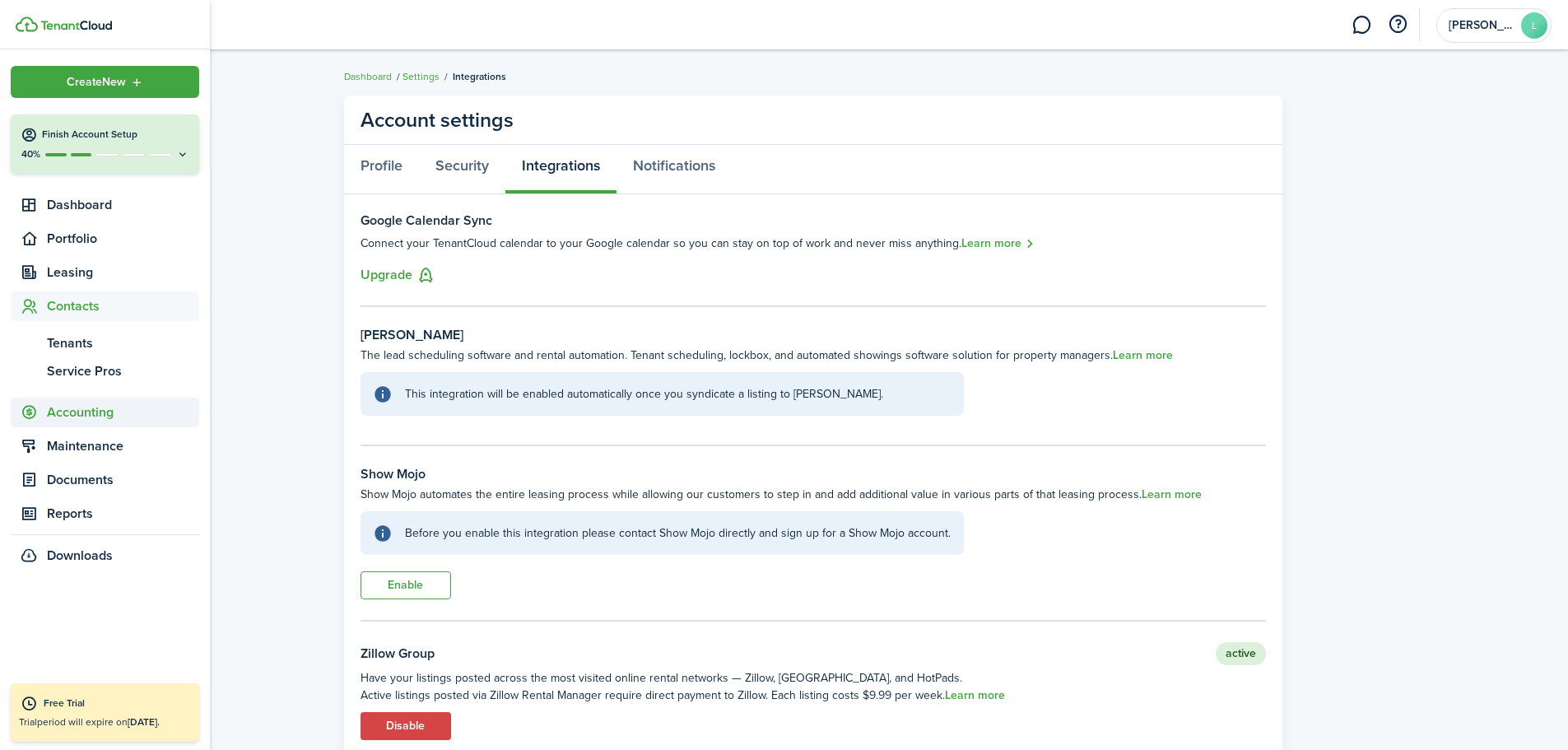
click at [85, 409] on span "Accounting" at bounding box center [123, 412] width 152 height 20
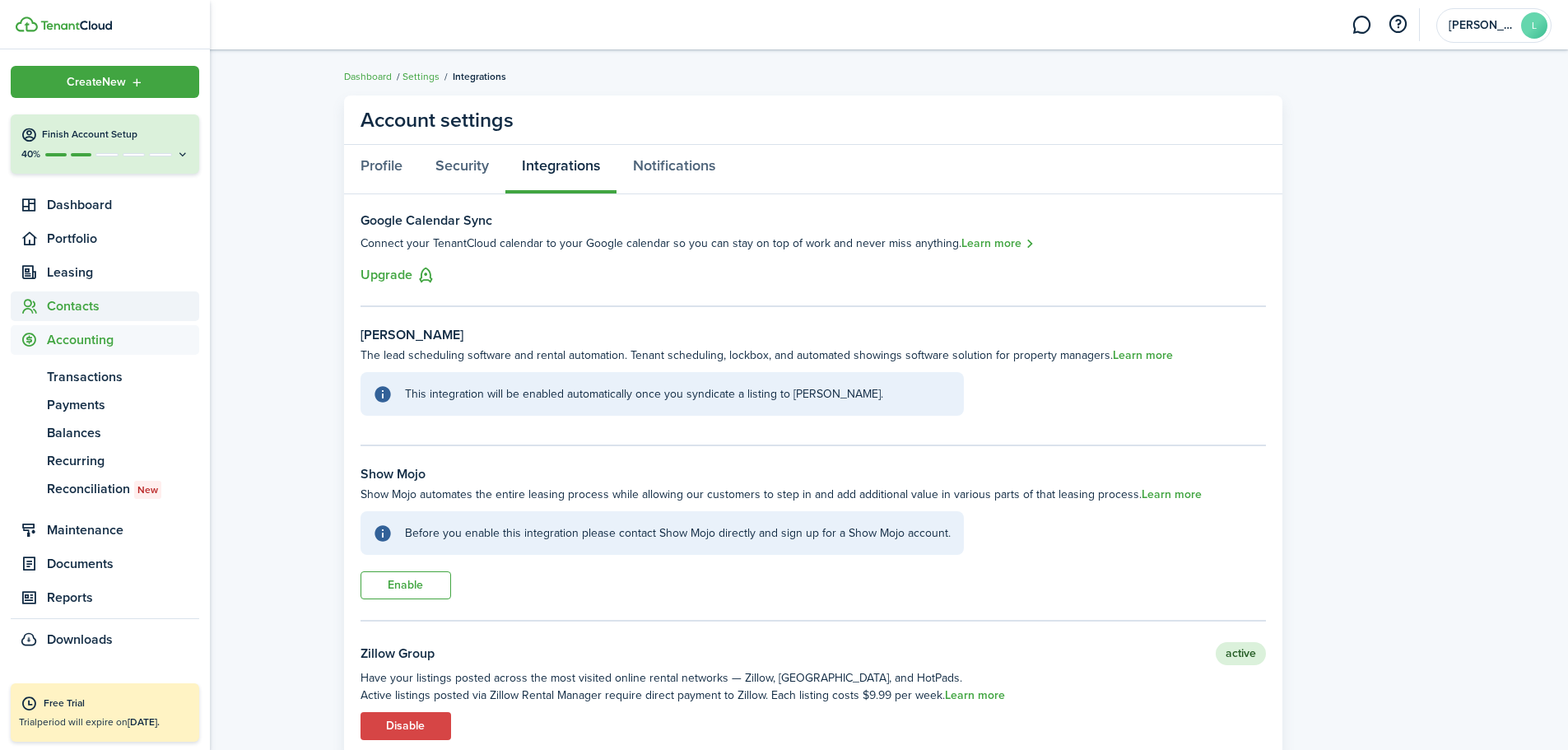
click at [83, 293] on span "Contacts" at bounding box center [105, 306] width 189 height 30
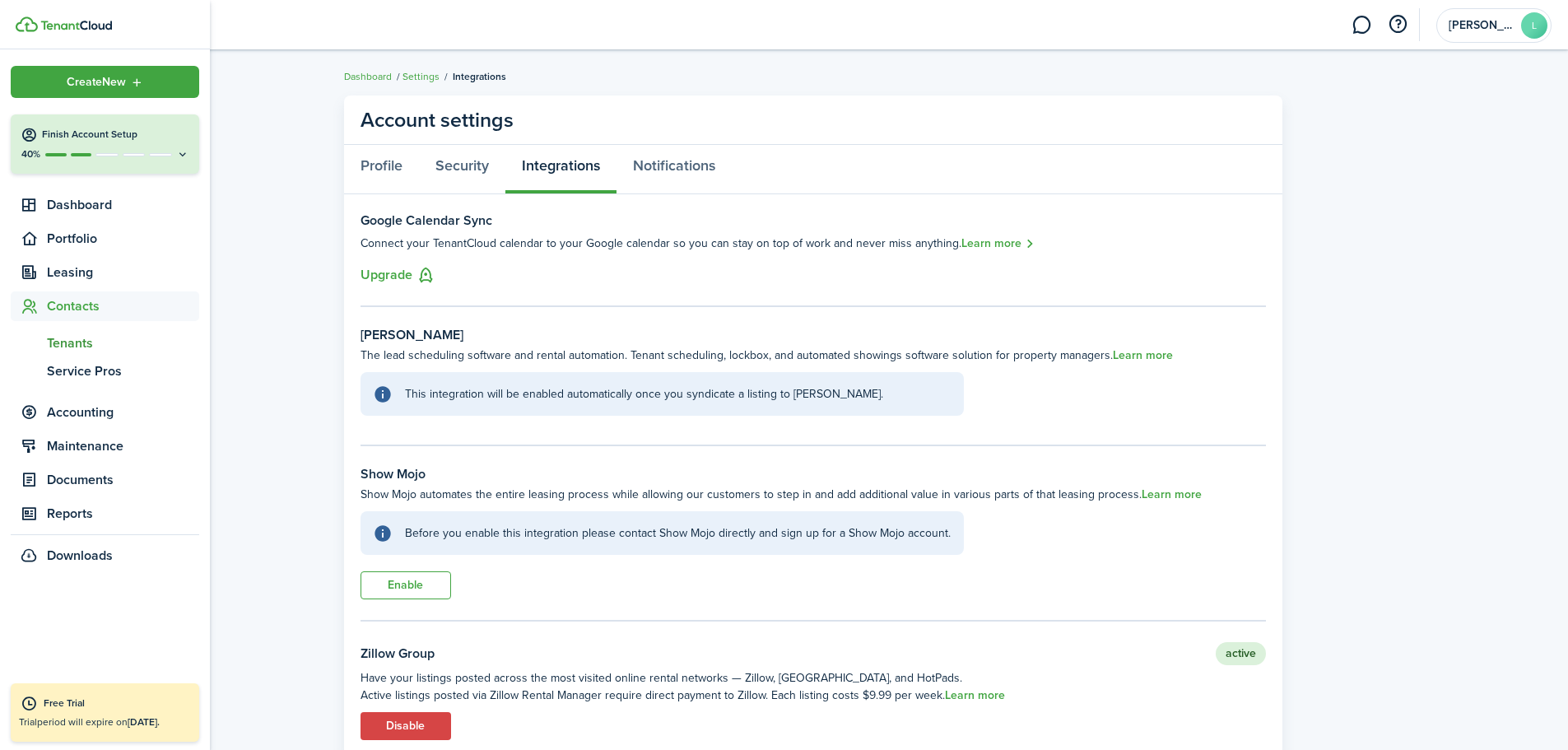
click at [86, 349] on span "Tenants" at bounding box center [123, 343] width 152 height 20
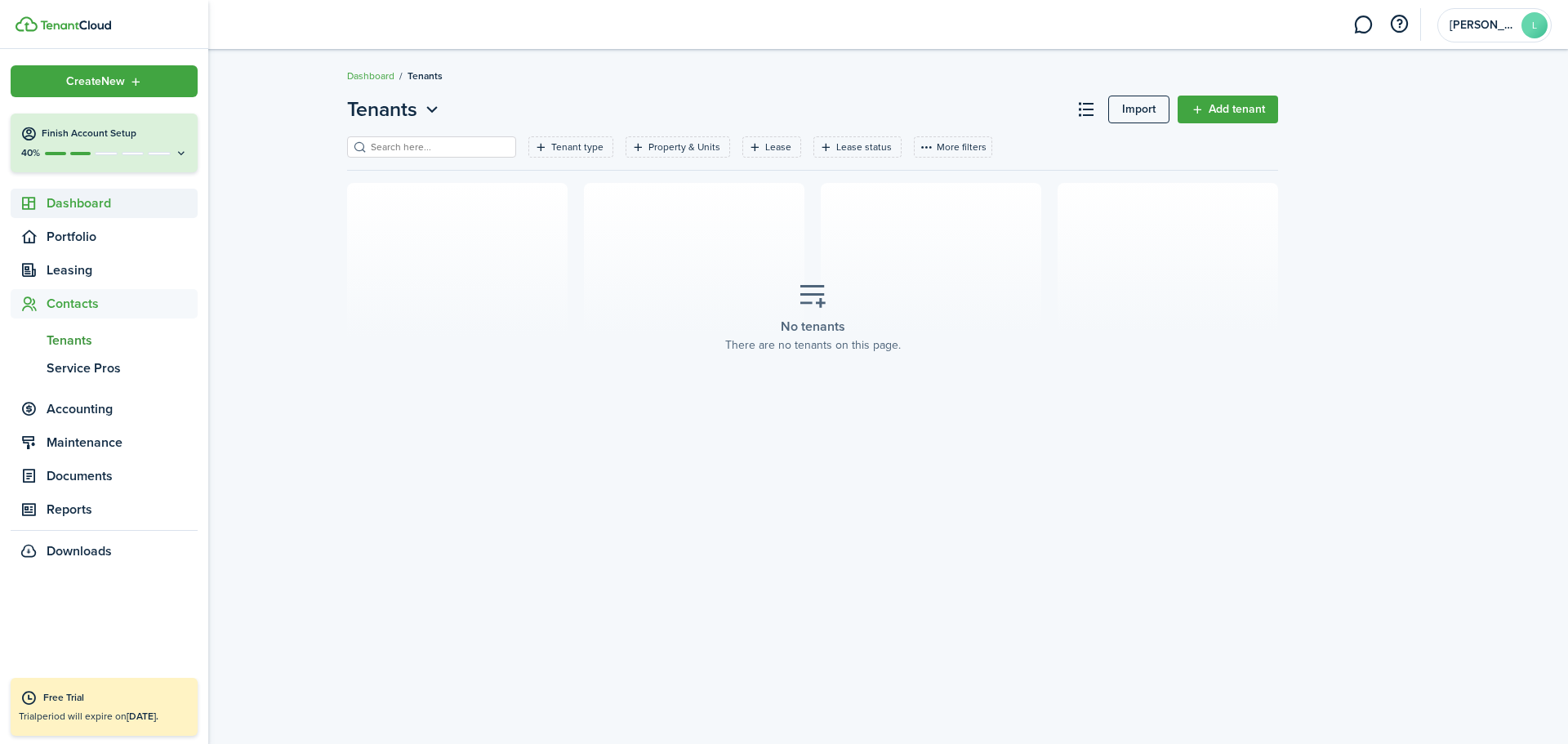
click at [87, 208] on span "Dashboard" at bounding box center [122, 203] width 151 height 20
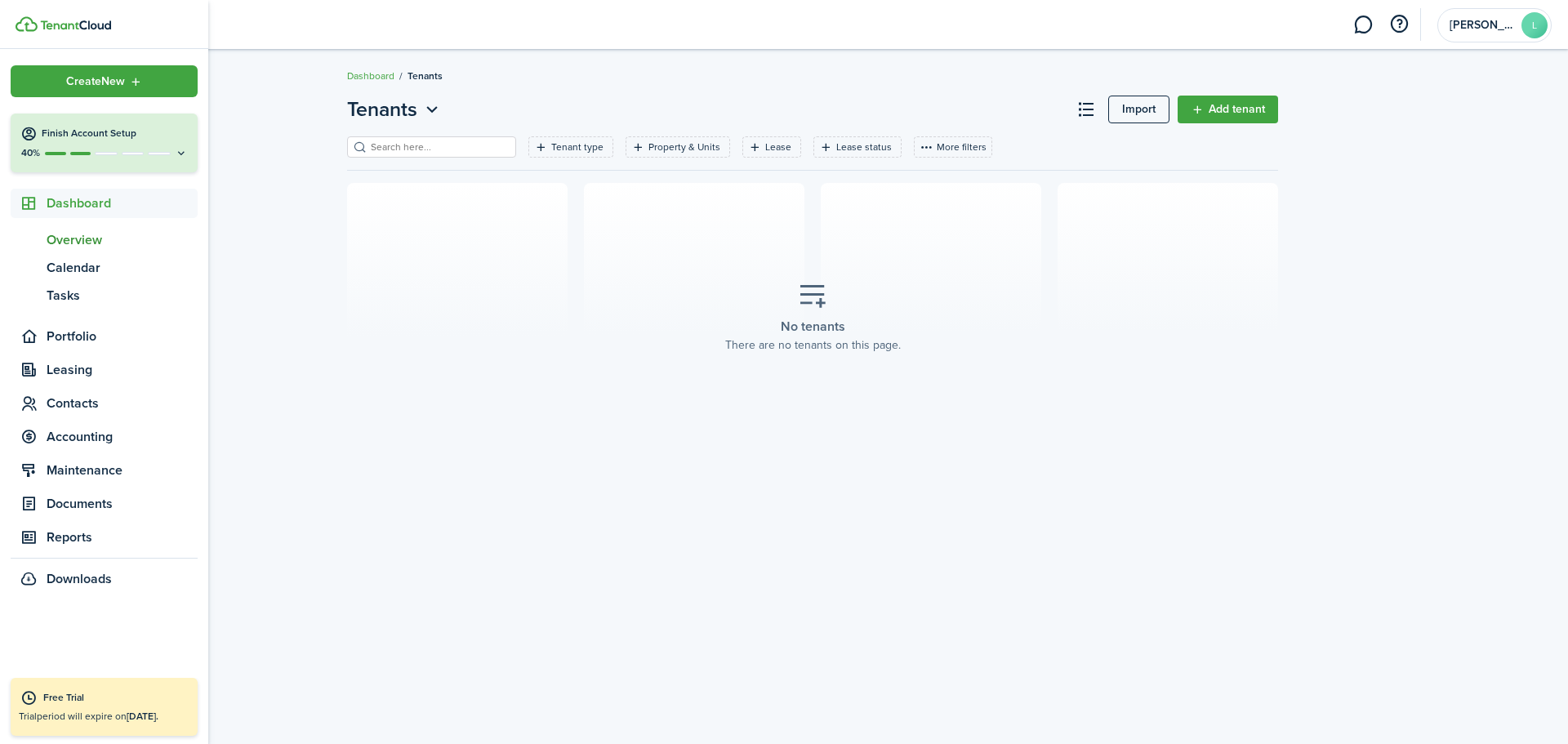
click at [77, 242] on span "Overview" at bounding box center [122, 240] width 151 height 20
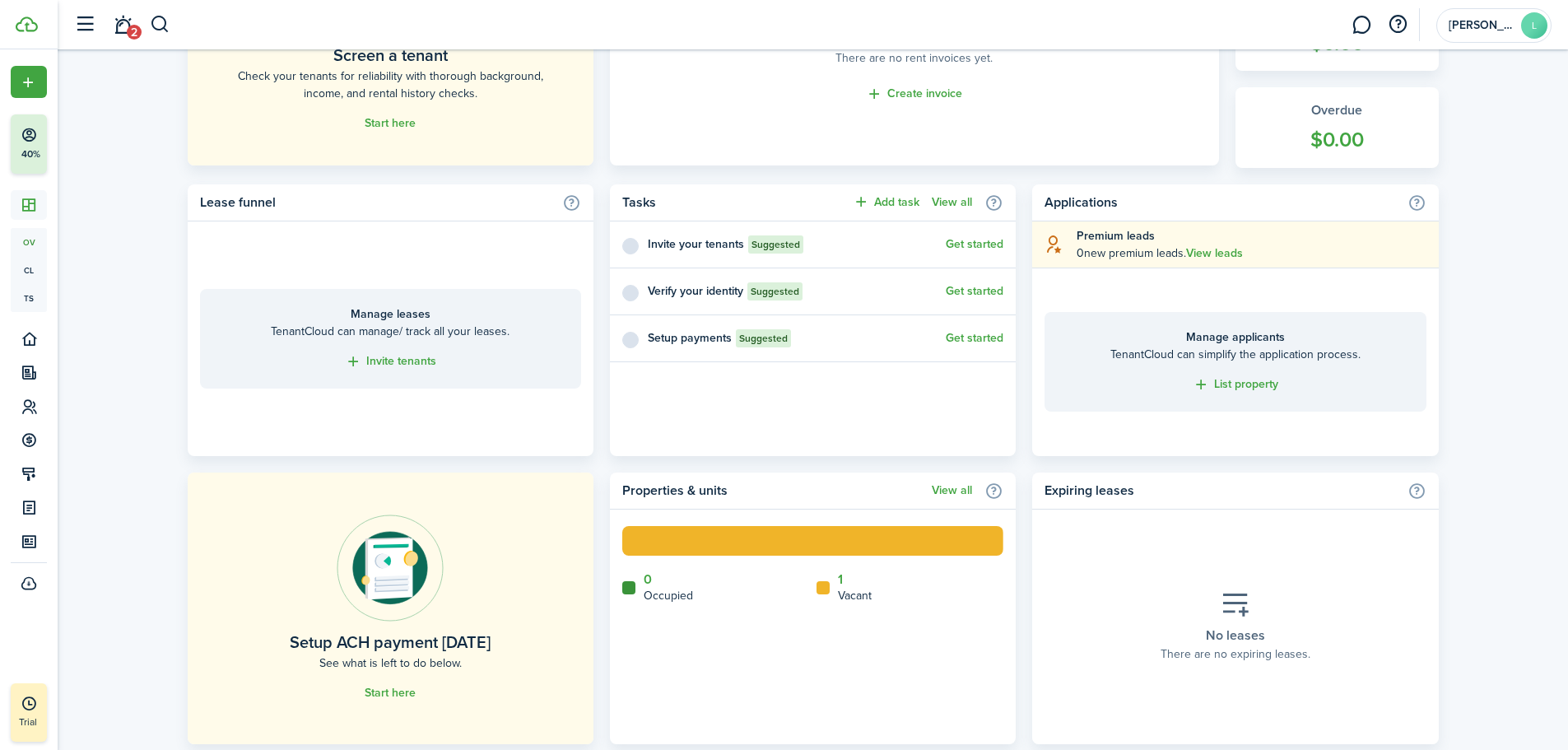
scroll to position [577, 0]
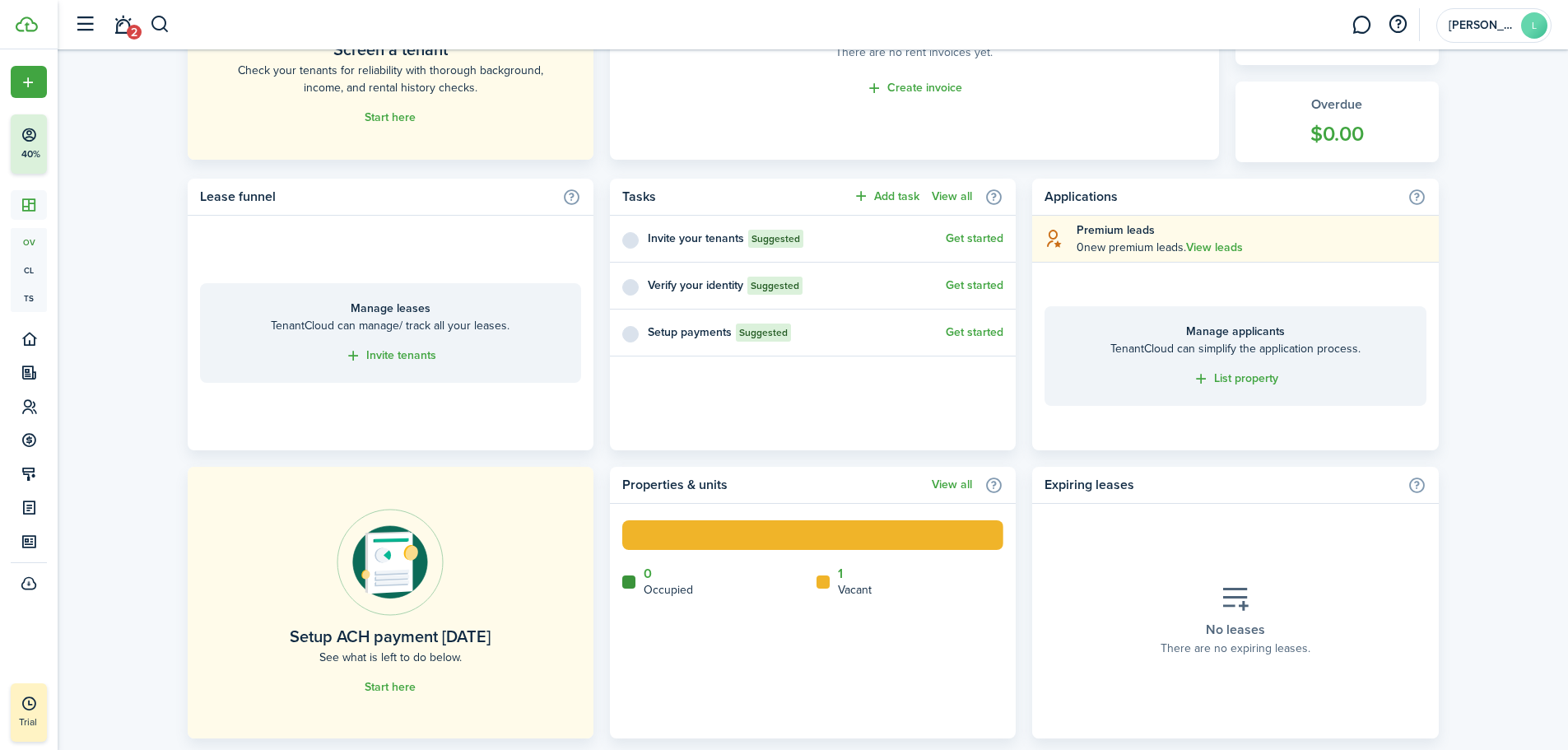
click at [374, 352] on link "Invite tenants" at bounding box center [390, 356] width 91 height 19
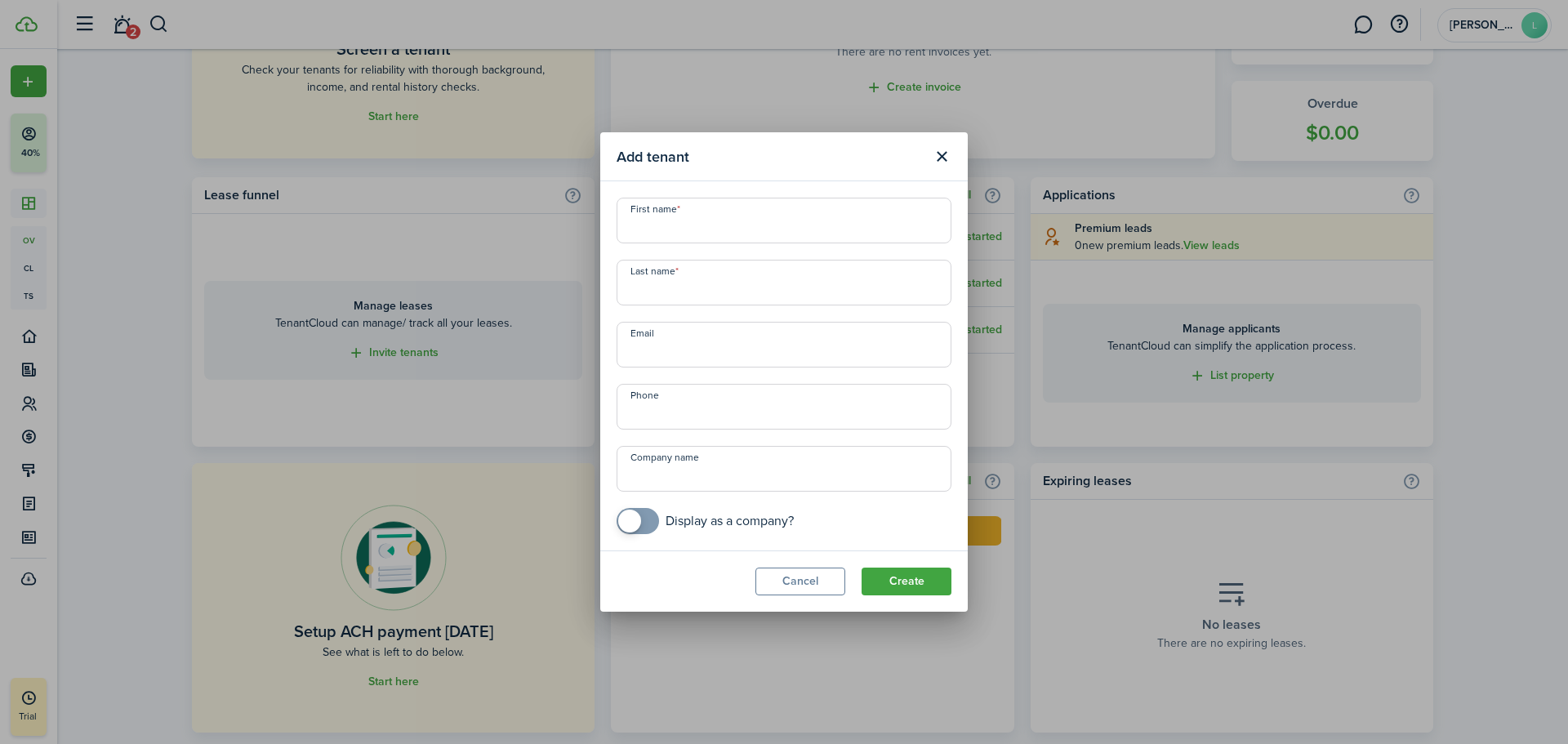
checkbox input "true"
click at [646, 523] on span at bounding box center [638, 521] width 16 height 26
click at [944, 160] on button "Close modal" at bounding box center [941, 157] width 28 height 28
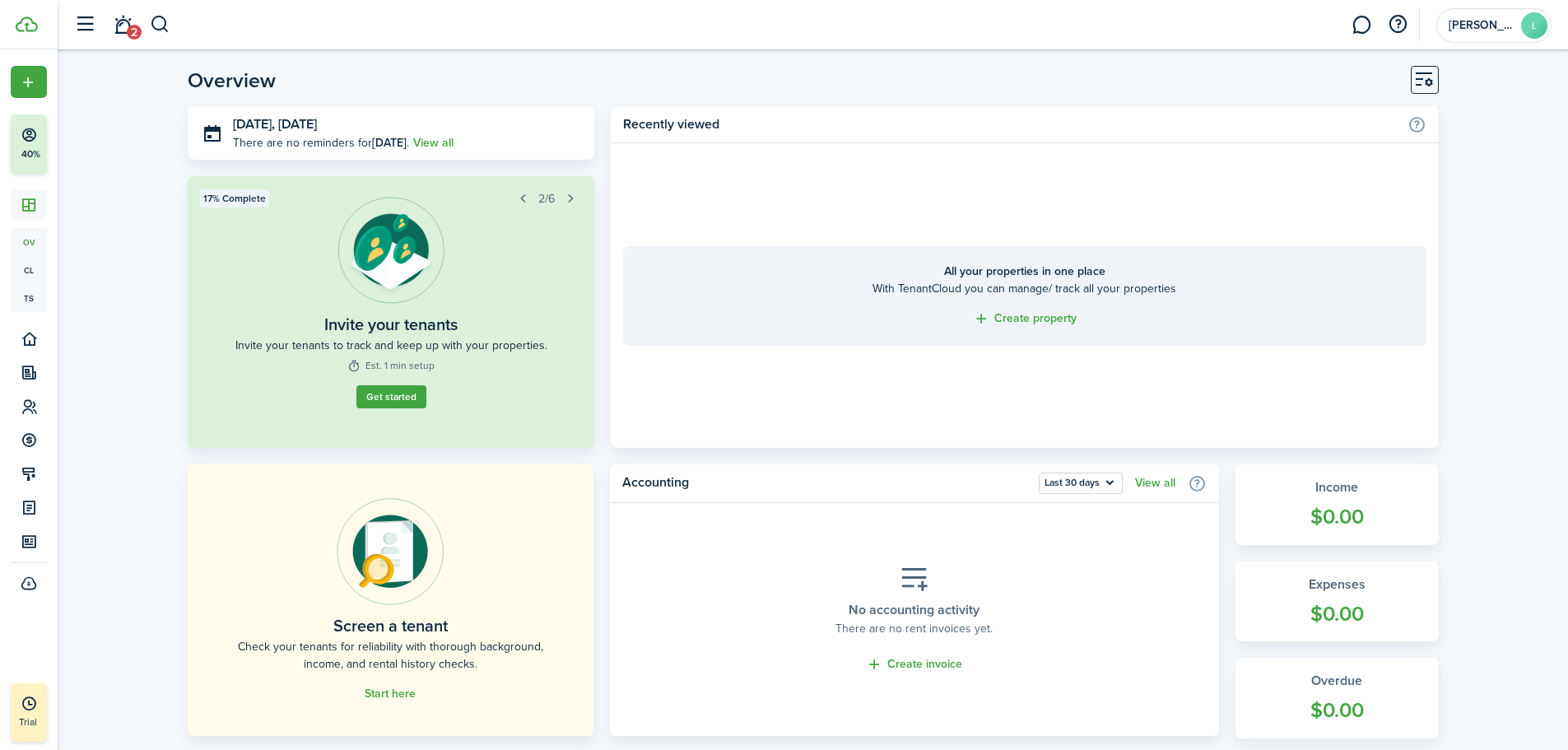
scroll to position [0, 0]
click at [1502, 29] on span "[PERSON_NAME]" at bounding box center [1481, 25] width 66 height 11
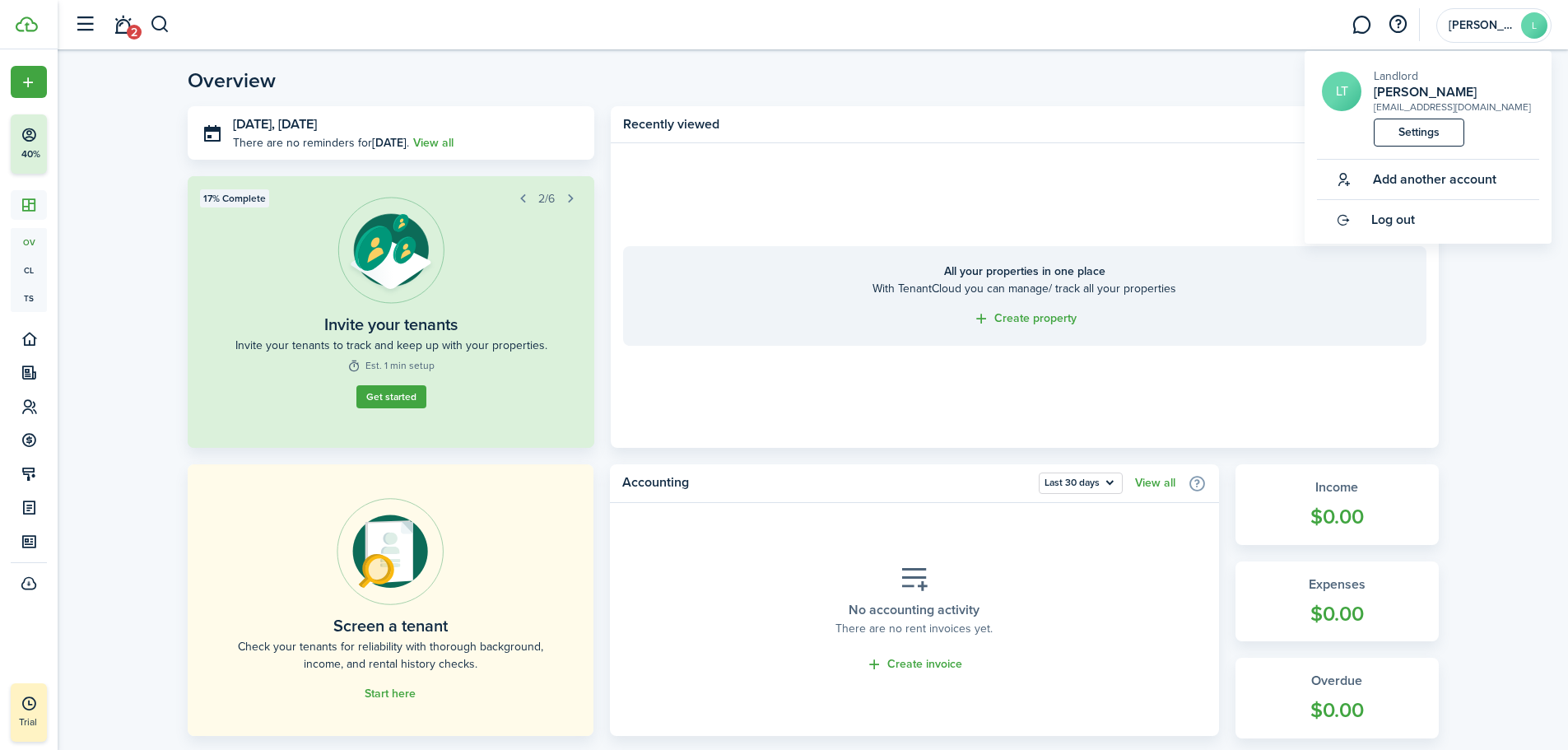
click at [1414, 129] on link "Settings" at bounding box center [1419, 132] width 91 height 28
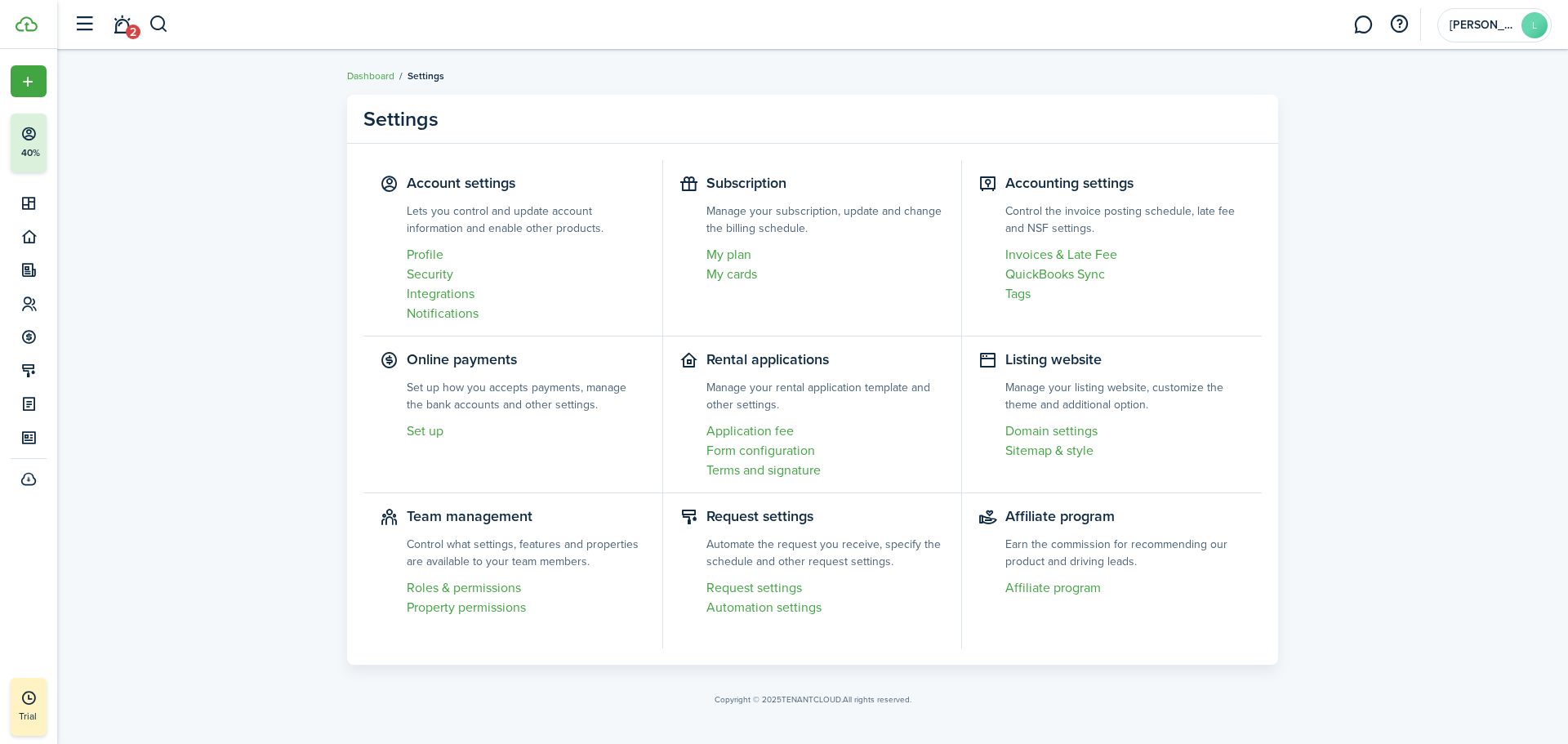
click at [426, 254] on link "Profile" at bounding box center [526, 255] width 239 height 20
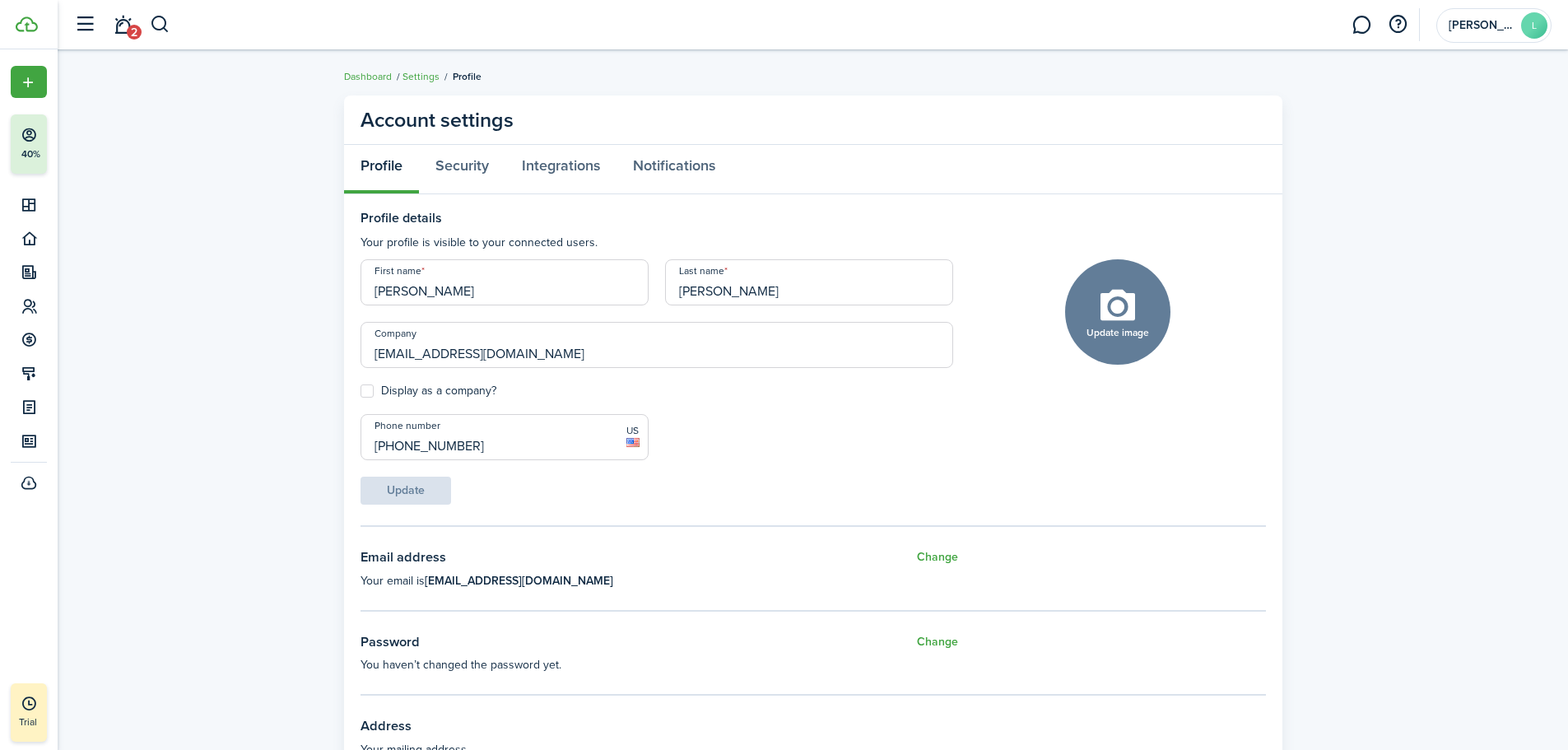
click at [1123, 311] on button "Update image" at bounding box center [1117, 311] width 106 height 106
click input "Upload file" at bounding box center [0, 0] width 0 height 0
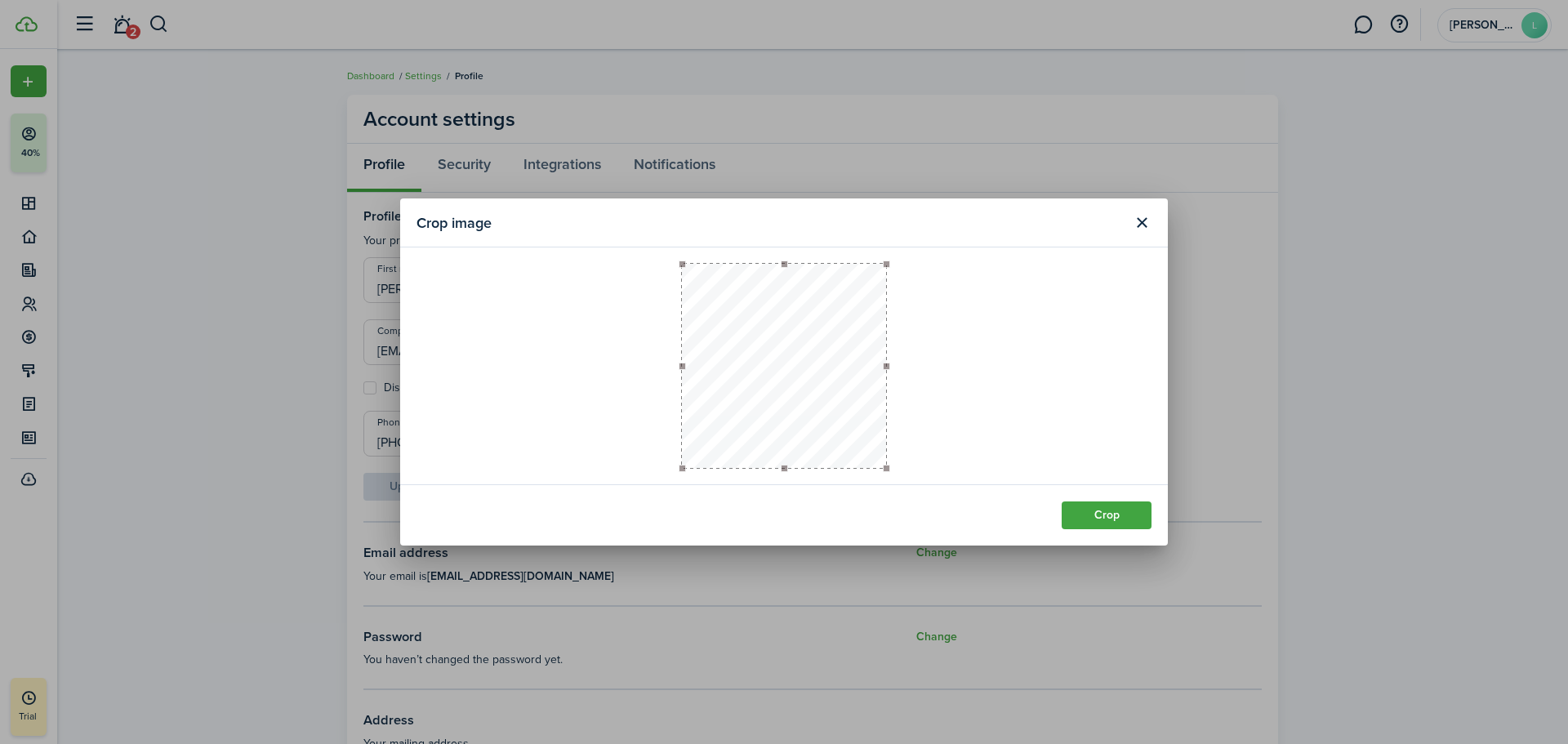
click at [1102, 514] on button "Crop" at bounding box center [1107, 515] width 90 height 28
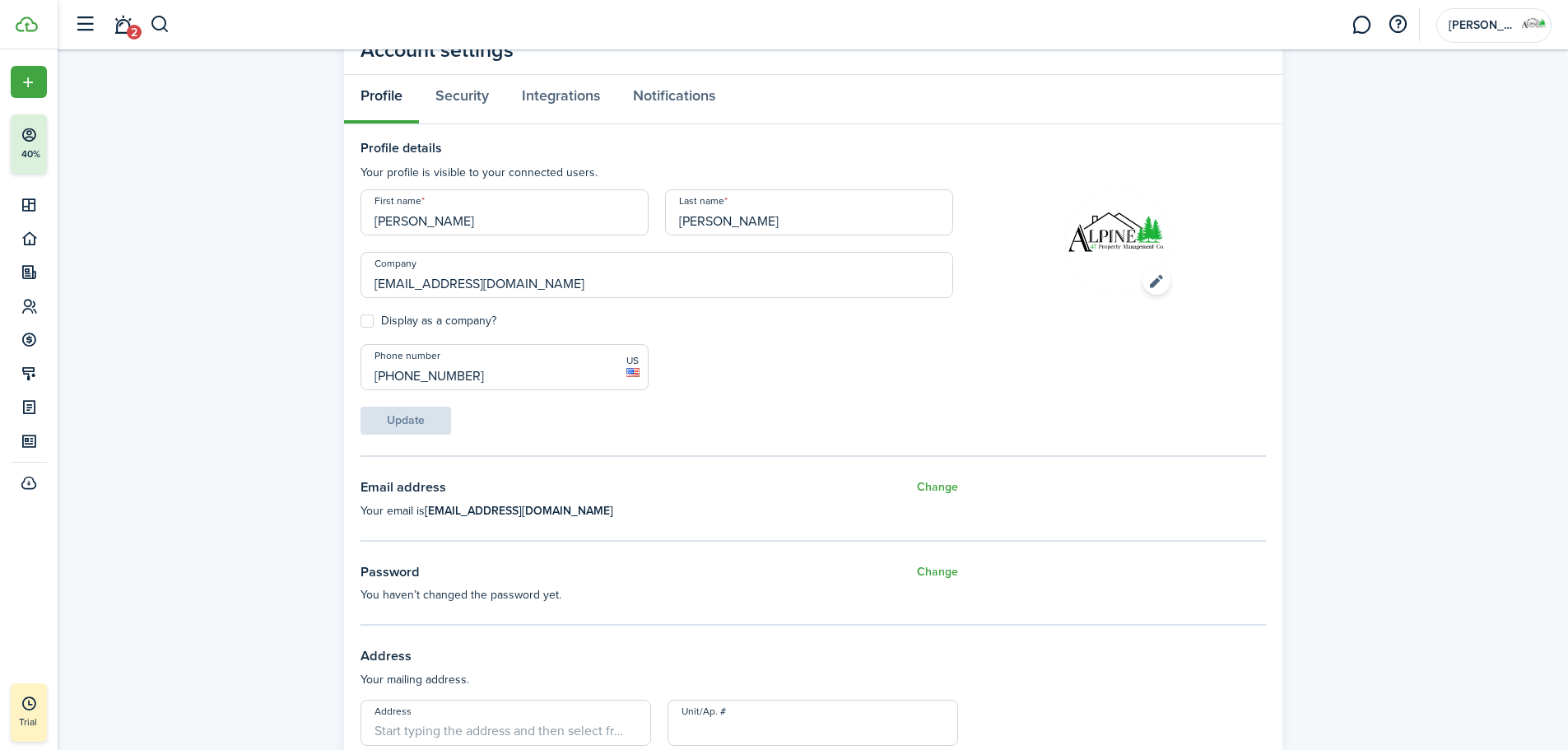
scroll to position [31, 0]
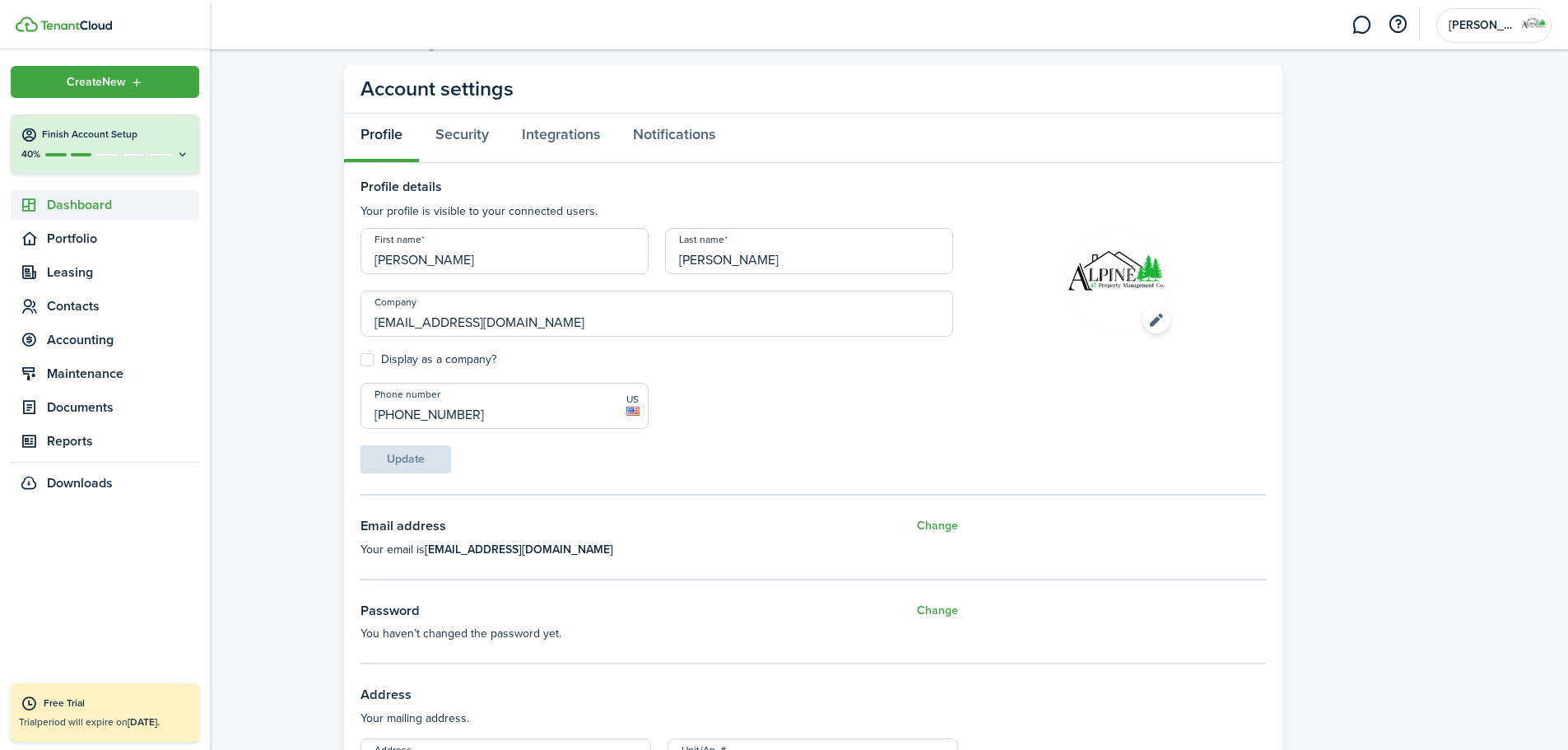
click at [93, 203] on span "Dashboard" at bounding box center [123, 204] width 152 height 20
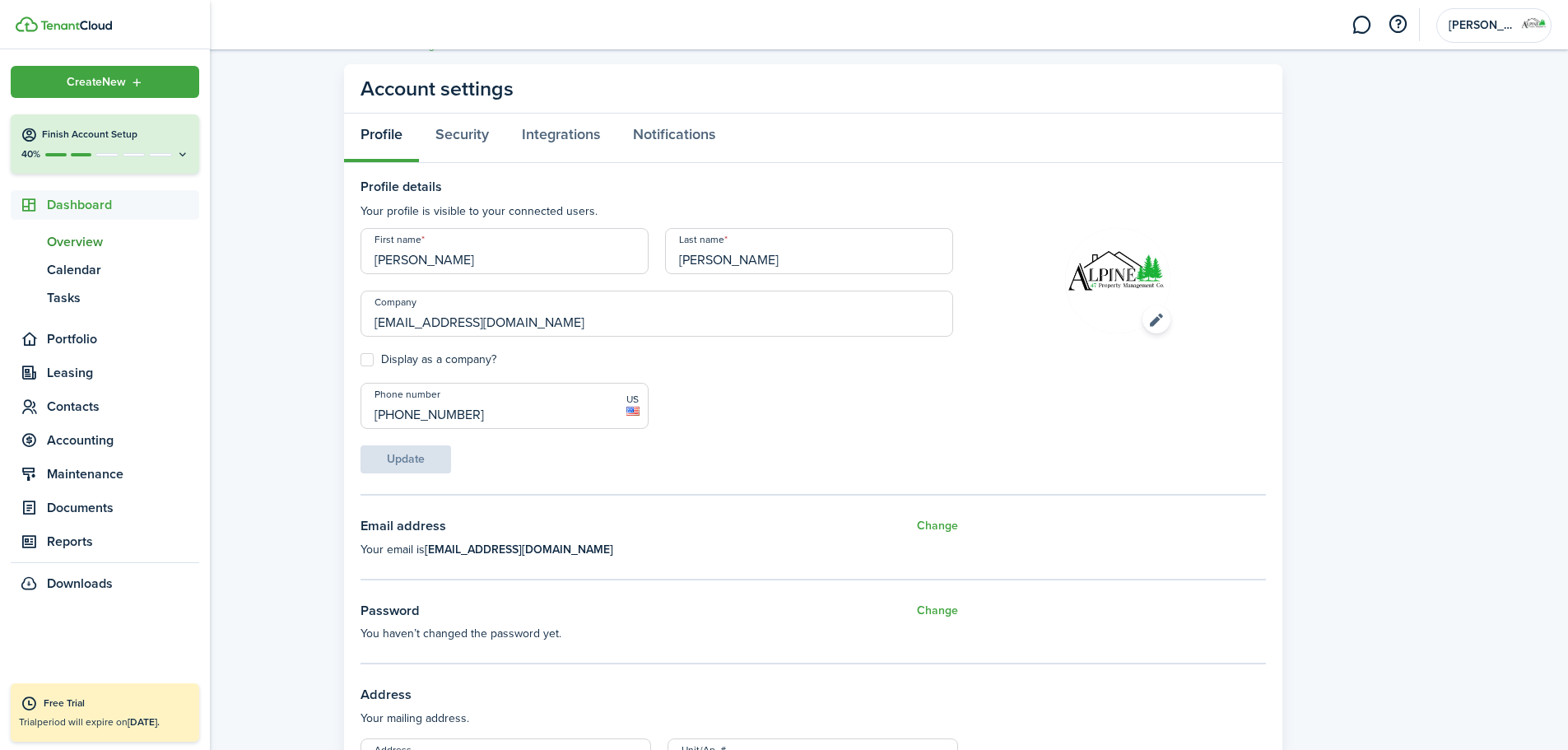
click at [90, 246] on span "Overview" at bounding box center [123, 242] width 152 height 20
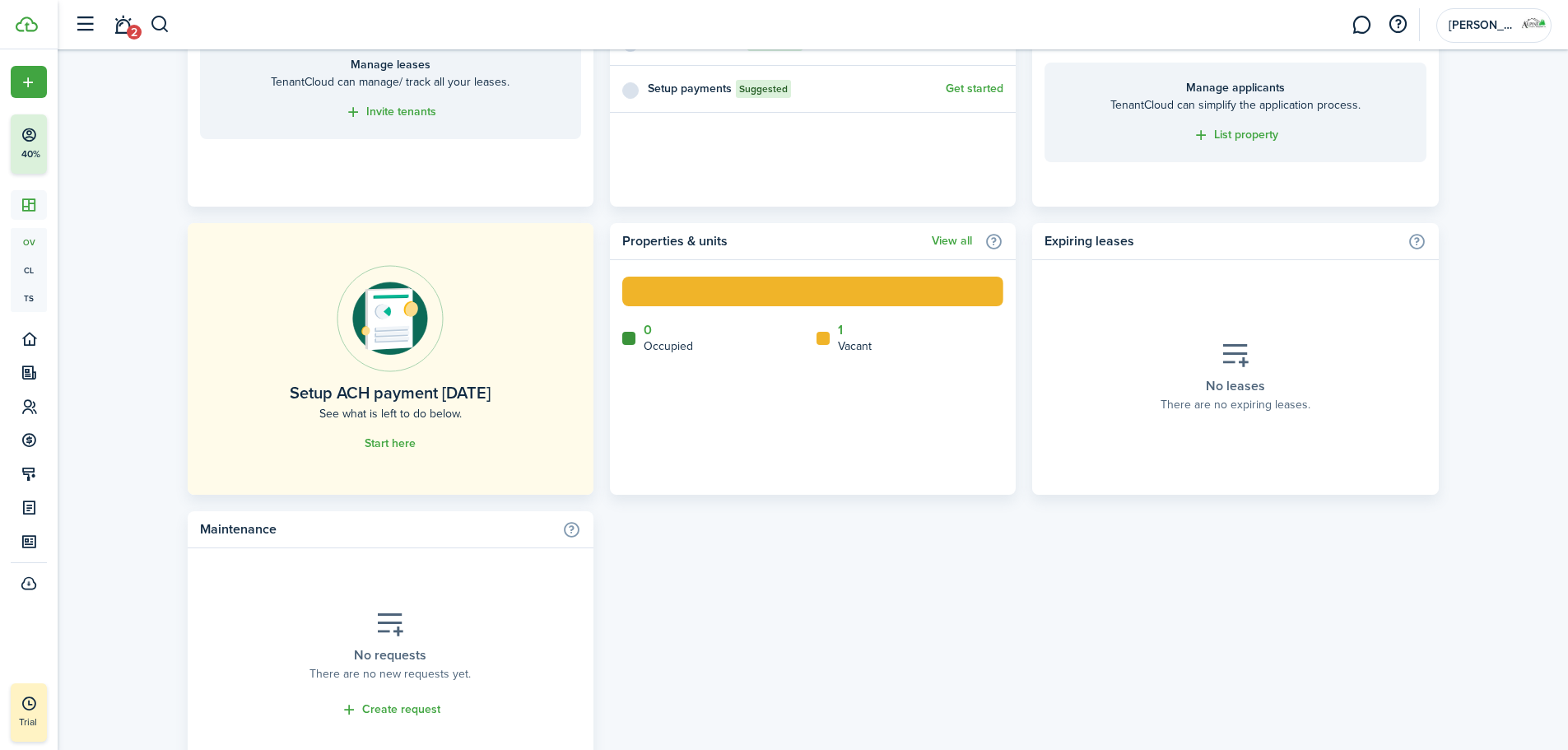
scroll to position [823, 0]
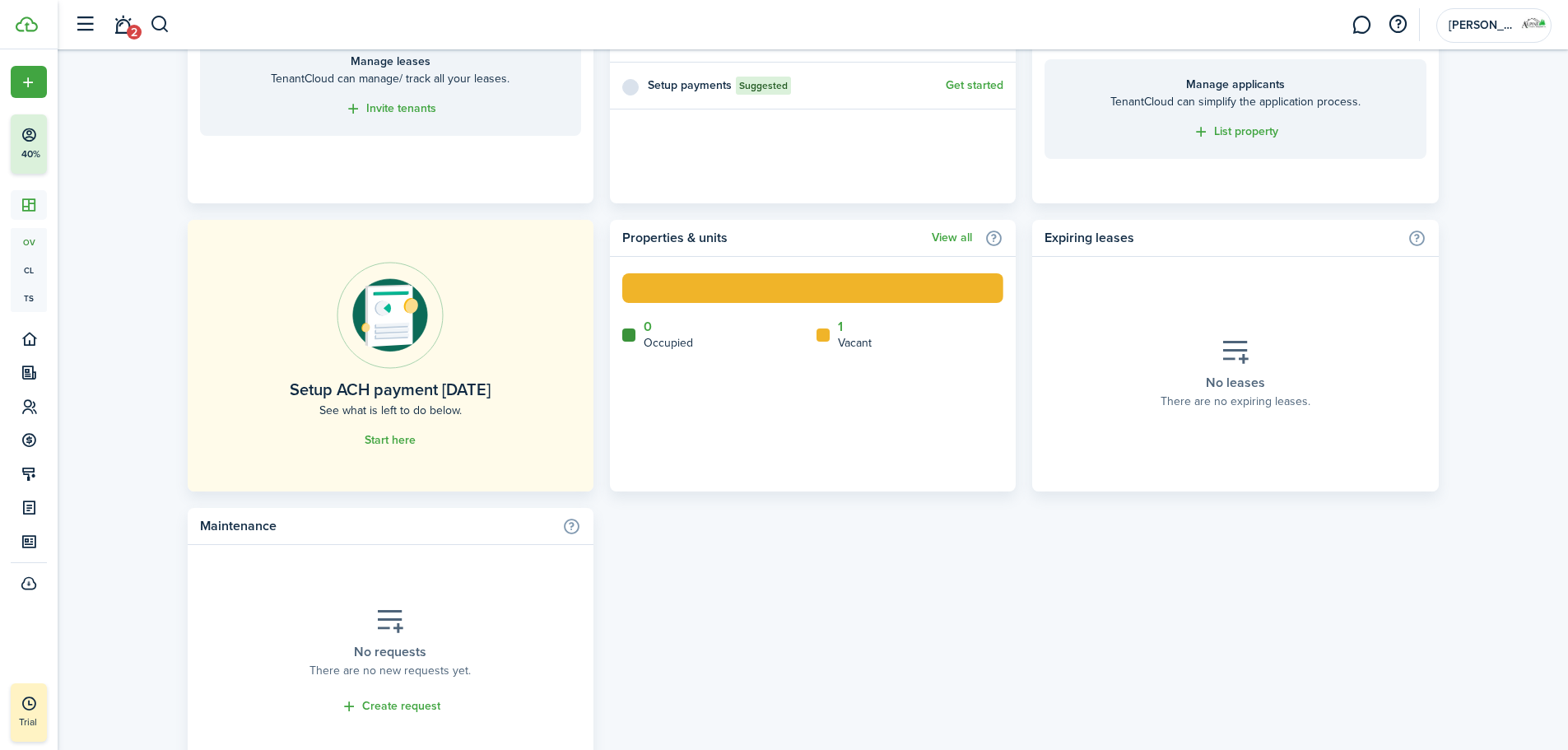
click at [392, 439] on link "Start here" at bounding box center [389, 440] width 51 height 13
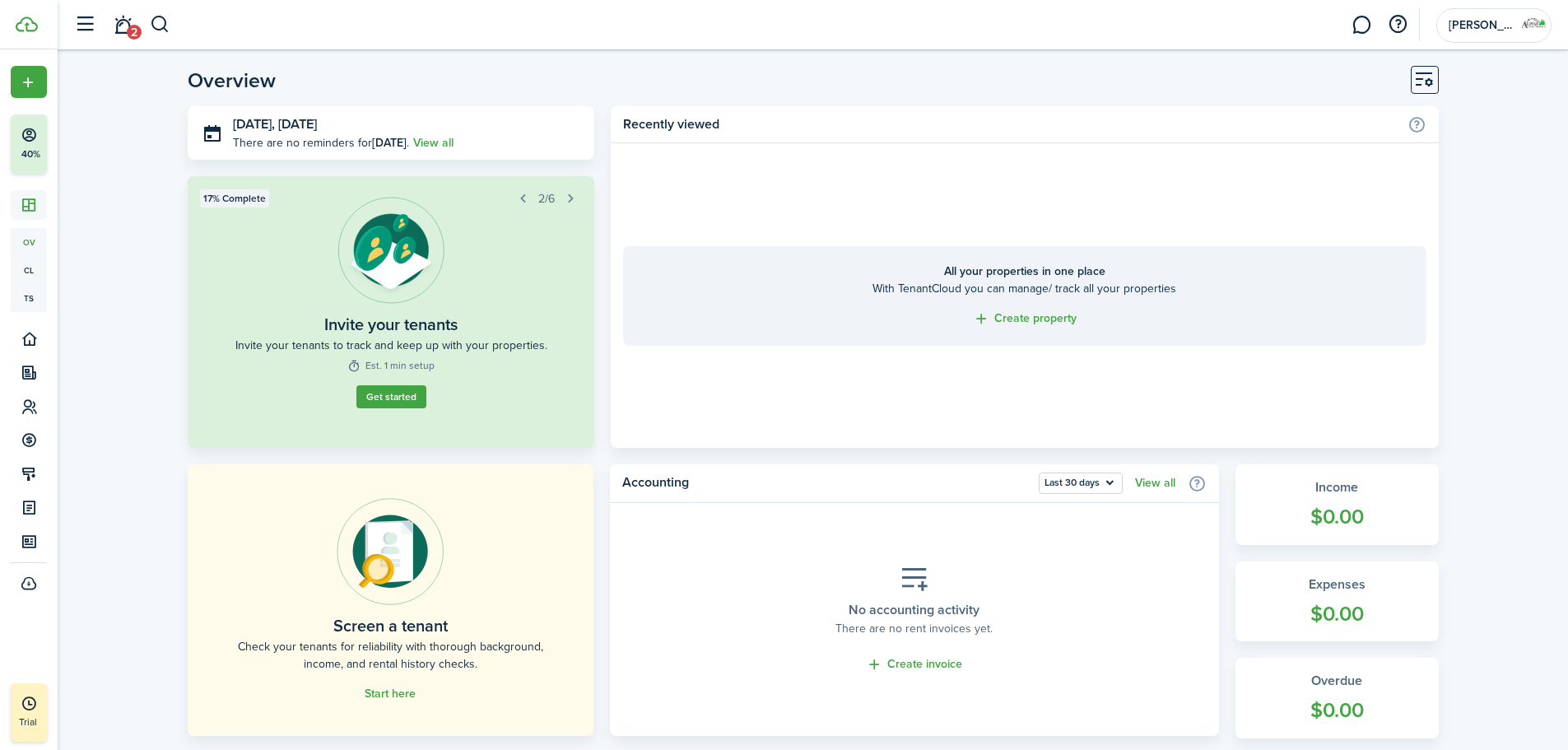
click at [1018, 316] on link "Create property" at bounding box center [1024, 319] width 104 height 19
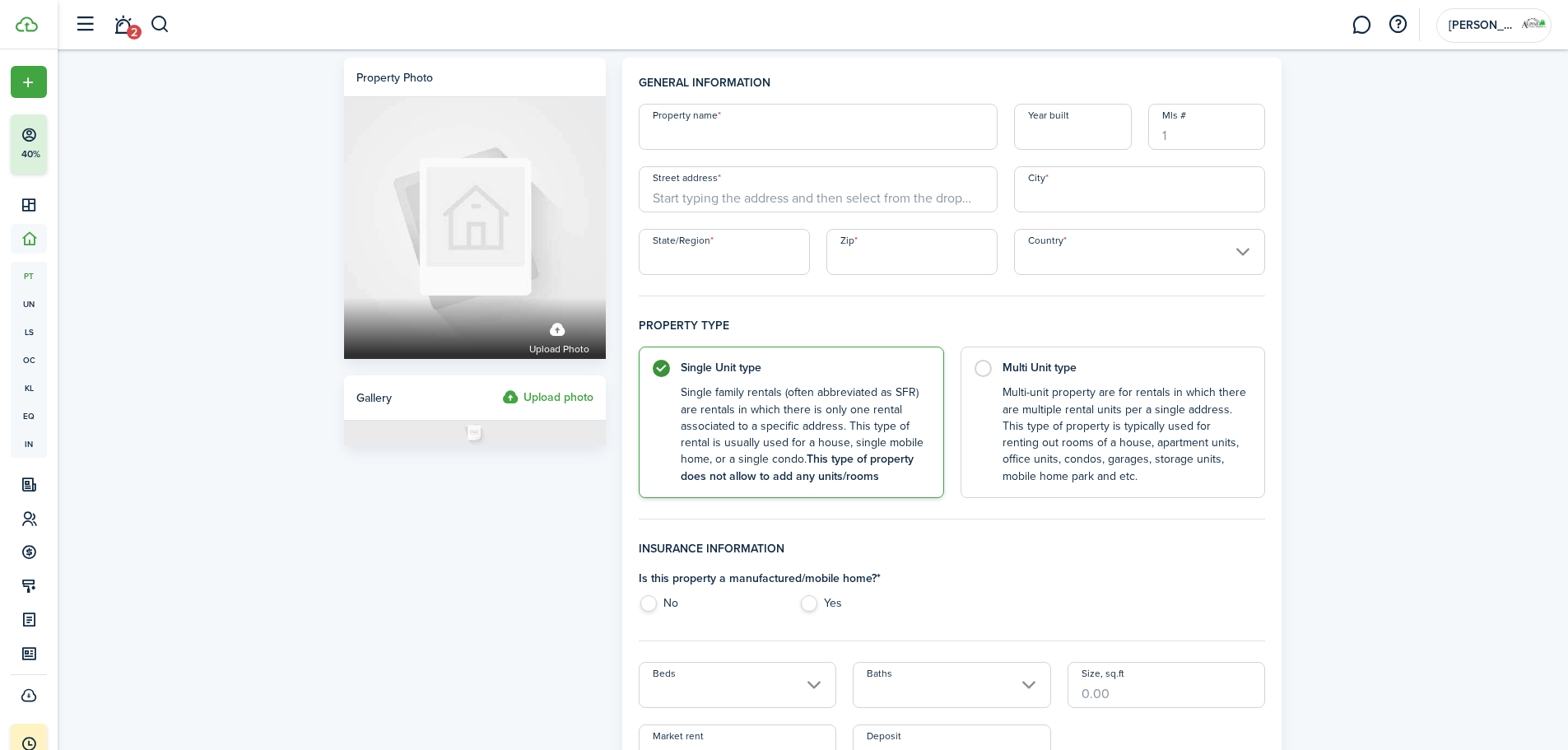
click at [731, 140] on input "Property name" at bounding box center [817, 127] width 359 height 46
